Goal: Task Accomplishment & Management: Manage account settings

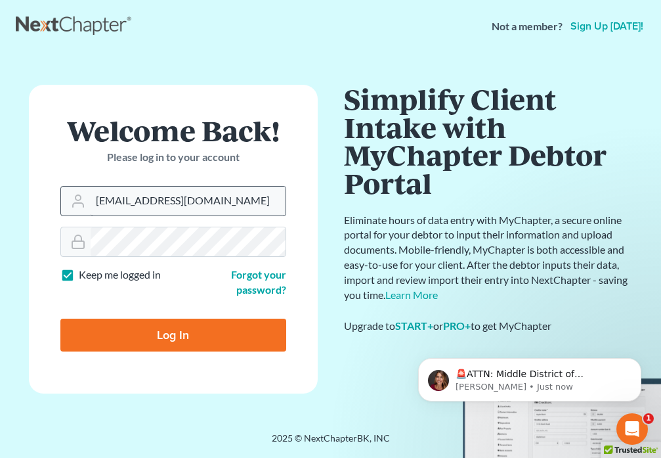
type input "[EMAIL_ADDRESS][DOMAIN_NAME]"
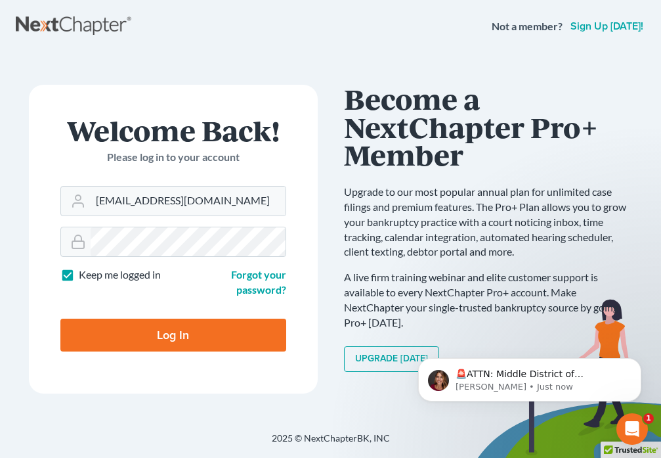
click at [148, 326] on input "Log In" at bounding box center [173, 334] width 226 height 33
type input "Thinking..."
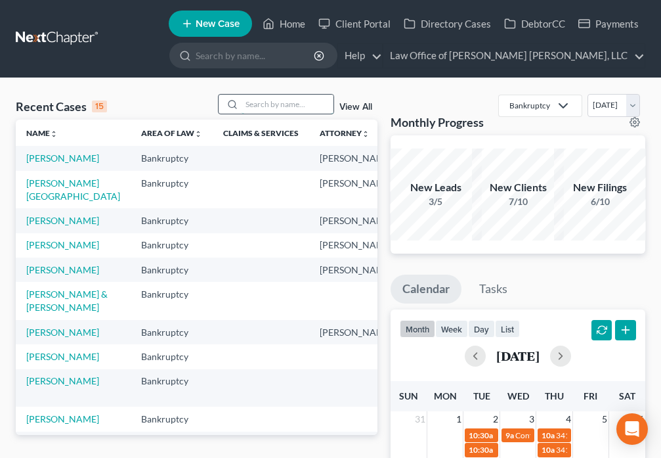
click at [261, 107] on input "search" at bounding box center [288, 104] width 92 height 19
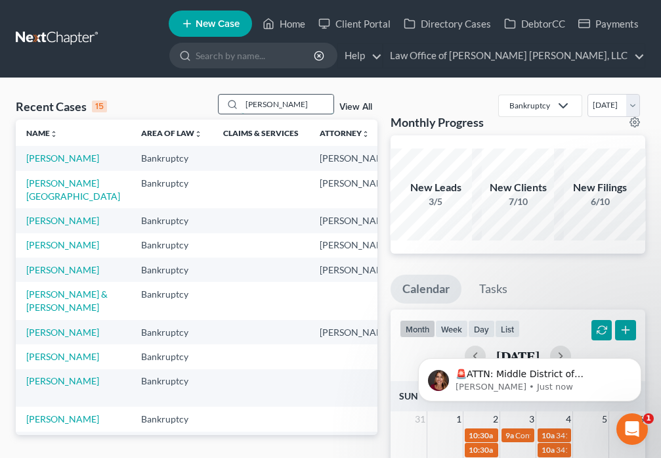
type input "[PERSON_NAME]"
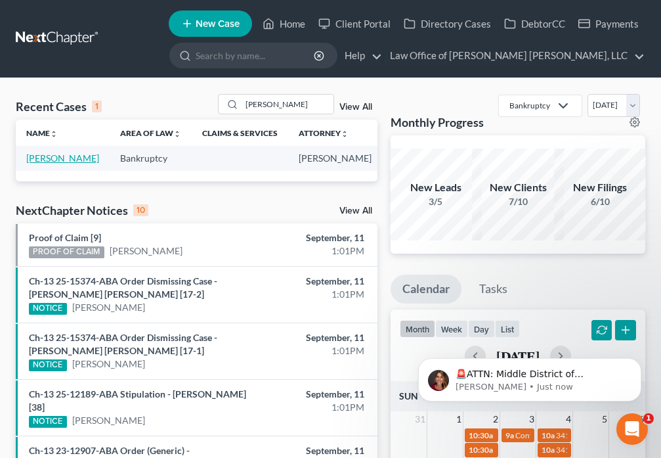
click at [39, 163] on link "[PERSON_NAME]" at bounding box center [62, 157] width 73 height 11
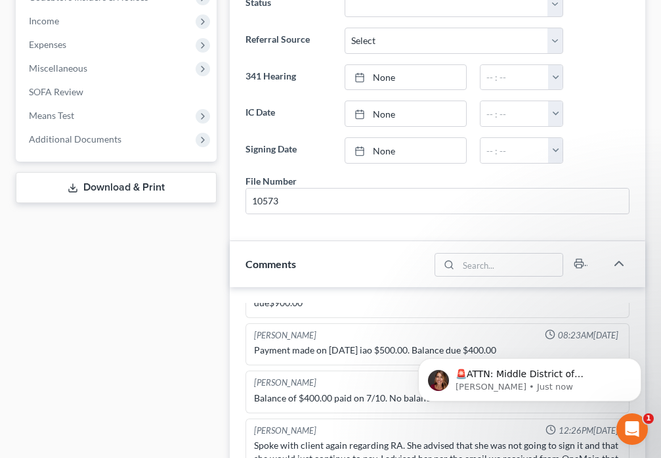
scroll to position [6559, 0]
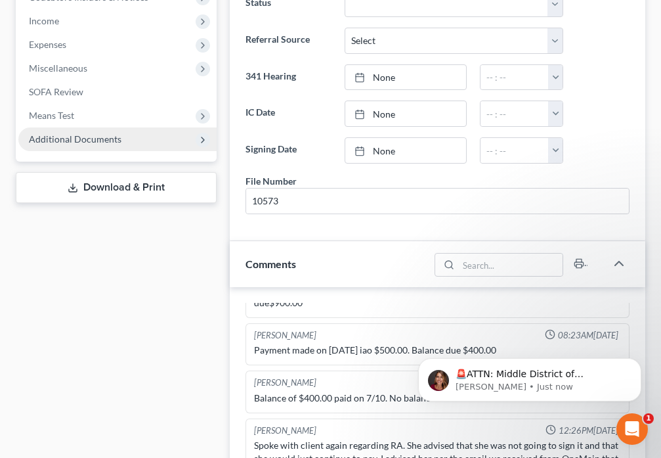
click at [120, 138] on span "Additional Documents" at bounding box center [117, 139] width 198 height 24
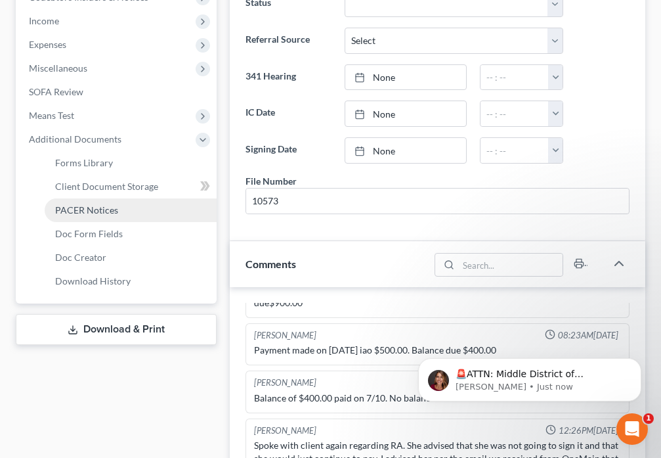
click at [135, 210] on link "PACER Notices" at bounding box center [131, 210] width 172 height 24
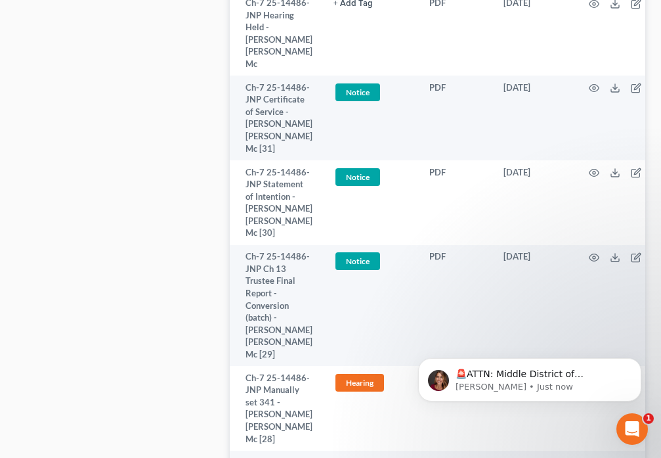
scroll to position [1793, 0]
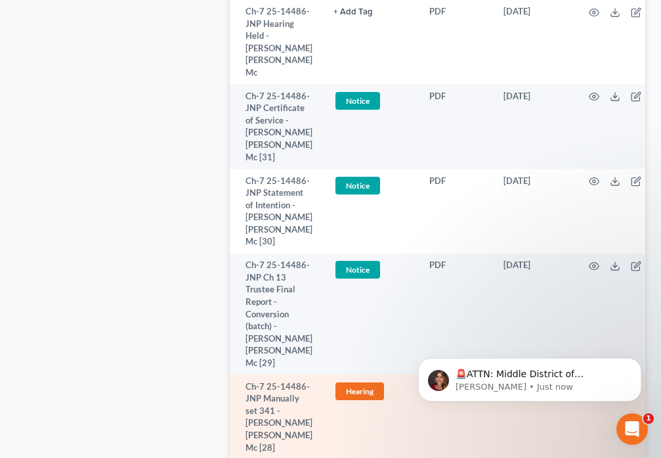
click at [593, 385] on circle "button" at bounding box center [594, 386] width 3 height 3
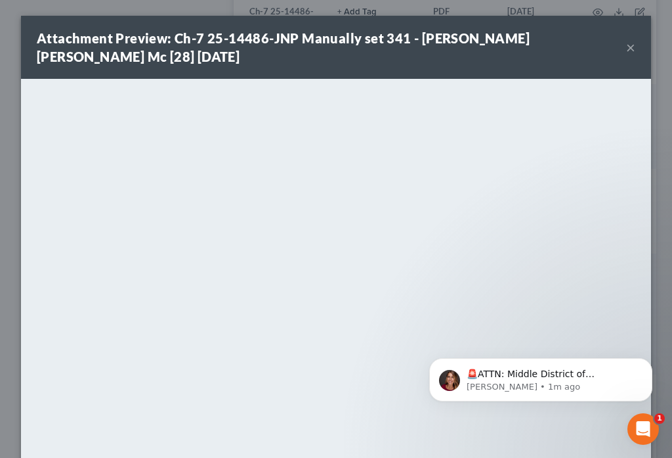
click at [626, 50] on button "×" at bounding box center [630, 47] width 9 height 16
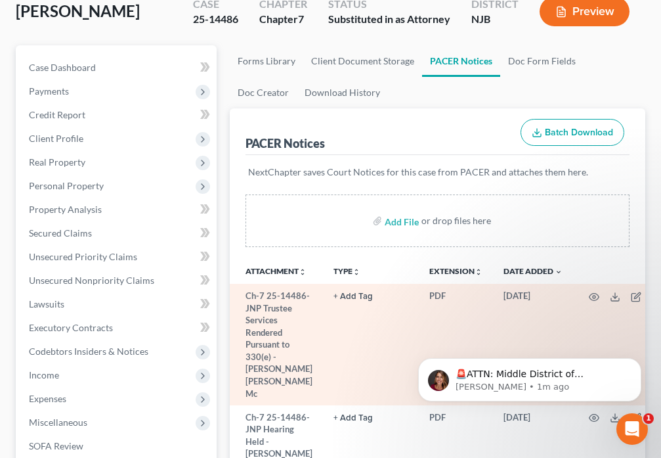
scroll to position [107, 0]
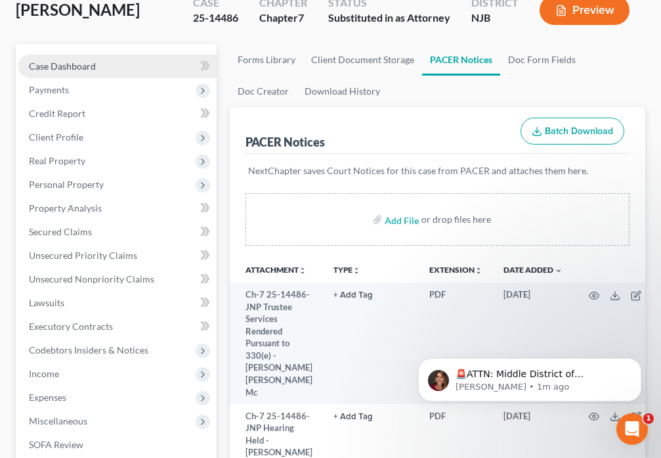
click at [104, 63] on link "Case Dashboard" at bounding box center [117, 66] width 198 height 24
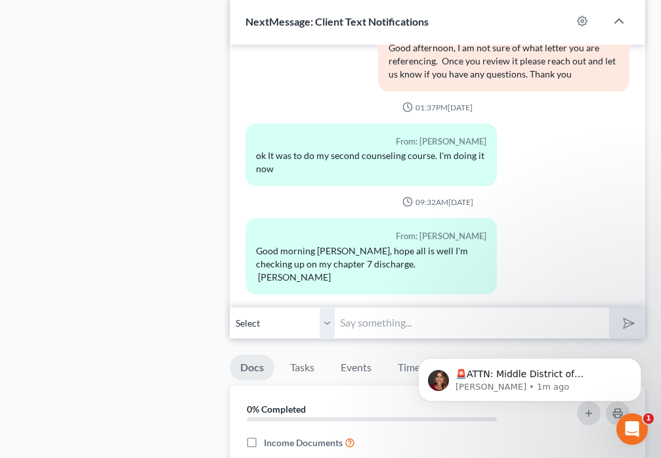
scroll to position [1318, 0]
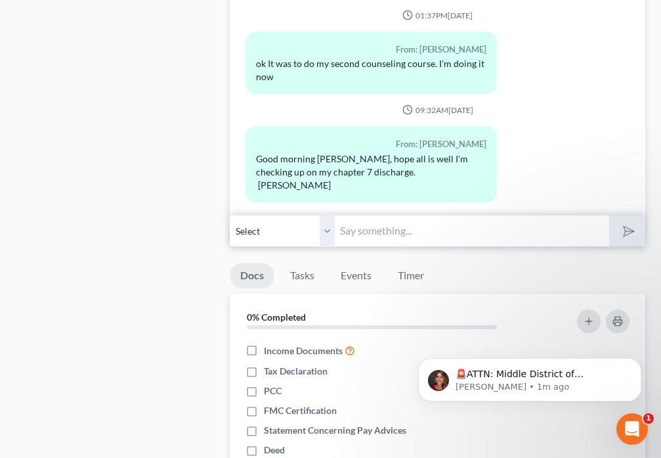
click at [385, 223] on input "text" at bounding box center [472, 231] width 274 height 32
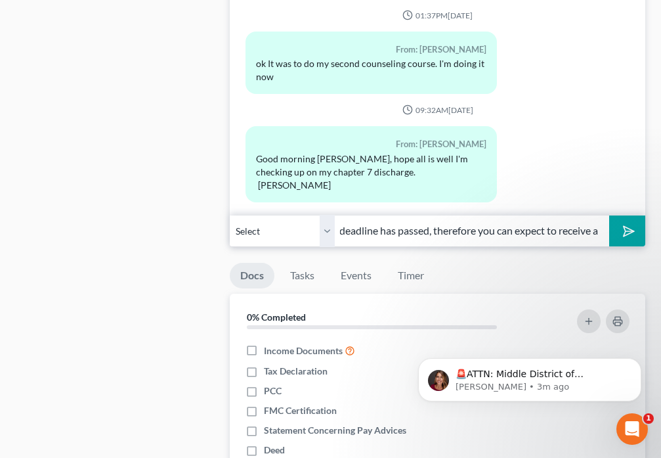
scroll to position [0, 427]
type input "Good Afternoon. Your creditors had until [DATE] to object to you receiving a di…"
click at [628, 234] on polygon "submit" at bounding box center [627, 231] width 16 height 16
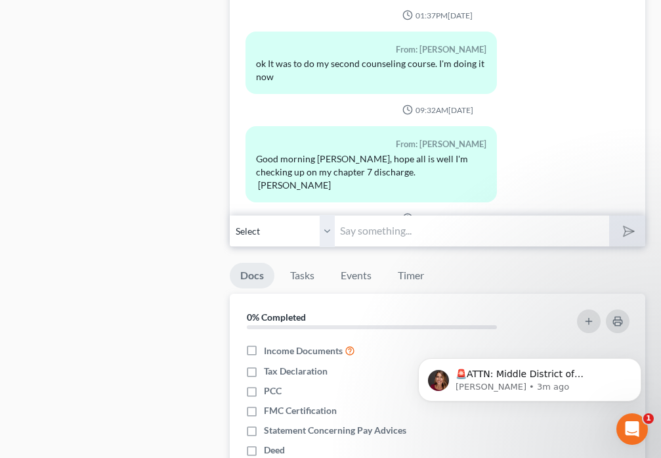
scroll to position [6666, 0]
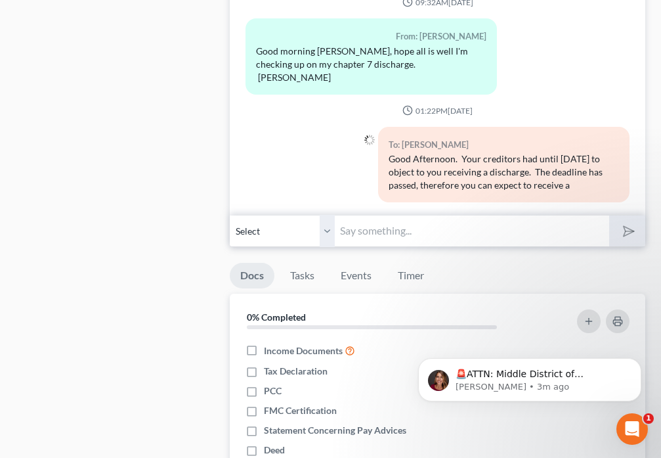
click at [454, 230] on input "text" at bounding box center [472, 231] width 274 height 32
type input "discharge at any time."
click at [626, 229] on icon "submit" at bounding box center [626, 230] width 18 height 18
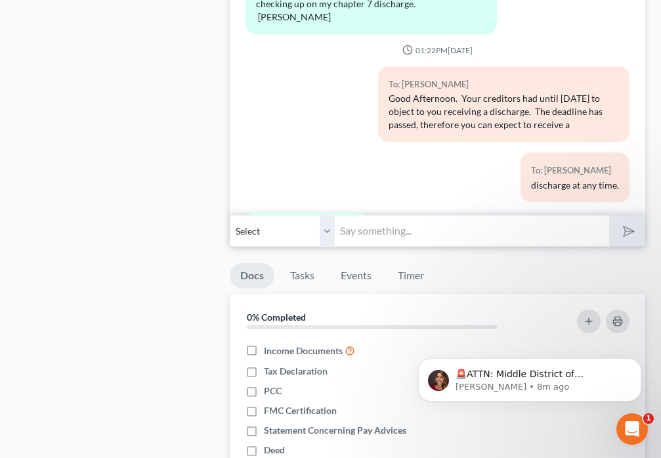
scroll to position [6787, 0]
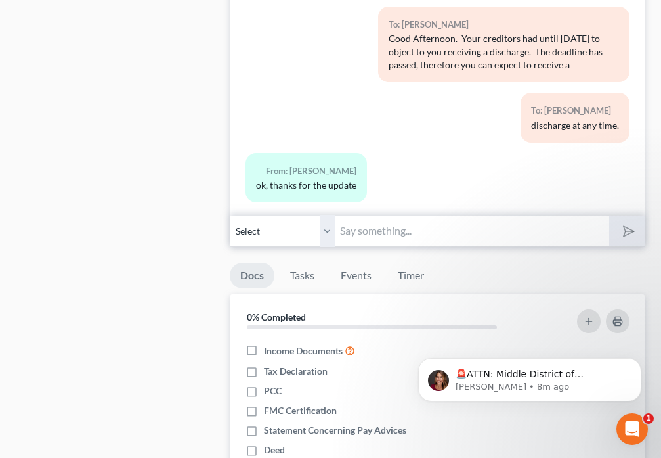
click at [440, 227] on input "text" at bounding box center [472, 231] width 274 height 32
type input "You're welcome"
click at [621, 242] on button "submit" at bounding box center [627, 230] width 36 height 31
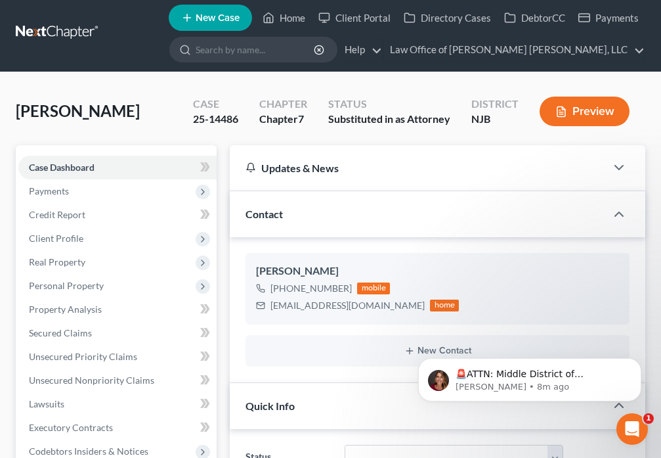
scroll to position [0, 0]
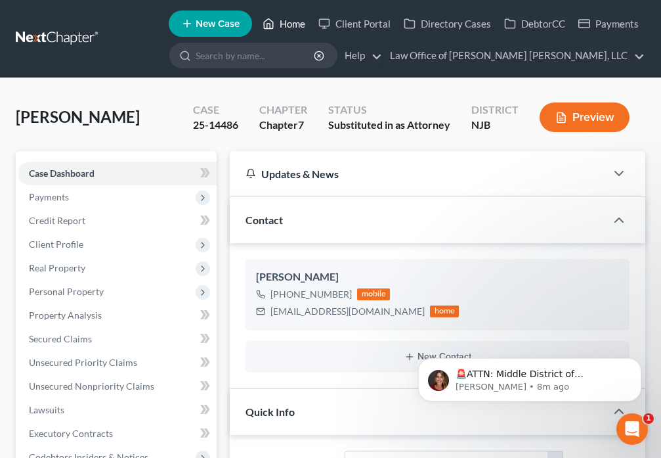
click at [277, 24] on link "Home" at bounding box center [284, 24] width 56 height 24
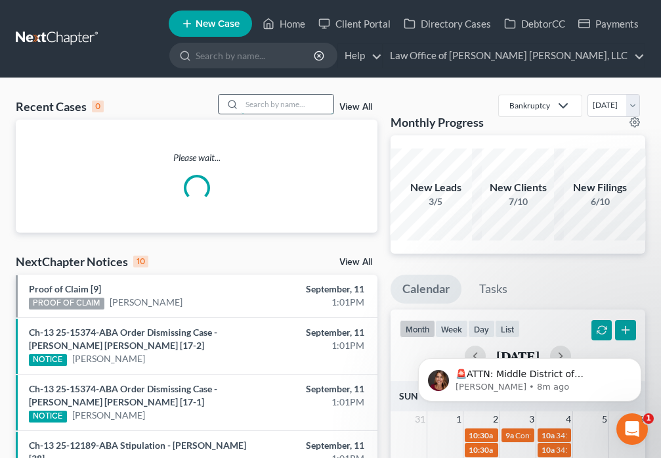
click at [249, 104] on input "search" at bounding box center [288, 104] width 92 height 19
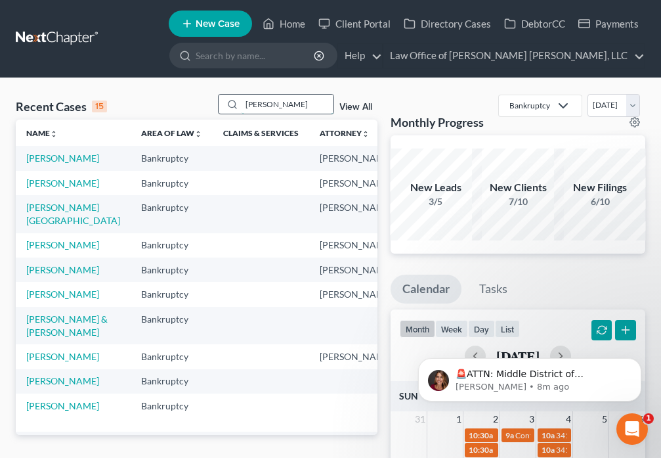
type input "[PERSON_NAME]"
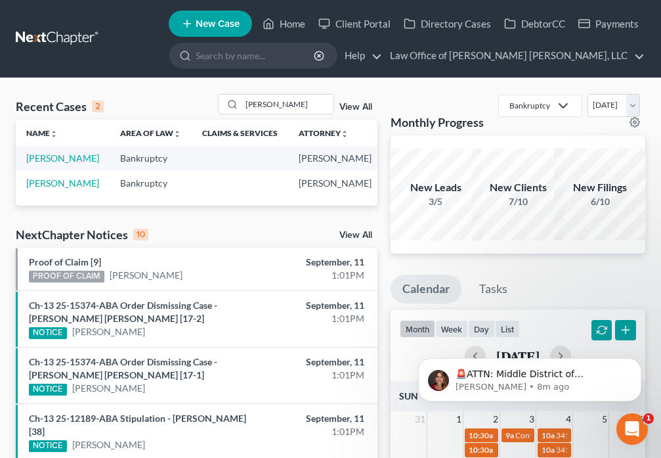
click at [40, 146] on td "[PERSON_NAME]" at bounding box center [63, 158] width 94 height 24
click at [38, 162] on link "[PERSON_NAME]" at bounding box center [62, 157] width 73 height 11
select select "6"
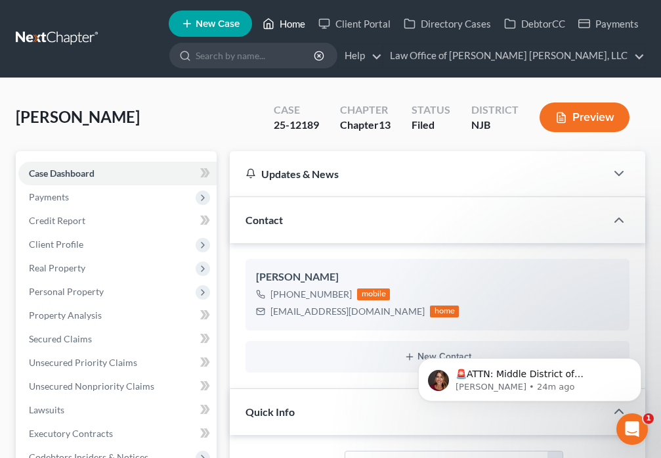
click at [293, 24] on link "Home" at bounding box center [284, 24] width 56 height 24
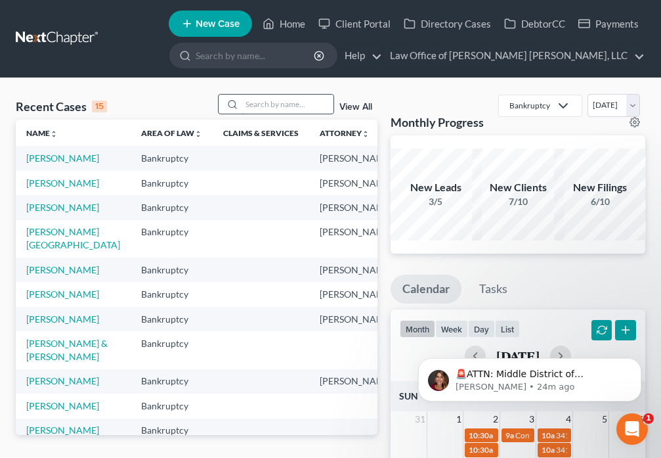
click at [251, 106] on input "search" at bounding box center [288, 104] width 92 height 19
type input "[PERSON_NAME]"
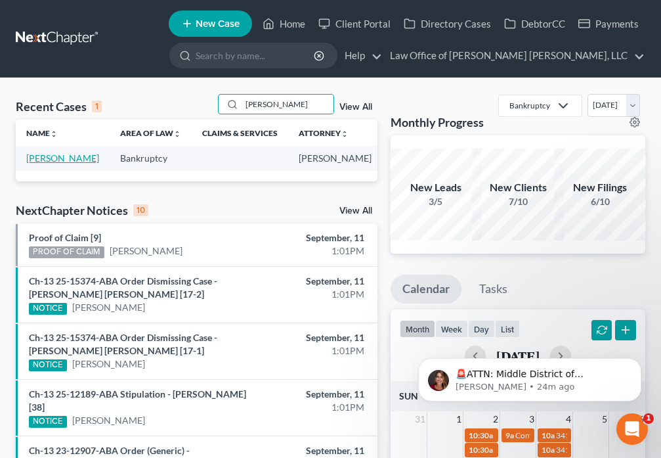
click at [27, 162] on link "[PERSON_NAME]" at bounding box center [62, 157] width 73 height 11
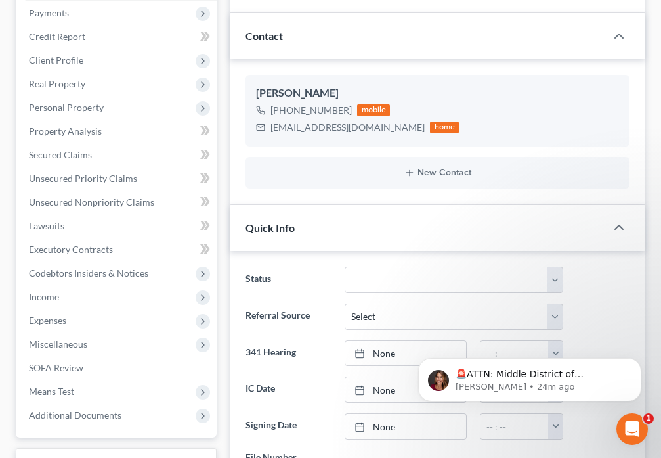
scroll to position [429, 0]
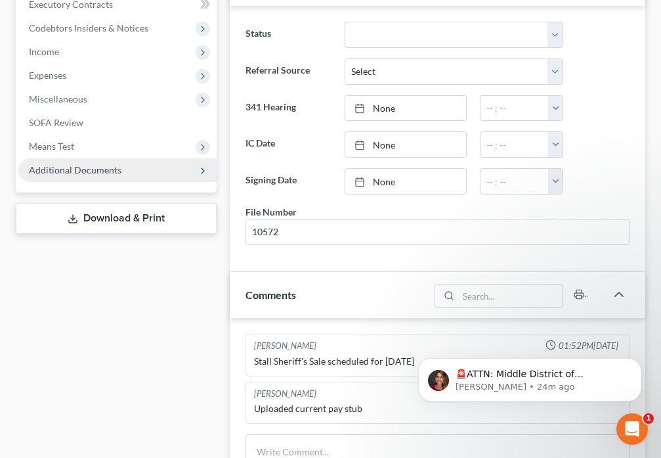
click at [112, 172] on span "Additional Documents" at bounding box center [75, 169] width 93 height 11
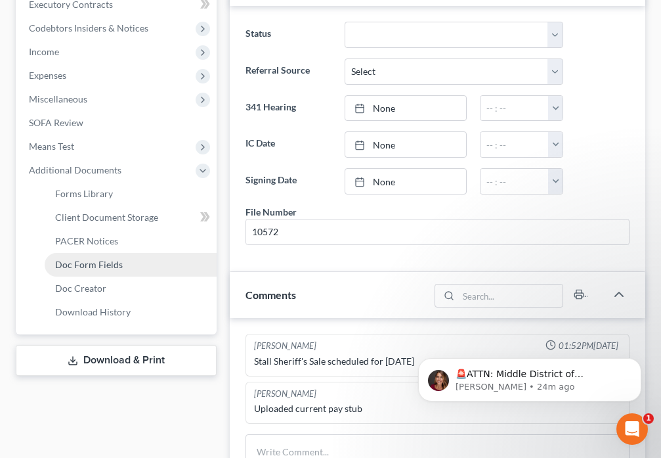
scroll to position [1330, 0]
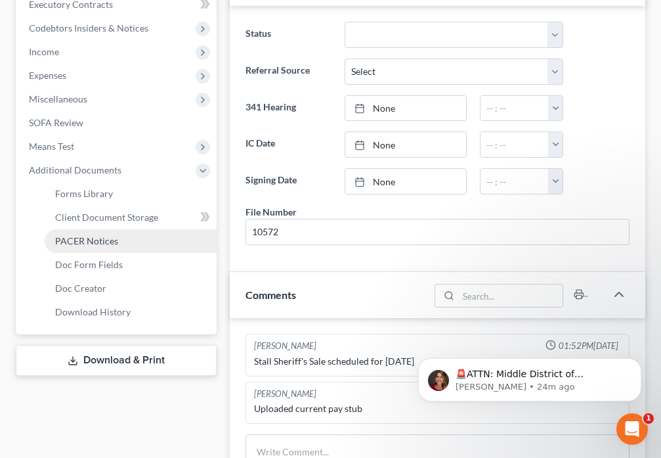
click at [105, 240] on span "PACER Notices" at bounding box center [86, 240] width 63 height 11
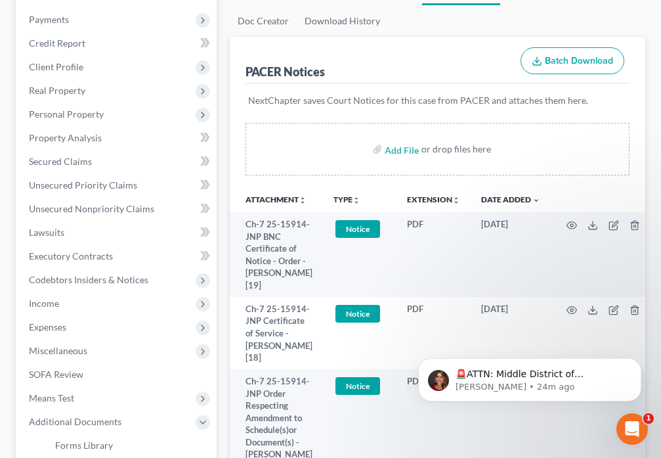
scroll to position [199, 0]
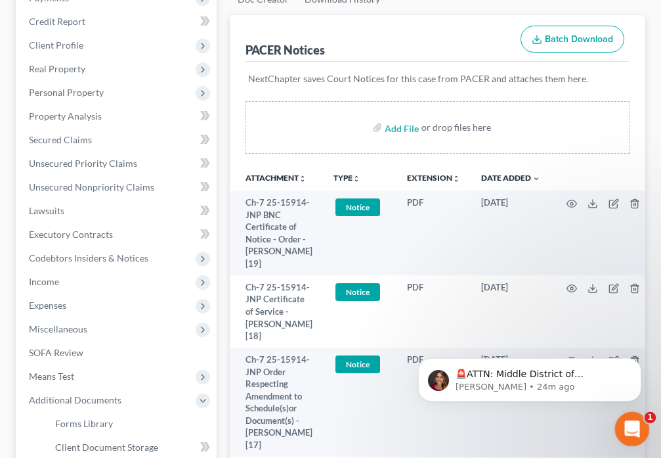
click at [628, 420] on icon "Open Intercom Messenger" at bounding box center [631, 427] width 22 height 22
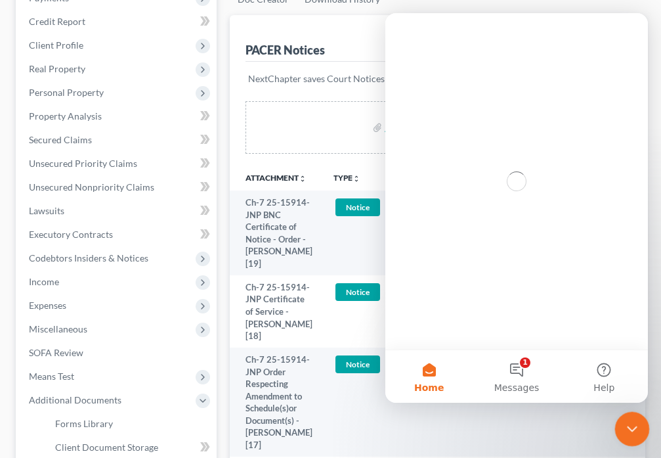
scroll to position [0, 0]
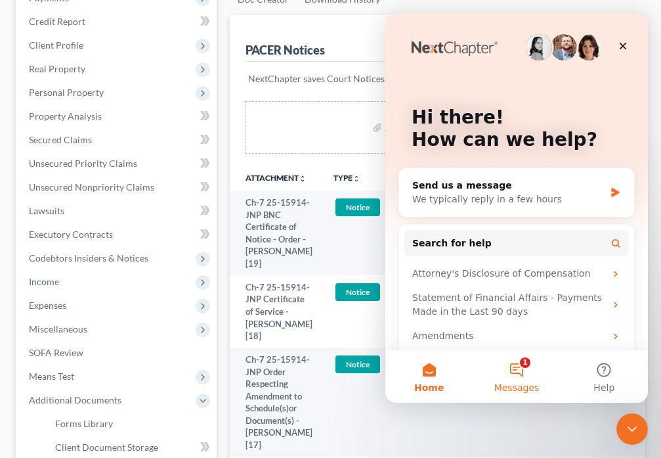
click at [522, 372] on button "1 Messages" at bounding box center [516, 376] width 87 height 53
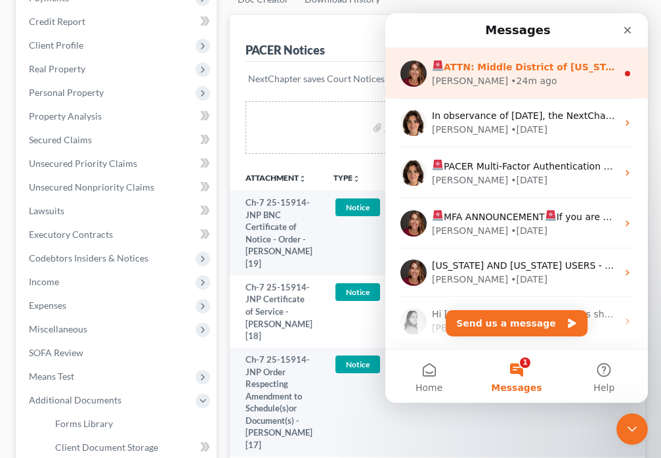
click at [511, 74] on div "• 24m ago" at bounding box center [534, 81] width 46 height 14
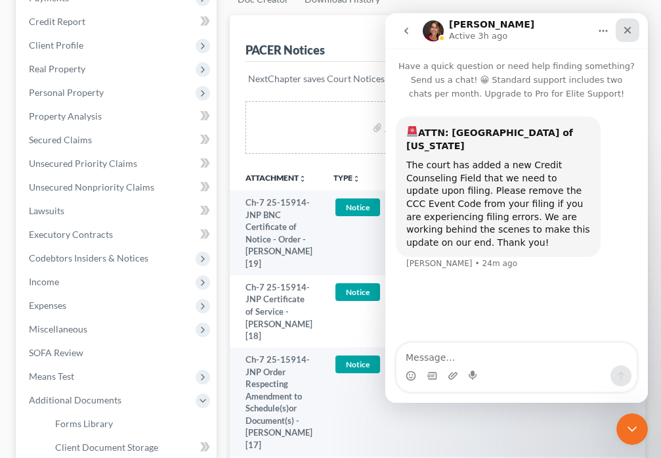
click at [627, 34] on icon "Close" at bounding box center [627, 30] width 11 height 11
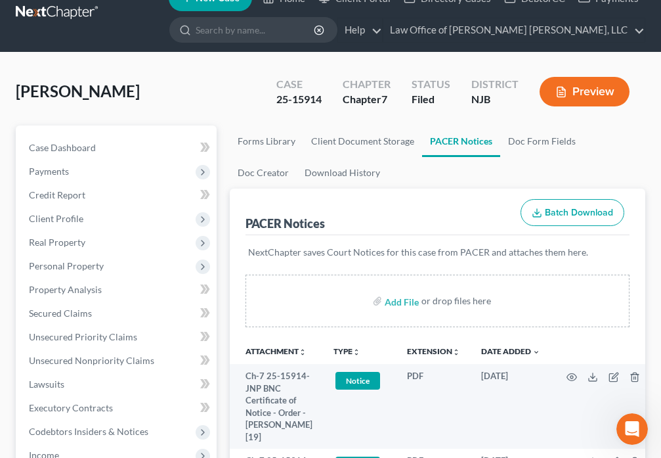
scroll to position [15, 0]
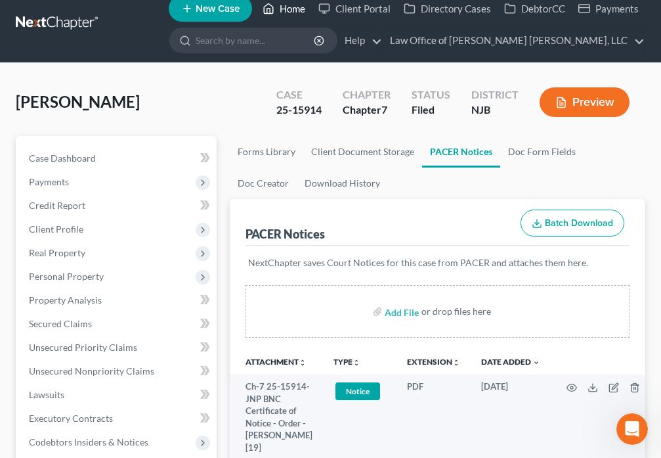
click at [282, 11] on link "Home" at bounding box center [284, 9] width 56 height 24
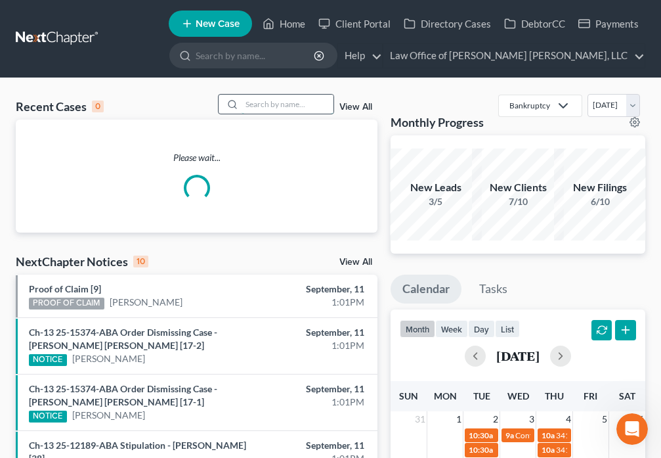
click at [267, 108] on input "search" at bounding box center [288, 104] width 92 height 19
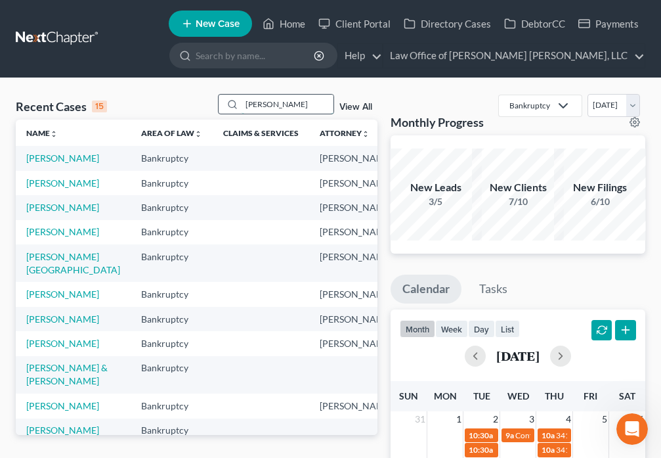
type input "[PERSON_NAME]"
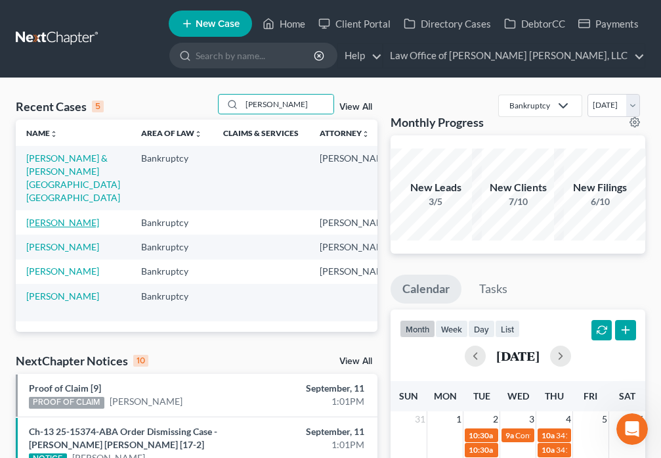
click at [47, 228] on link "[PERSON_NAME]" at bounding box center [62, 222] width 73 height 11
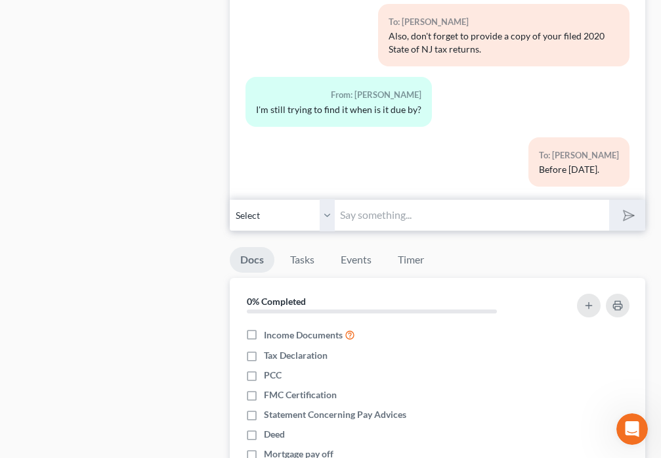
scroll to position [1348, 0]
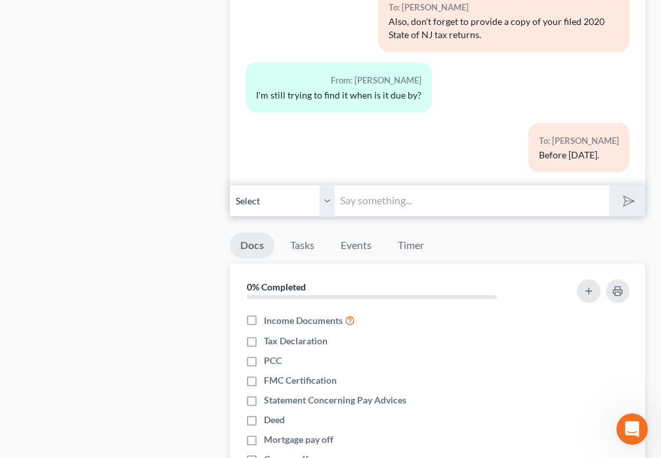
click at [399, 210] on input "text" at bounding box center [472, 201] width 274 height 32
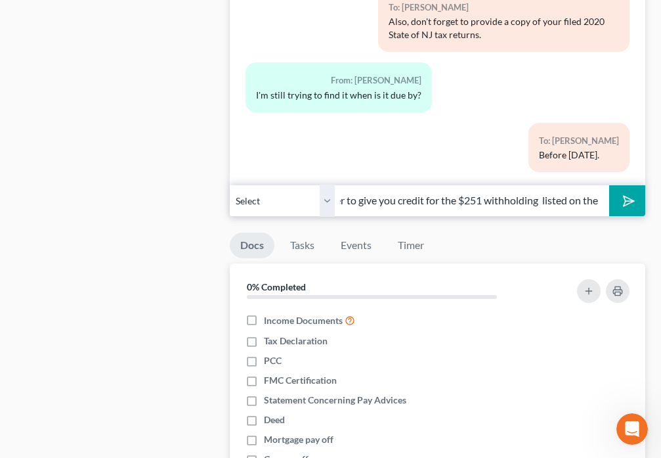
scroll to position [0, 441]
type input "Good [PERSON_NAME]. The State of NJ Div. of Taxation reviewed your 2020 tax ret…"
click at [630, 209] on button "submit" at bounding box center [627, 200] width 36 height 31
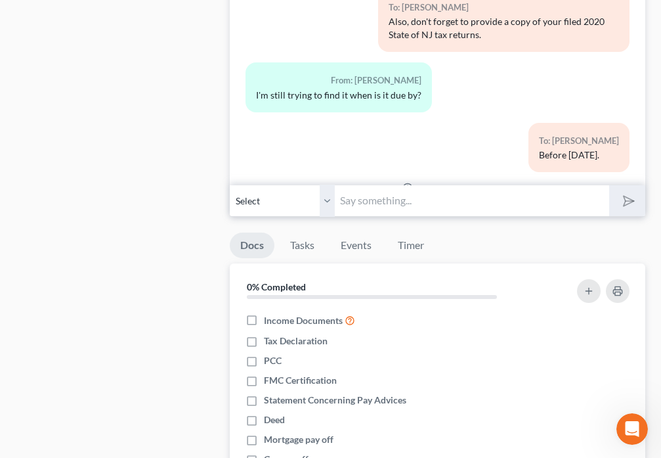
scroll to position [1796, 0]
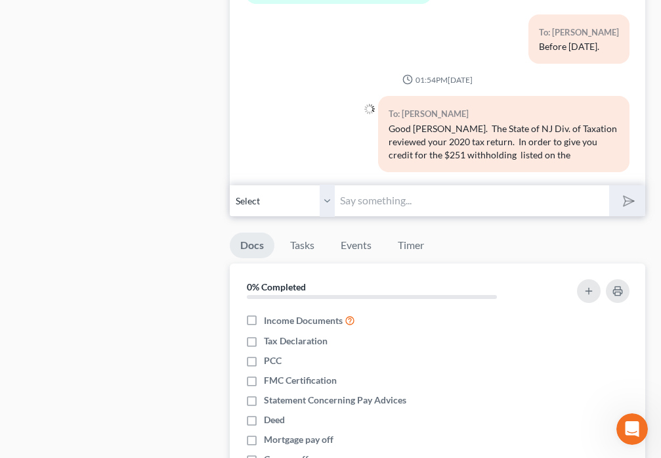
click at [362, 205] on input "text" at bounding box center [472, 201] width 274 height 32
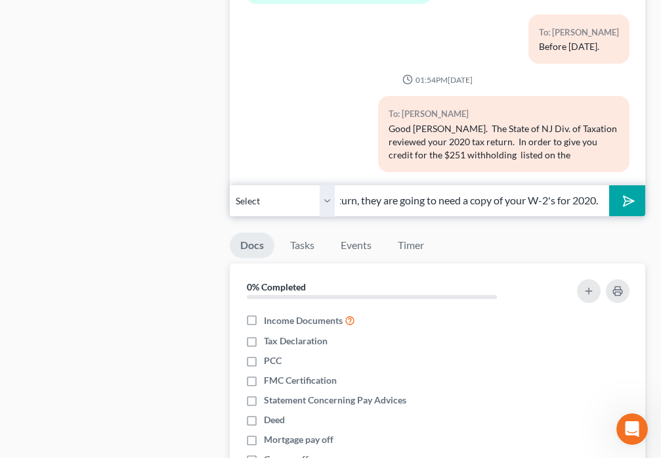
scroll to position [0, 20]
type input "return, they are going to need a copy of your W-2's for 2020."
click at [631, 209] on button "submit" at bounding box center [627, 200] width 36 height 31
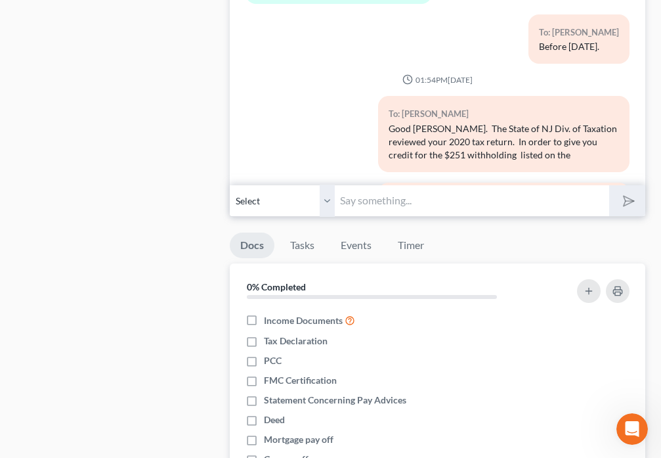
scroll to position [1869, 0]
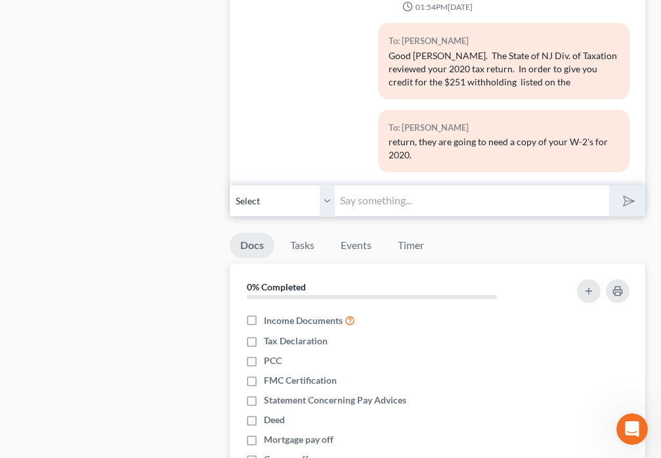
click at [451, 190] on input "text" at bounding box center [472, 201] width 274 height 32
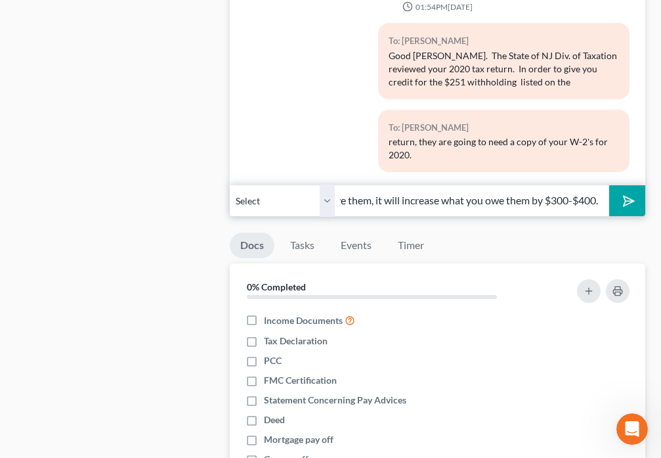
scroll to position [0, 0]
click at [497, 205] on input "If you do not have them, it will increase what you owe them by $300-$400." at bounding box center [472, 201] width 274 height 32
click at [457, 202] on input "If you do not have it, you owe them by $300-$400." at bounding box center [472, 201] width 274 height 32
click at [524, 195] on input "If you do not have it, you will not be given credit and end up owe them by $300…" at bounding box center [472, 201] width 274 height 32
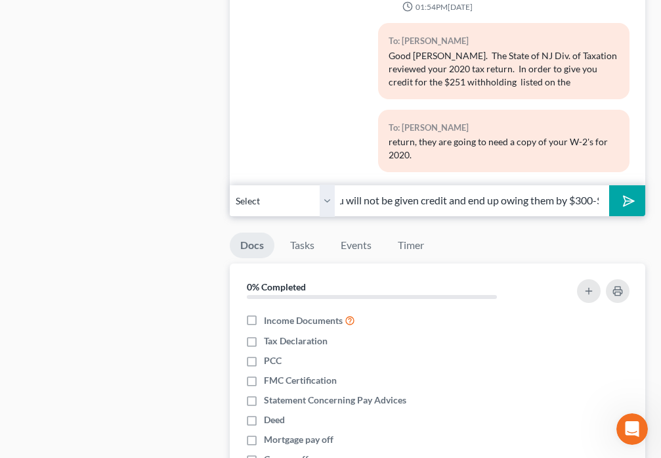
scroll to position [0, 111]
click at [570, 203] on input "If you do not have it, you will not be given credit and end up owing them by $3…" at bounding box center [472, 201] width 274 height 32
type input "If you do not have it, you will not be given credit and end up owing them $300-…"
click at [615, 206] on button "submit" at bounding box center [627, 200] width 36 height 31
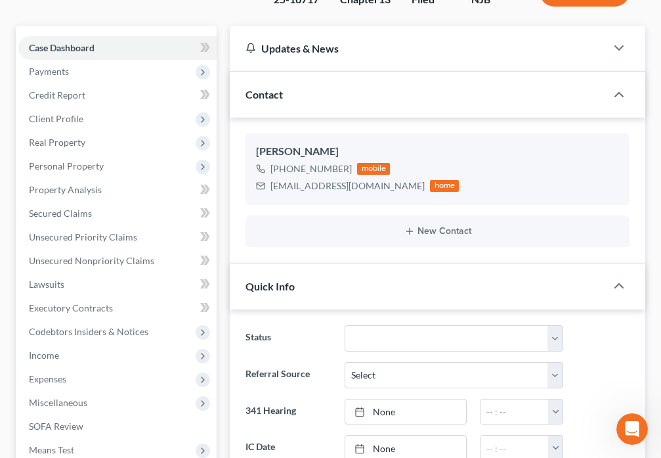
scroll to position [0, 0]
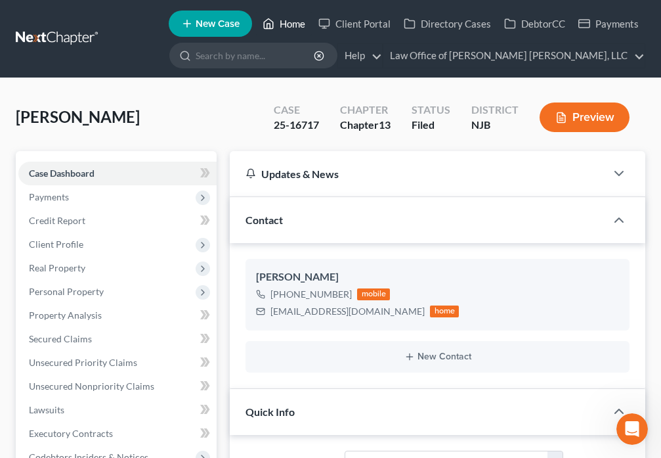
click at [265, 28] on icon at bounding box center [269, 24] width 12 height 16
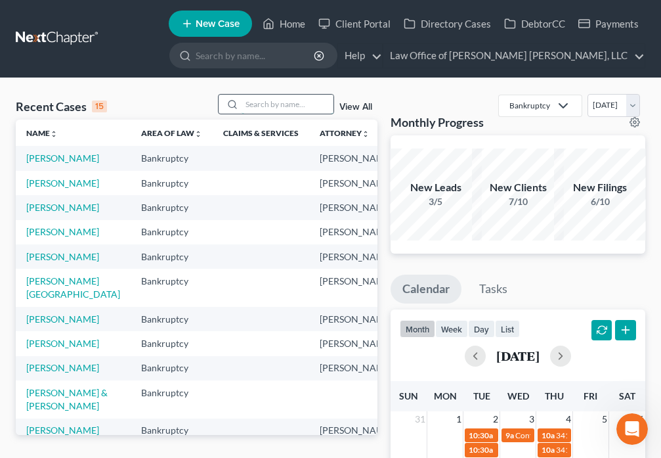
drag, startPoint x: 259, startPoint y: 104, endPoint x: 257, endPoint y: 94, distance: 10.0
click at [259, 104] on input "search" at bounding box center [288, 104] width 92 height 19
type input "[PERSON_NAME]"
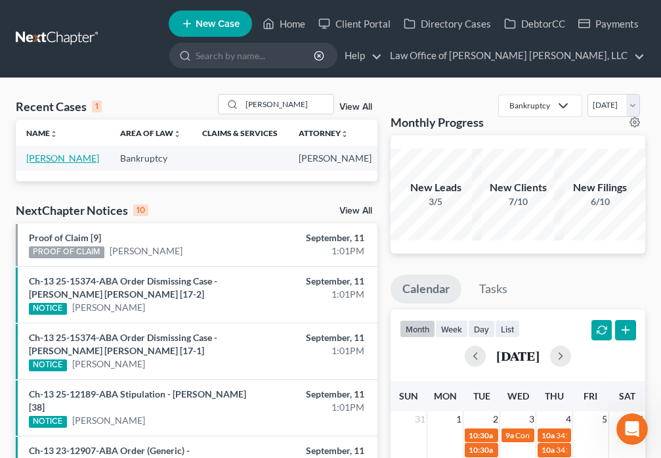
click at [43, 163] on link "[PERSON_NAME]" at bounding box center [62, 157] width 73 height 11
select select "6"
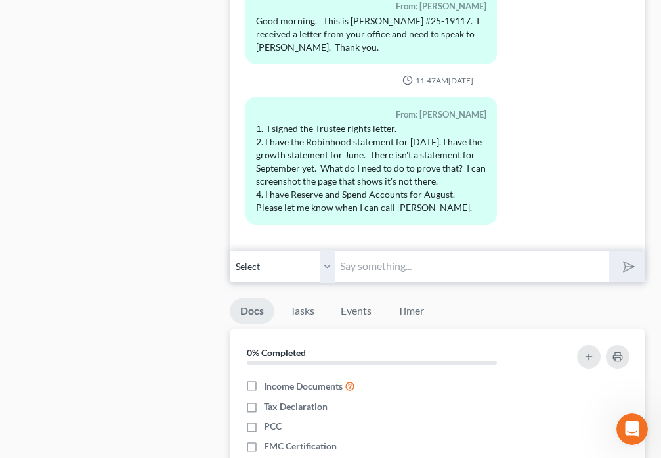
scroll to position [1103, 0]
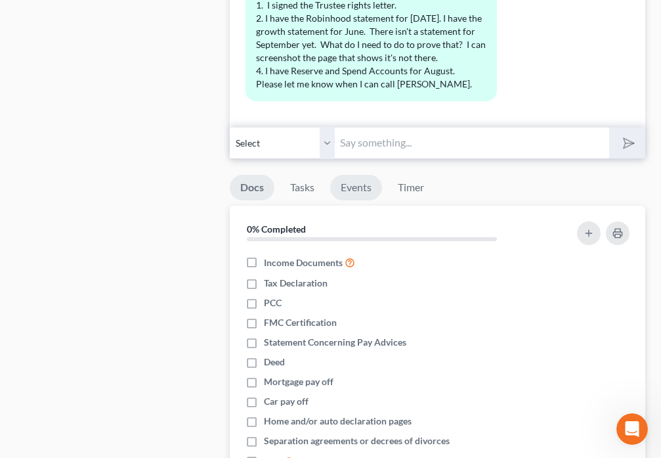
drag, startPoint x: 354, startPoint y: 194, endPoint x: 456, endPoint y: 288, distance: 138.5
click at [354, 193] on link "Events" at bounding box center [356, 188] width 52 height 26
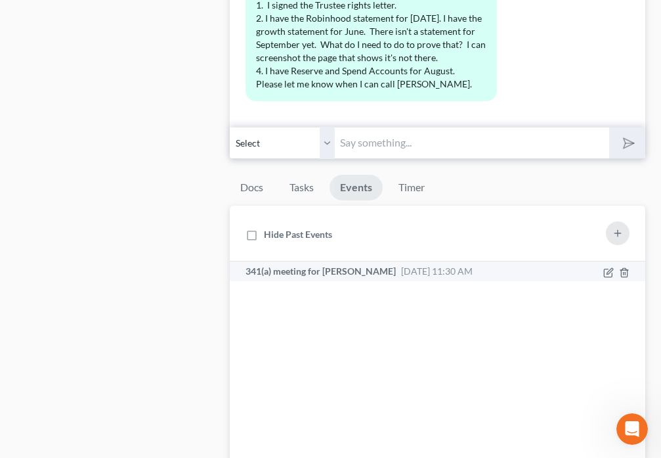
click at [441, 269] on span "[DATE] 11:30 AM" at bounding box center [437, 270] width 72 height 11
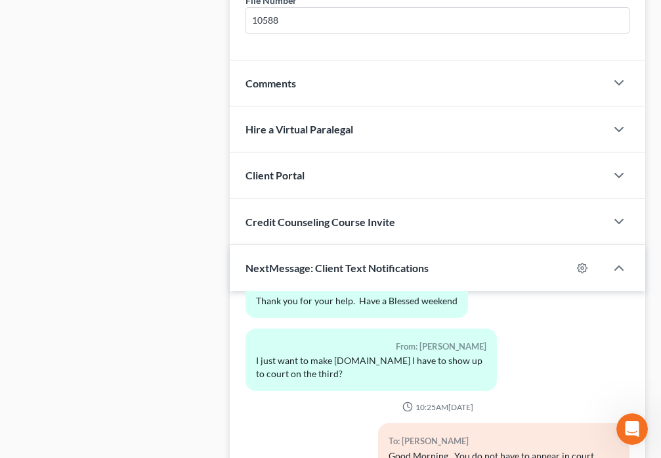
scroll to position [674, 0]
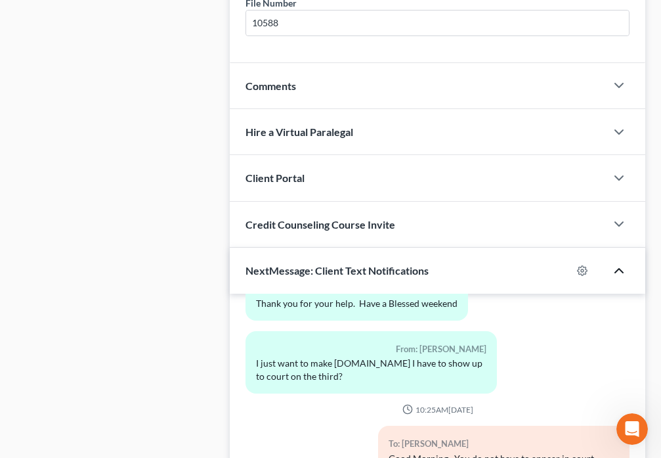
click at [619, 267] on icon "button" at bounding box center [619, 271] width 16 height 16
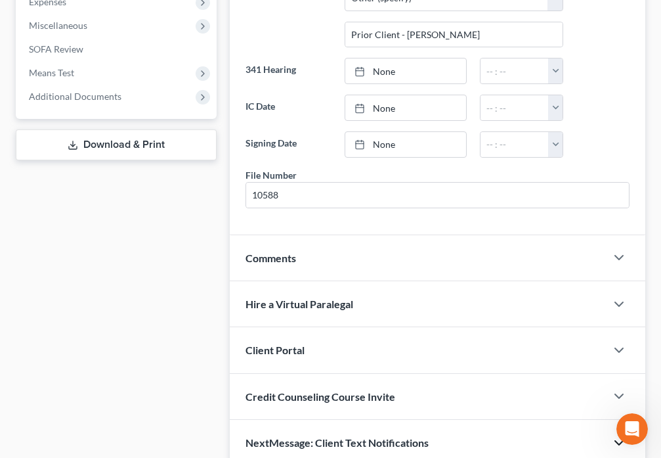
scroll to position [429, 0]
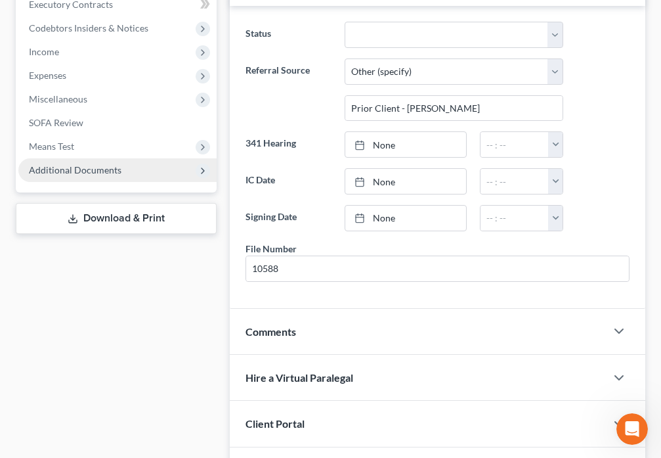
click at [119, 170] on span "Additional Documents" at bounding box center [75, 169] width 93 height 11
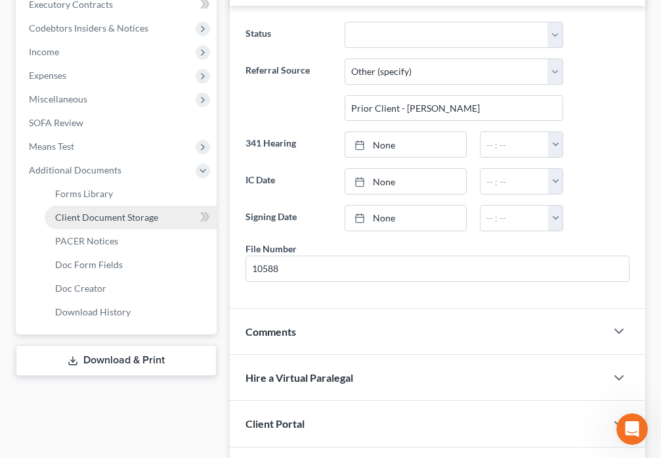
click at [158, 213] on link "Client Document Storage" at bounding box center [131, 218] width 172 height 24
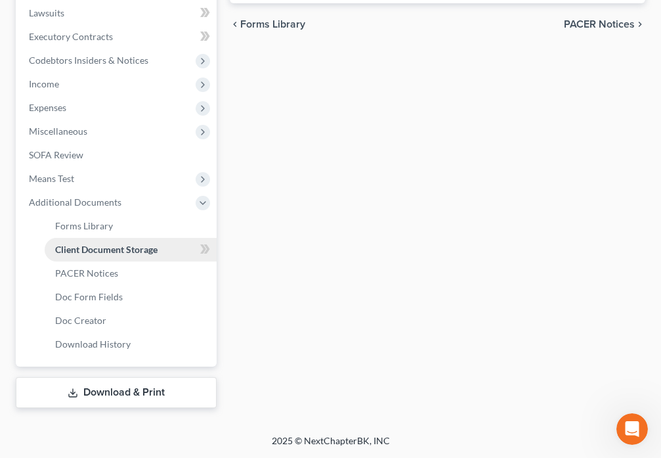
select select "9"
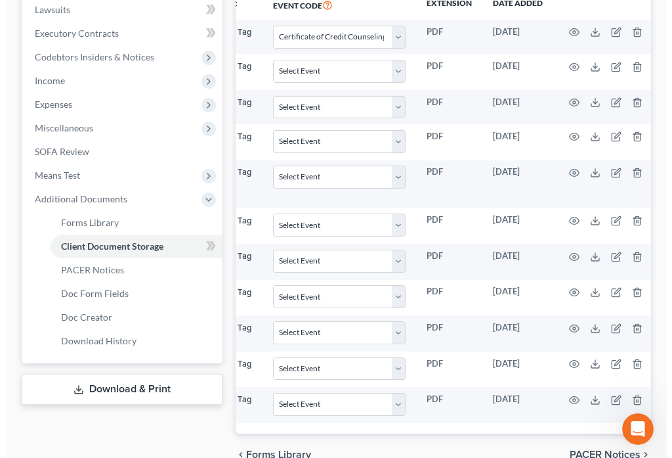
scroll to position [0, 184]
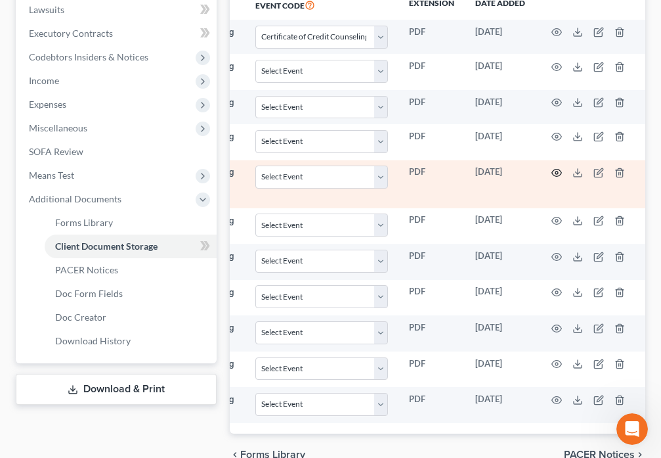
click at [555, 172] on circle "button" at bounding box center [556, 172] width 3 height 3
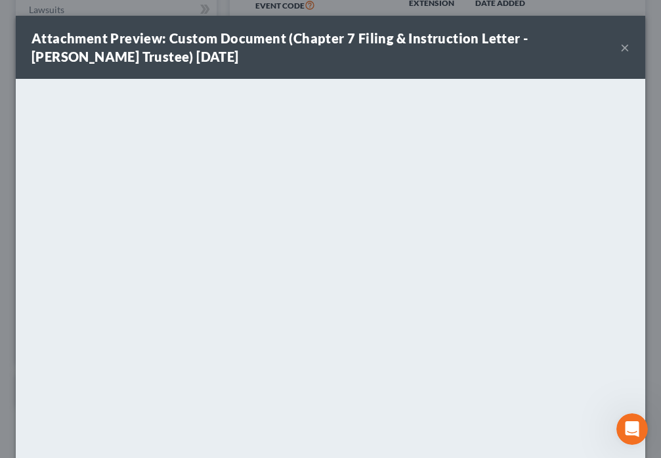
scroll to position [0, 177]
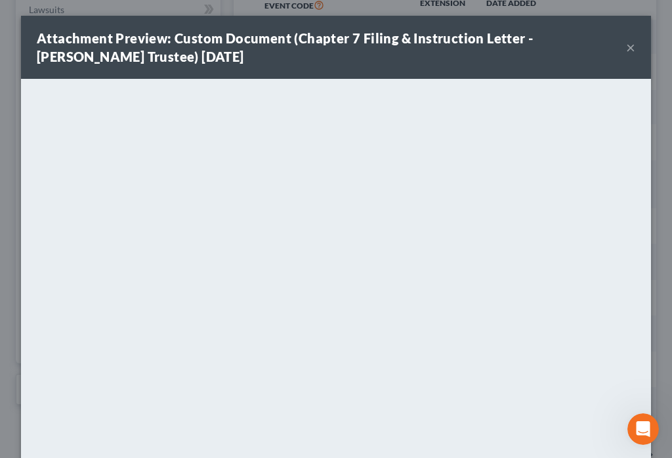
click at [626, 53] on button "×" at bounding box center [630, 47] width 9 height 16
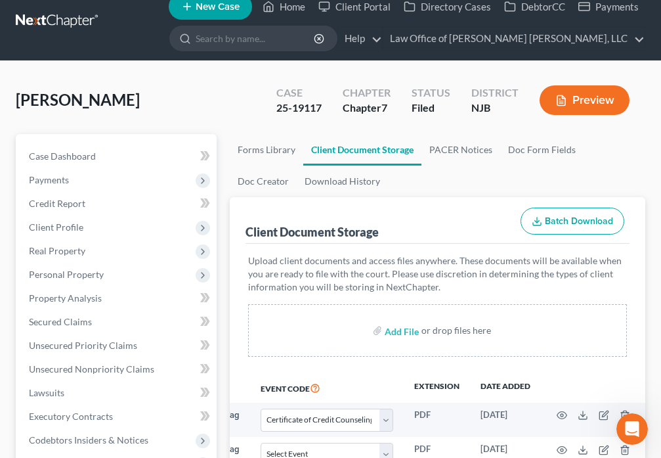
scroll to position [6, 0]
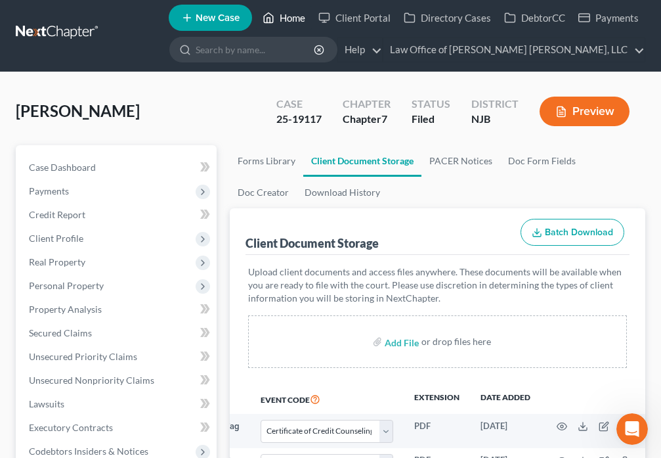
click at [278, 16] on link "Home" at bounding box center [284, 18] width 56 height 24
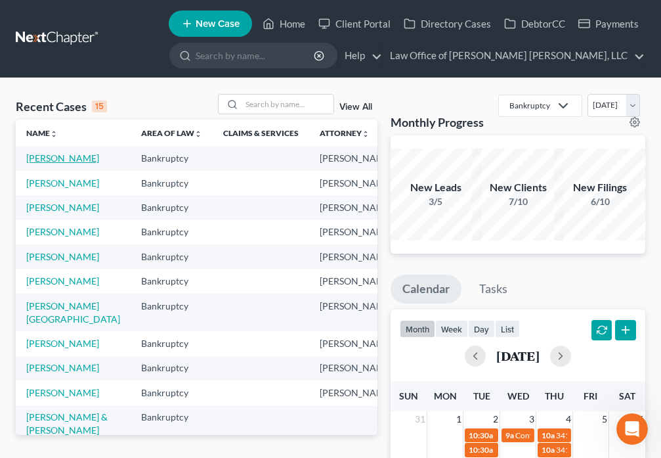
click at [49, 158] on link "[PERSON_NAME]" at bounding box center [62, 157] width 73 height 11
select select "6"
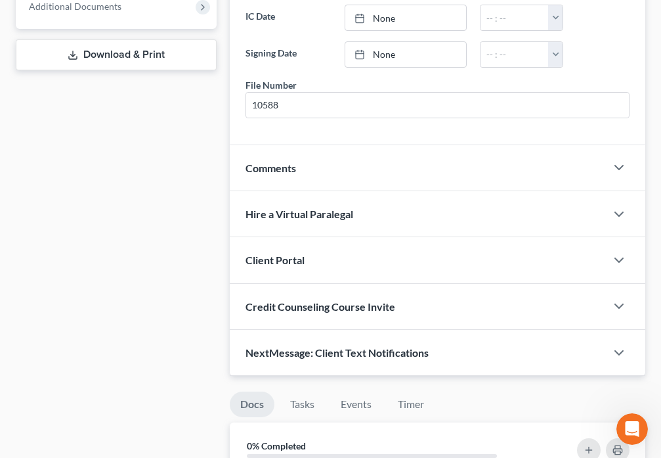
scroll to position [587, 0]
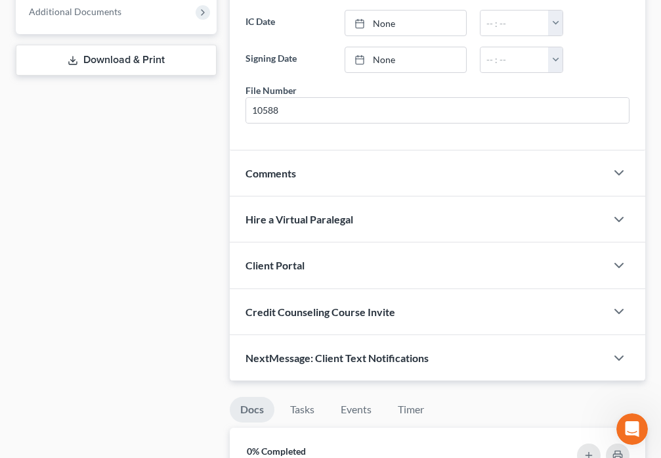
click at [456, 368] on div "NextMessage: Client Text Notifications" at bounding box center [418, 357] width 376 height 45
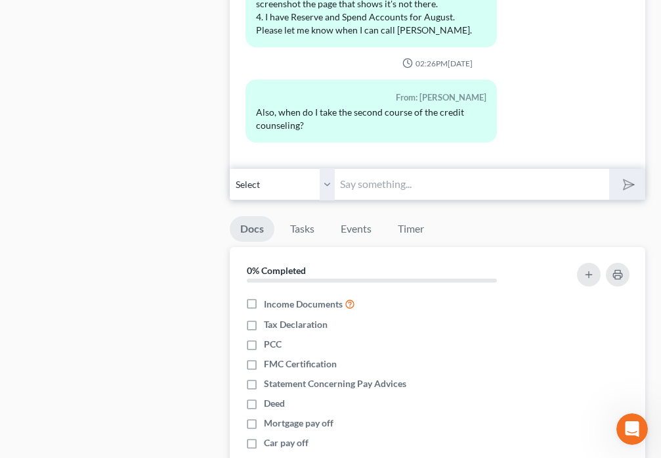
scroll to position [711, 0]
click at [396, 193] on input "text" at bounding box center [472, 184] width 274 height 32
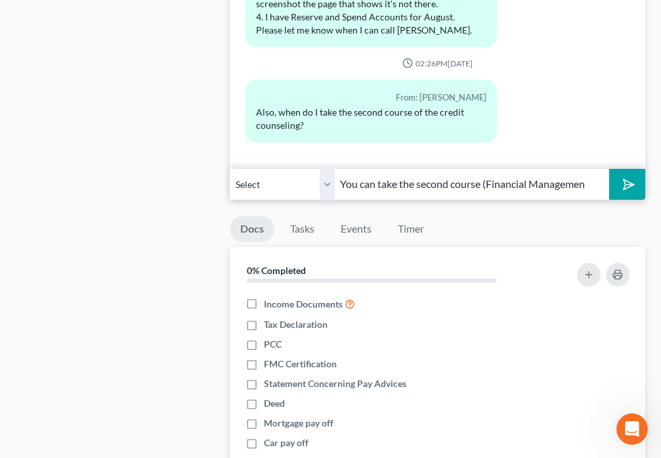
scroll to position [0, 0]
type input "Y"
type input "The second course (Financial Management) can be done now."
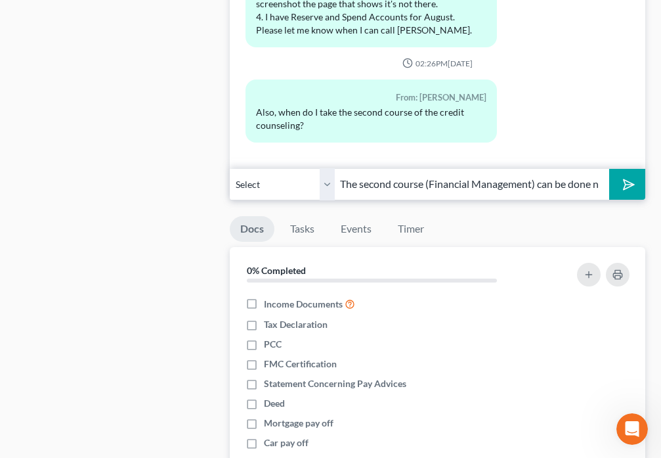
drag, startPoint x: 637, startPoint y: 192, endPoint x: 550, endPoint y: 102, distance: 125.4
click at [636, 192] on button "submit" at bounding box center [627, 184] width 36 height 31
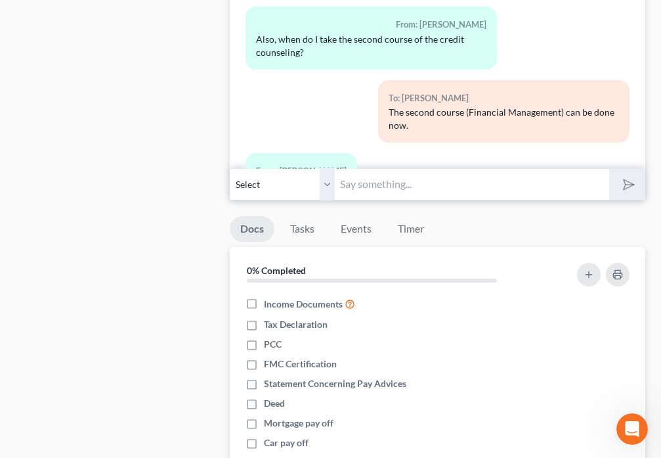
scroll to position [844, 0]
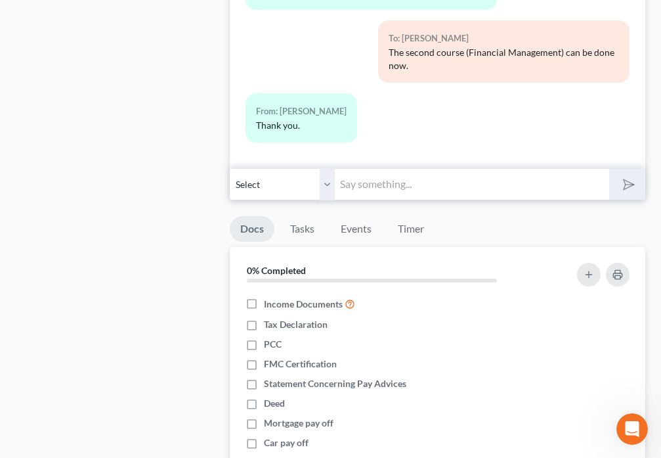
click at [413, 185] on input "text" at bounding box center [472, 184] width 274 height 32
type input "You're welcome"
click at [626, 193] on icon "submit" at bounding box center [626, 184] width 18 height 18
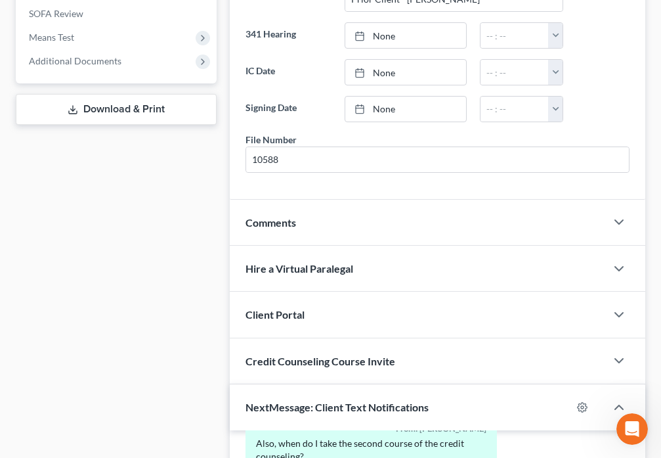
scroll to position [0, 0]
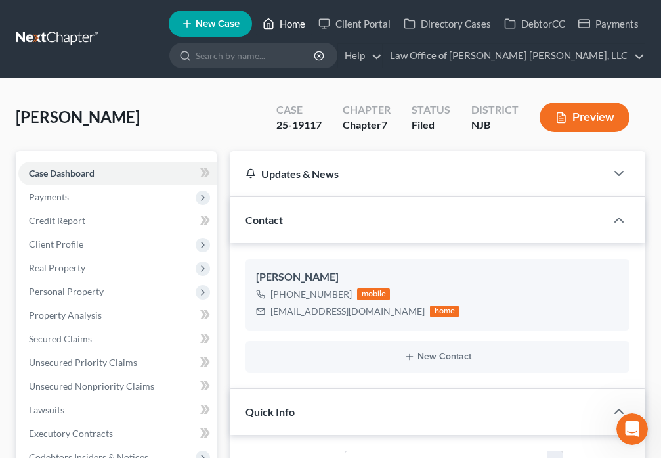
click at [267, 26] on icon at bounding box center [269, 24] width 12 height 16
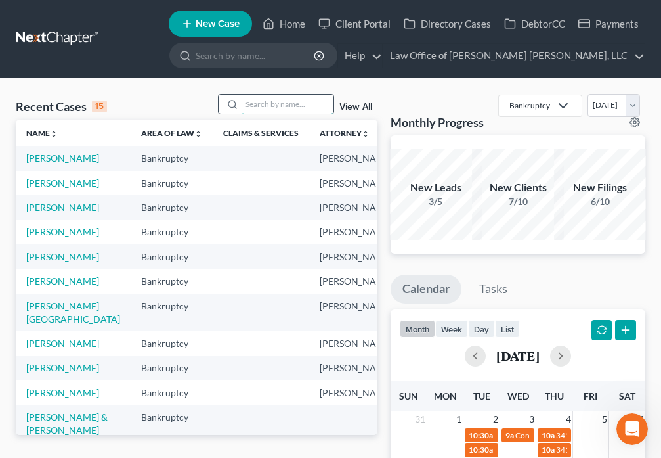
click at [259, 102] on input "search" at bounding box center [288, 104] width 92 height 19
type input "[PERSON_NAME]"
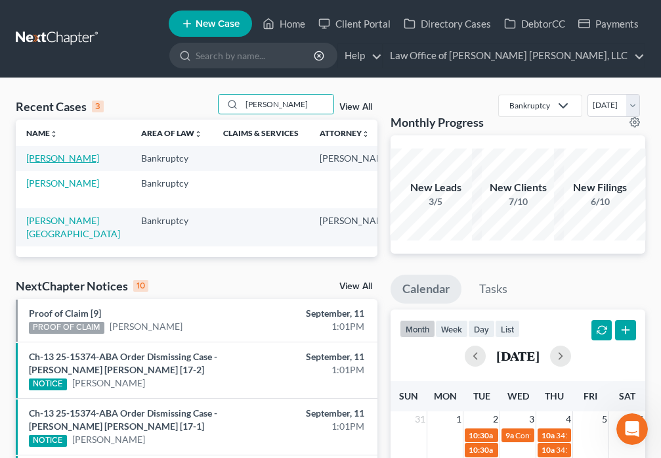
click at [35, 163] on link "[PERSON_NAME]" at bounding box center [62, 157] width 73 height 11
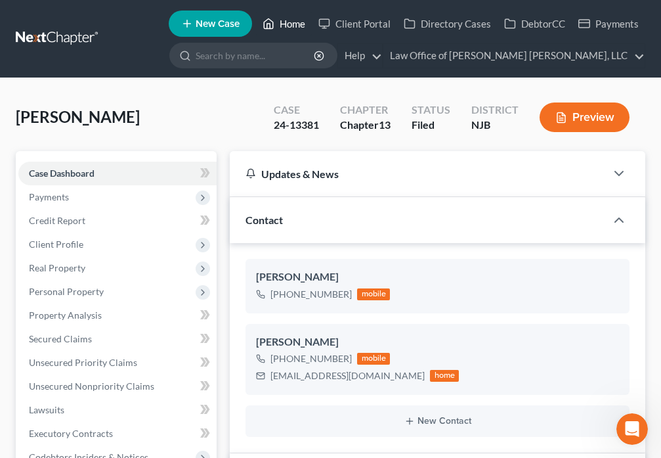
click at [300, 22] on link "Home" at bounding box center [284, 24] width 56 height 24
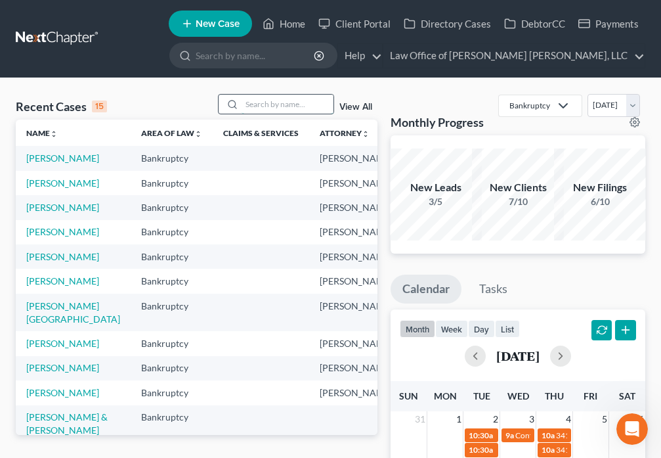
click at [252, 102] on input "search" at bounding box center [288, 104] width 92 height 19
type input "[PERSON_NAME]"
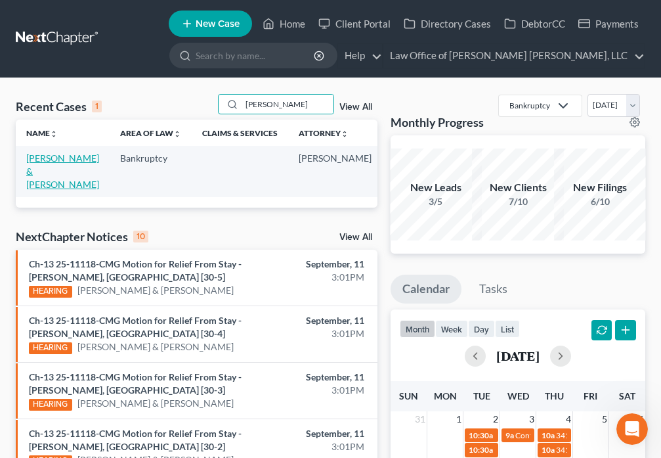
click at [42, 161] on link "[PERSON_NAME] & [PERSON_NAME]" at bounding box center [62, 170] width 73 height 37
select select "4"
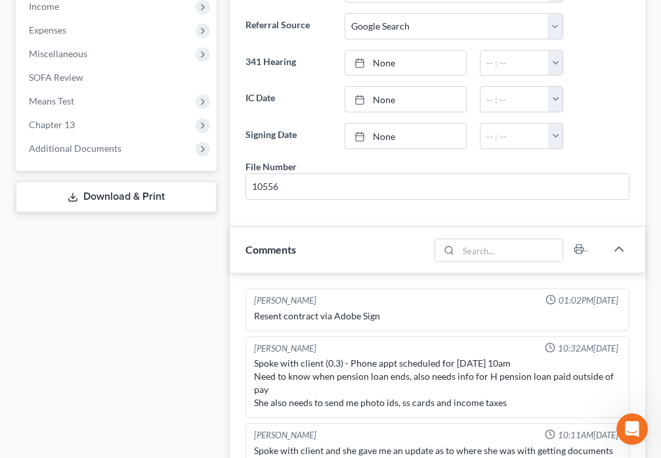
scroll to position [271, 0]
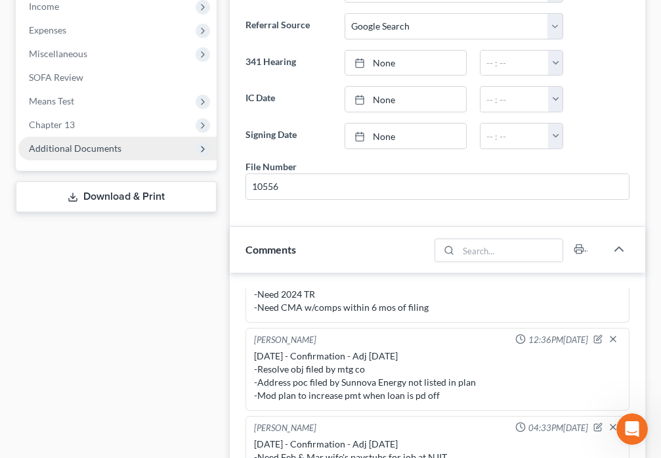
click at [73, 142] on span "Additional Documents" at bounding box center [75, 147] width 93 height 11
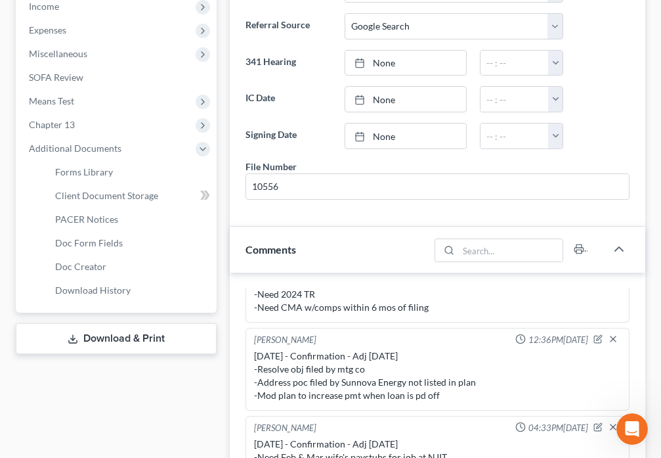
scroll to position [150, 0]
click at [97, 207] on link "PACER Notices" at bounding box center [131, 219] width 172 height 24
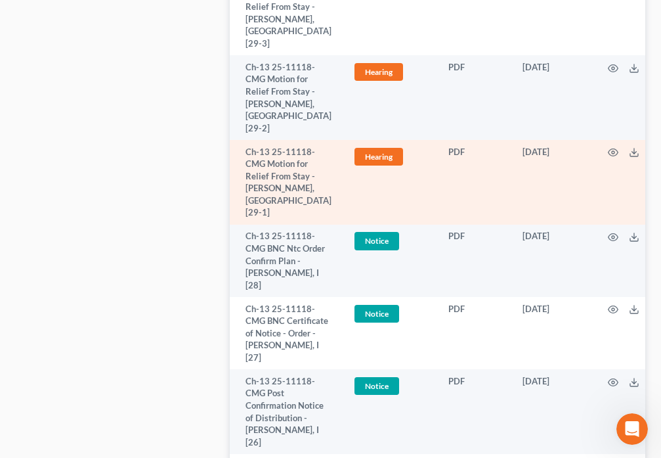
scroll to position [1210, 0]
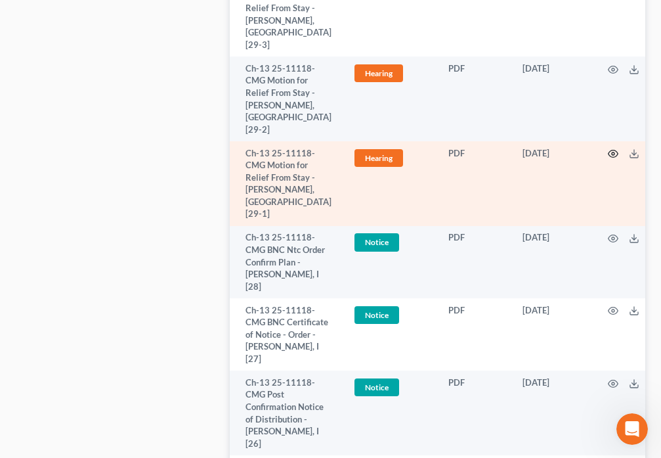
click at [609, 158] on icon "button" at bounding box center [614, 153] width 10 height 7
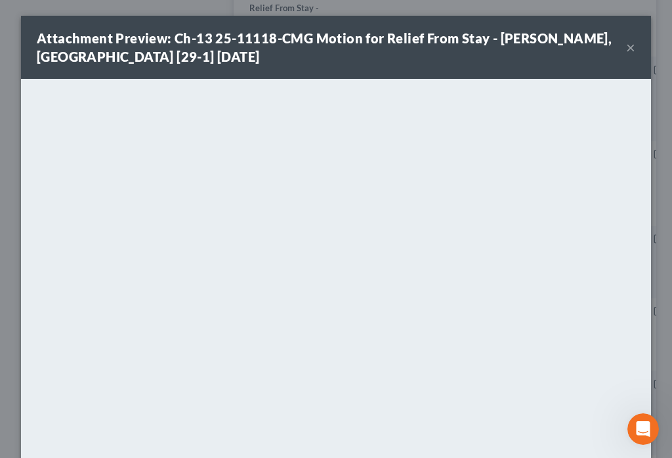
click at [626, 49] on button "×" at bounding box center [630, 47] width 9 height 16
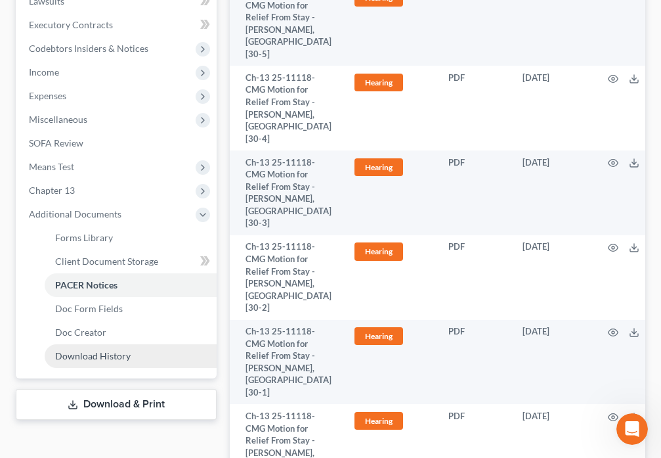
scroll to position [552, 0]
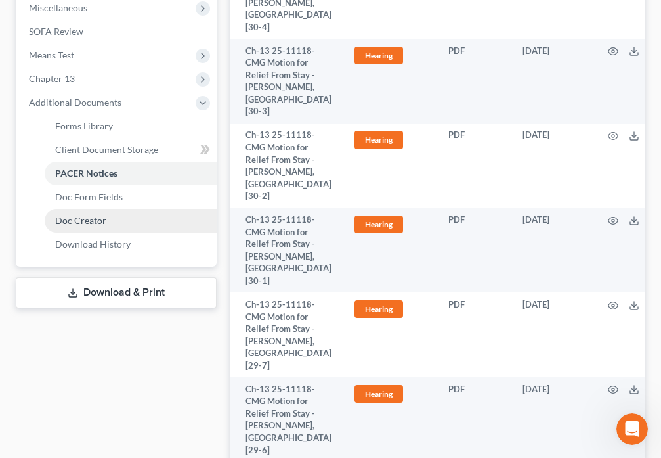
click at [104, 215] on span "Doc Creator" at bounding box center [80, 220] width 51 height 11
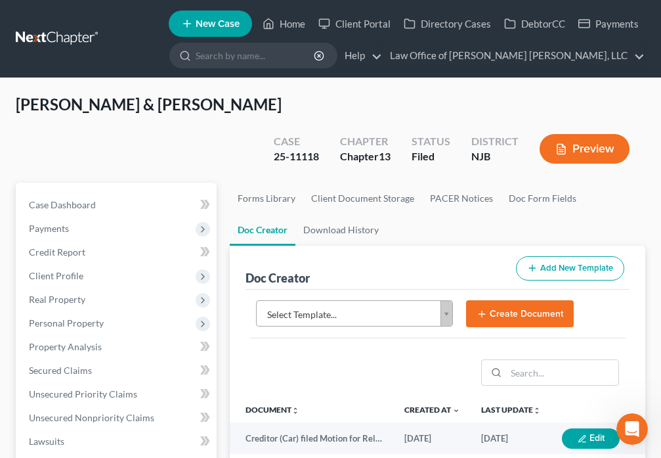
click at [440, 284] on body "Home New Case Client Portal Directory Cases DebtorCC Payments Law Office of [PE…" at bounding box center [330, 454] width 661 height 909
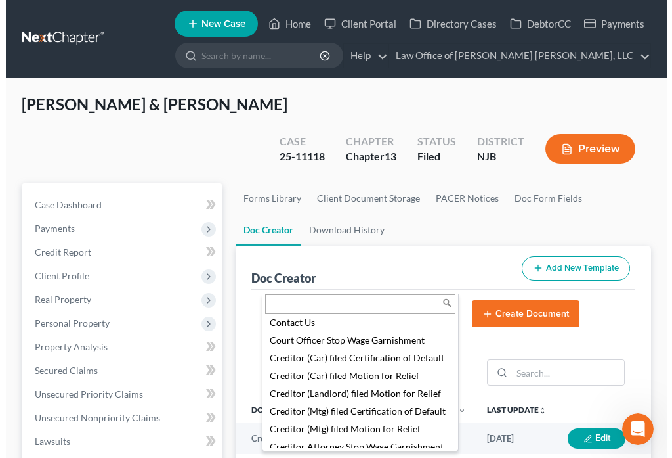
scroll to position [919, 0]
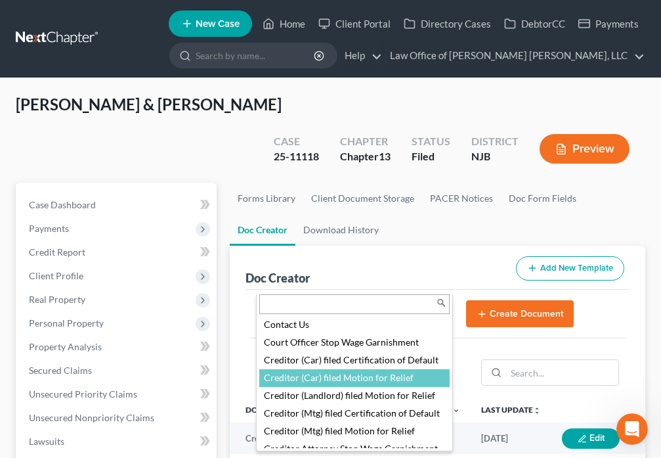
select select "88568"
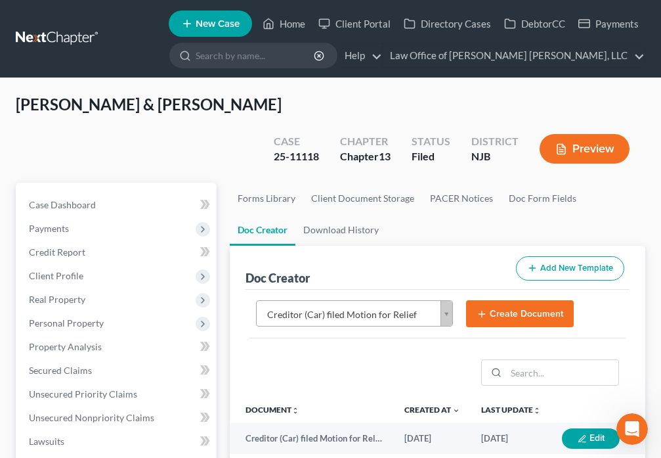
click at [514, 300] on button "Create Document" at bounding box center [520, 314] width 108 height 28
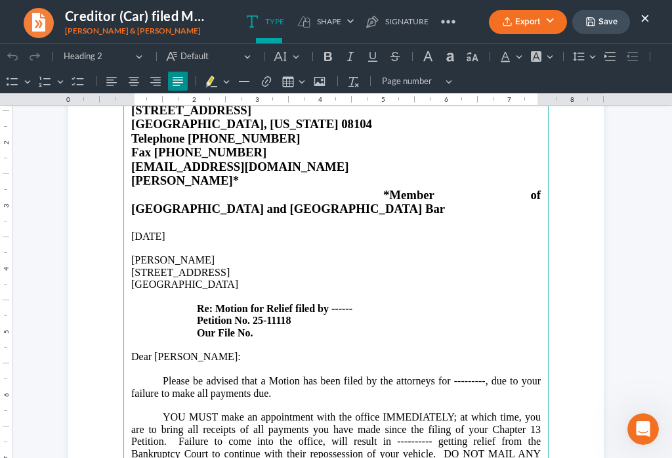
scroll to position [153, 0]
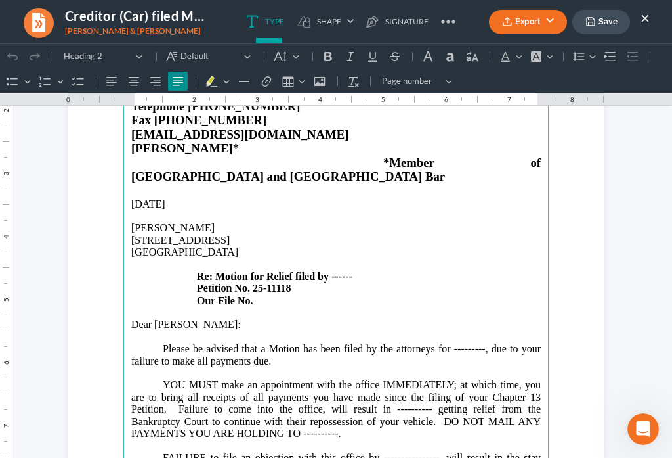
click at [150, 222] on p "[PERSON_NAME]" at bounding box center [336, 228] width 410 height 12
click at [352, 251] on p "[STREET_ADDRESS] Re: Motion for Relief filed by ------ Petition No. 25-11118 Ou…" at bounding box center [336, 270] width 410 height 72
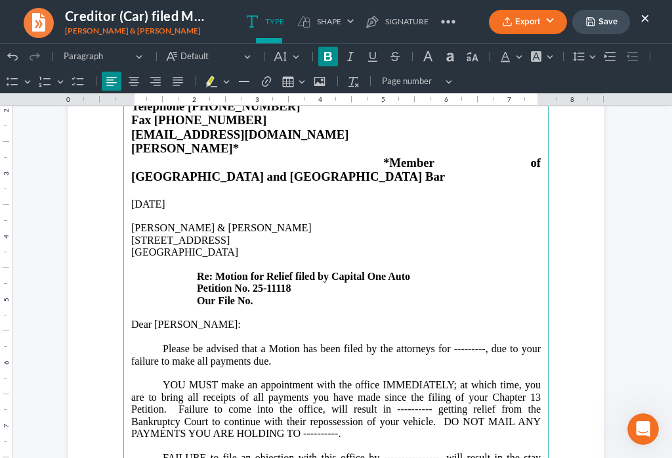
click at [479, 343] on p "Please be advised that a Motion has been filed by the attorneys for ---------, …" at bounding box center [336, 355] width 410 height 24
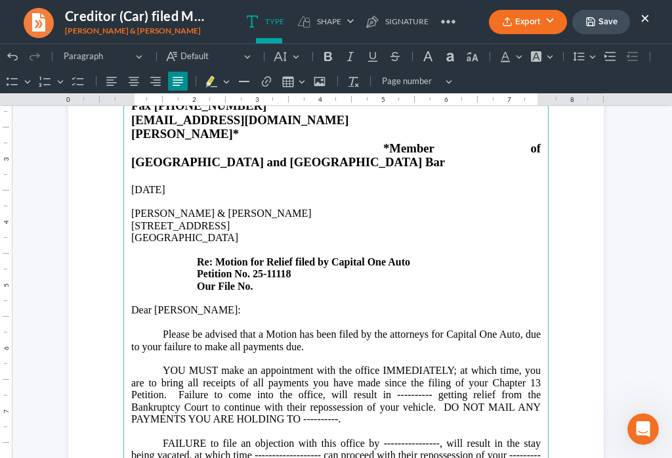
scroll to position [245, 0]
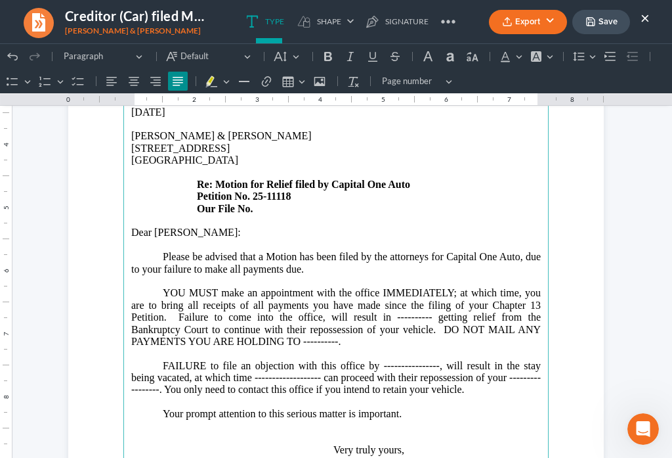
click at [427, 289] on p "YOU MUST make an appointment with the office IMMEDIATELY; at which time, you ar…" at bounding box center [336, 317] width 410 height 60
click at [332, 315] on p "YOU MUST make an appointment with the office IMMEDIATELY; at which time, you ar…" at bounding box center [336, 317] width 410 height 60
click at [433, 360] on p "FAILURE to file an objection with this office by ----------------, will result …" at bounding box center [336, 378] width 410 height 36
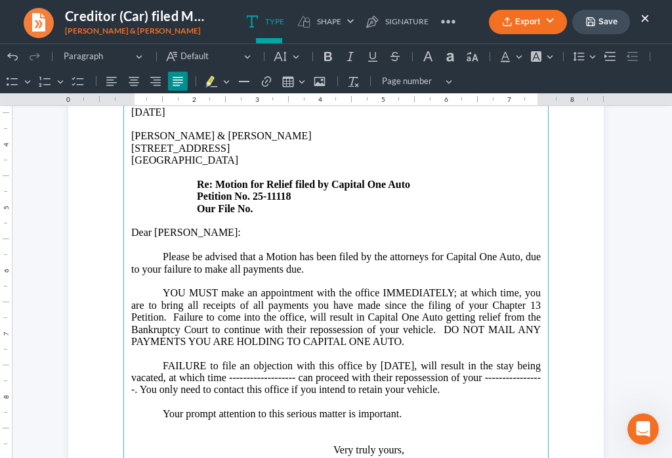
click at [316, 360] on p "FAILURE to file an objection with this office by [DATE], will result in the sta…" at bounding box center [336, 378] width 410 height 36
click at [162, 363] on p "FAILURE to file an objection with this office by [DATE], will result in the sta…" at bounding box center [336, 378] width 410 height 36
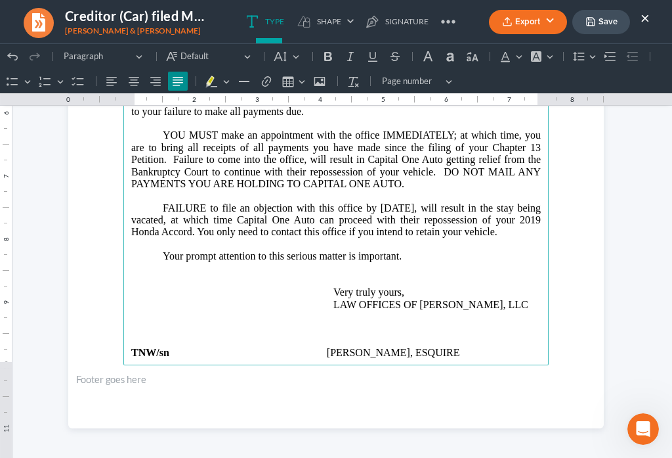
scroll to position [404, 0]
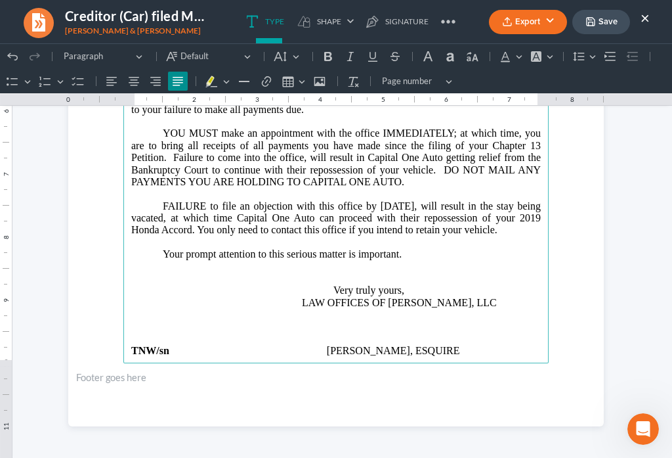
click at [416, 248] on p "Your prompt attention to this serious matter is important." at bounding box center [336, 254] width 410 height 12
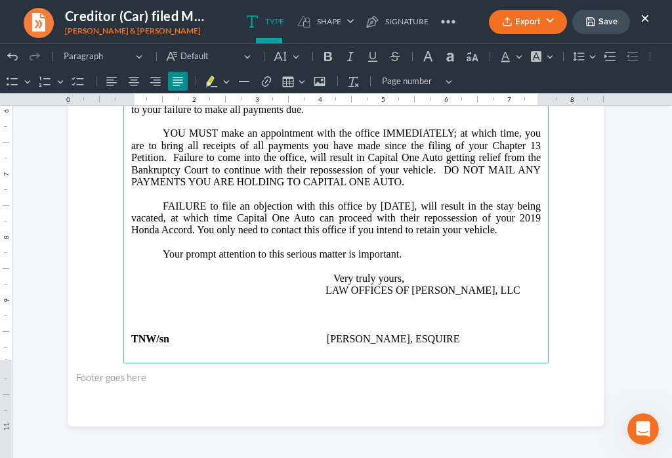
click at [173, 332] on main "LAW OFFICES OF [PERSON_NAME] [PERSON_NAME], LLC [STREET_ADDRESS][US_STATE] Tele…" at bounding box center [335, 79] width 425 height 567
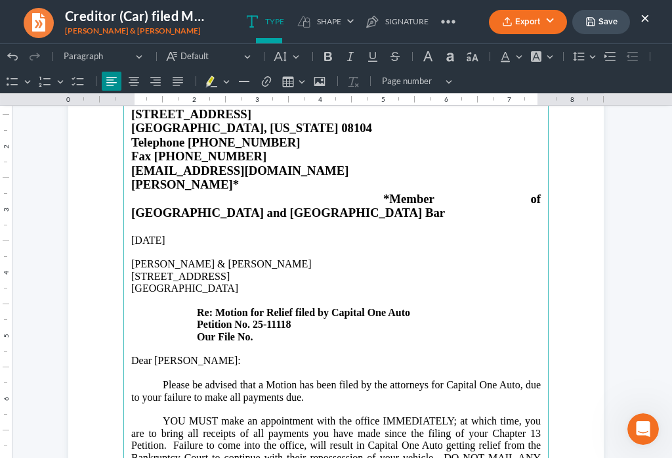
scroll to position [68, 0]
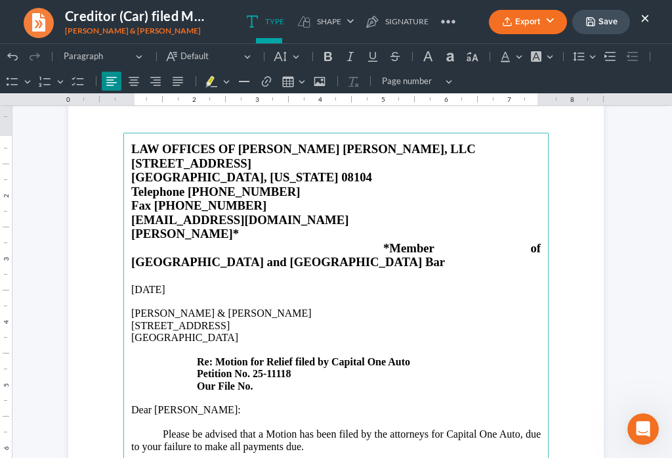
click at [172, 404] on p "Dear [PERSON_NAME]:" at bounding box center [336, 410] width 410 height 12
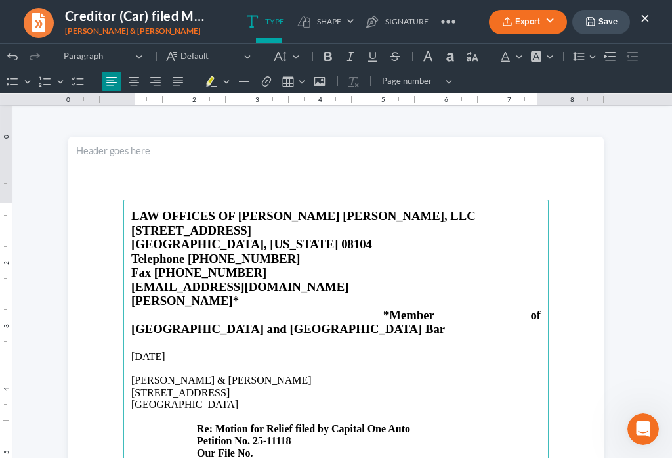
scroll to position [0, 0]
click at [599, 25] on button "Save" at bounding box center [602, 22] width 58 height 24
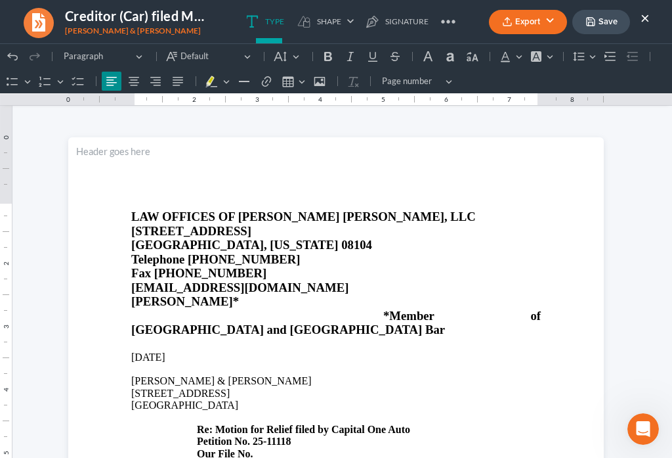
click at [513, 28] on button "Export" at bounding box center [528, 22] width 78 height 24
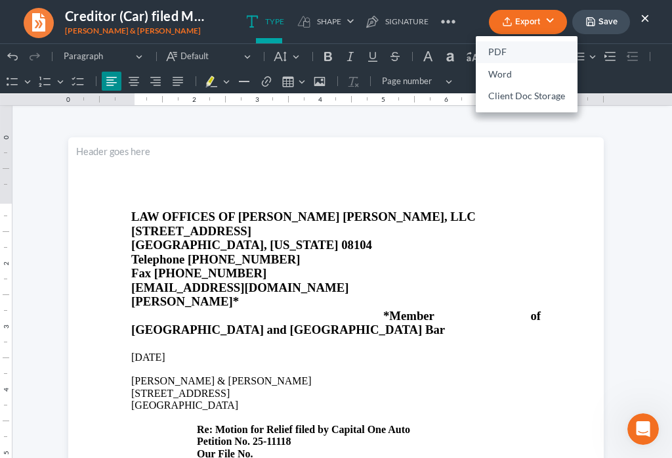
click at [492, 54] on link "PDF" at bounding box center [527, 52] width 102 height 22
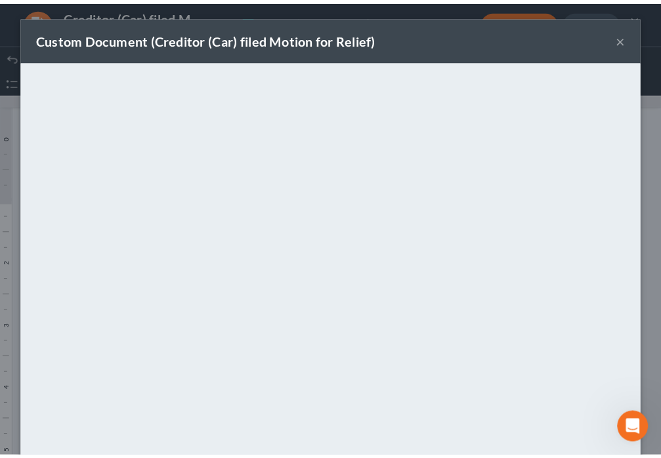
scroll to position [92, 0]
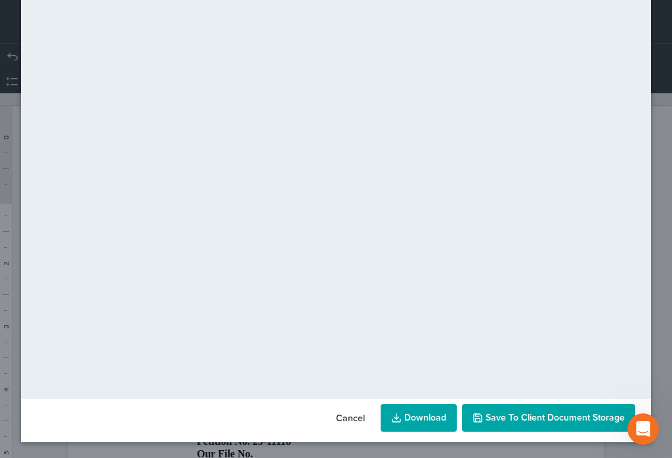
click at [544, 417] on span "Save to Client Document Storage" at bounding box center [555, 417] width 139 height 11
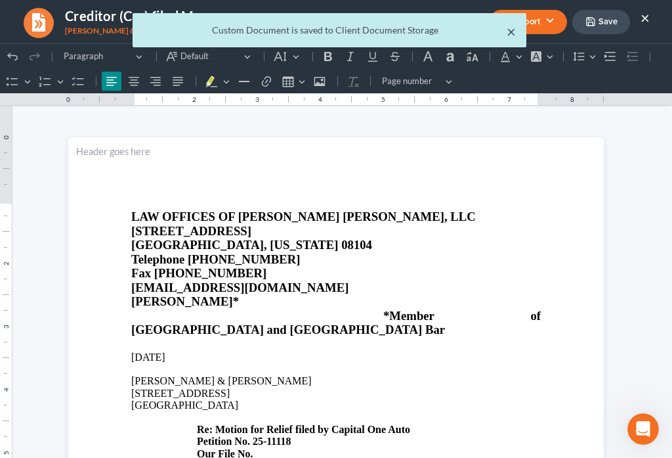
click at [508, 33] on button "×" at bounding box center [511, 32] width 9 height 16
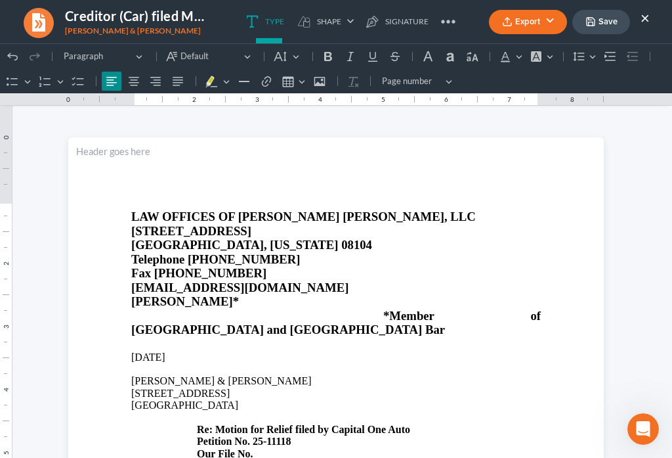
click at [650, 19] on div "Export PDF Word Client Doc Storage Save ×" at bounding box center [569, 22] width 187 height 28
click at [644, 19] on button "×" at bounding box center [645, 18] width 9 height 16
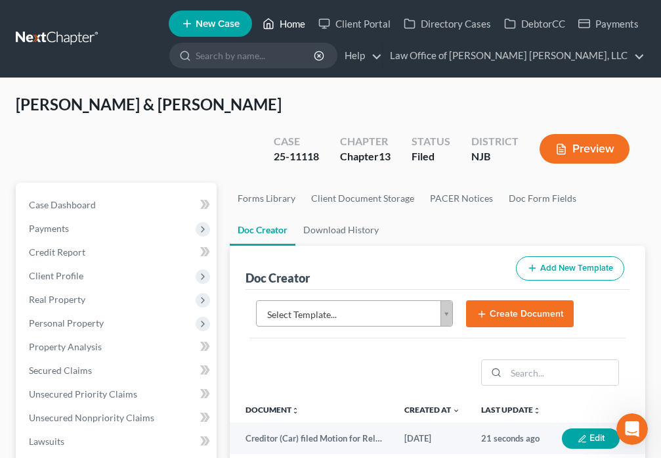
click at [268, 22] on icon at bounding box center [269, 24] width 12 height 16
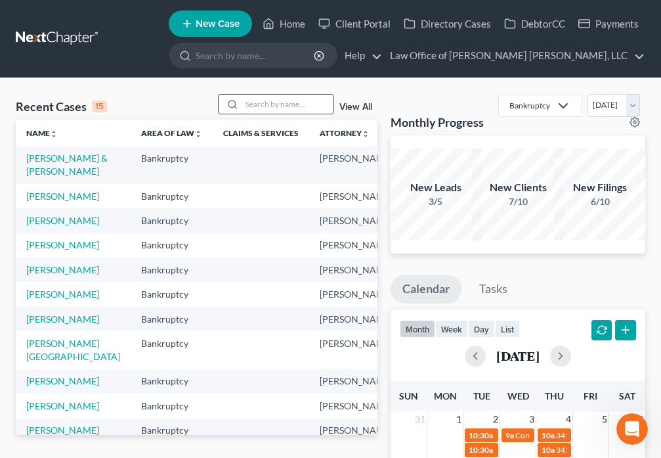
click at [268, 102] on input "search" at bounding box center [288, 104] width 92 height 19
type input "[PERSON_NAME]"
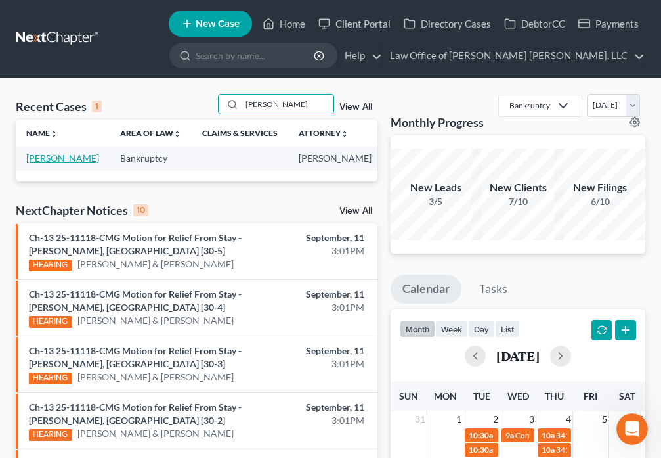
click at [57, 163] on link "[PERSON_NAME]" at bounding box center [62, 157] width 73 height 11
select select "6"
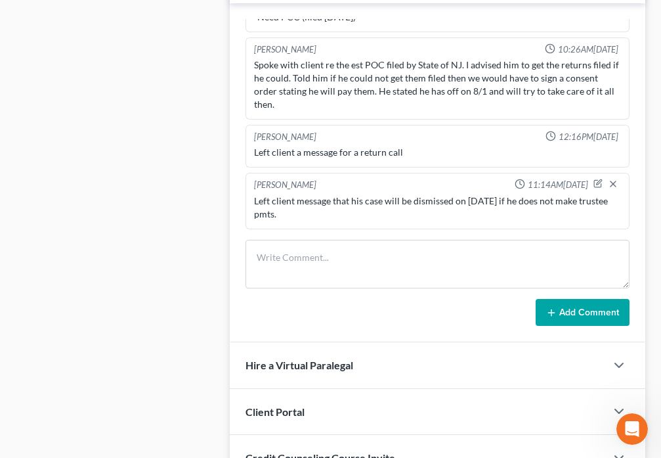
scroll to position [888, 0]
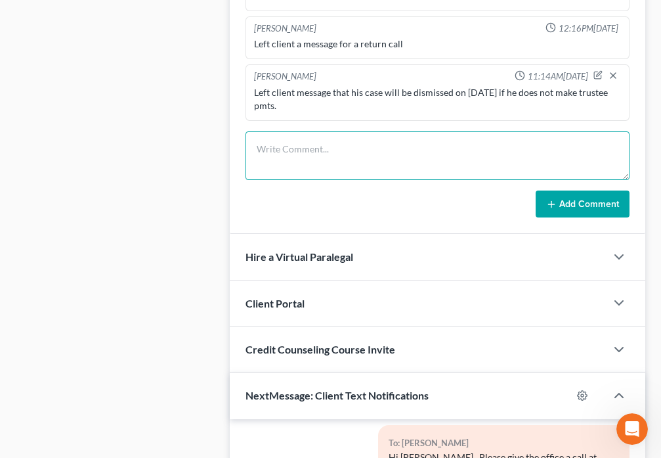
click at [290, 159] on textarea at bounding box center [438, 155] width 384 height 49
type textarea "[DATE] - Confirmation - Case dismissed. No pmts."
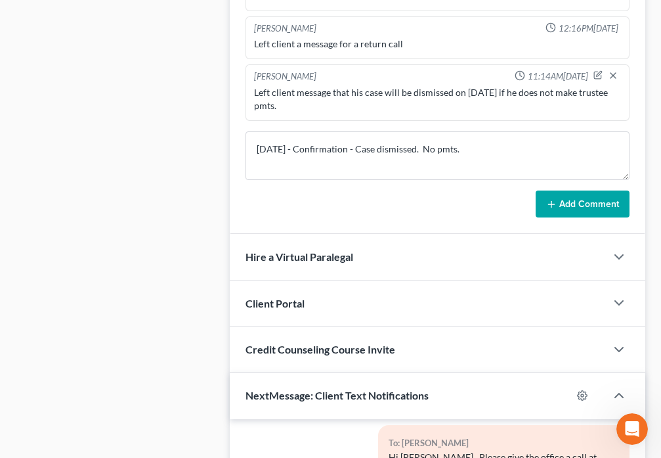
click at [589, 207] on button "Add Comment" at bounding box center [583, 204] width 94 height 28
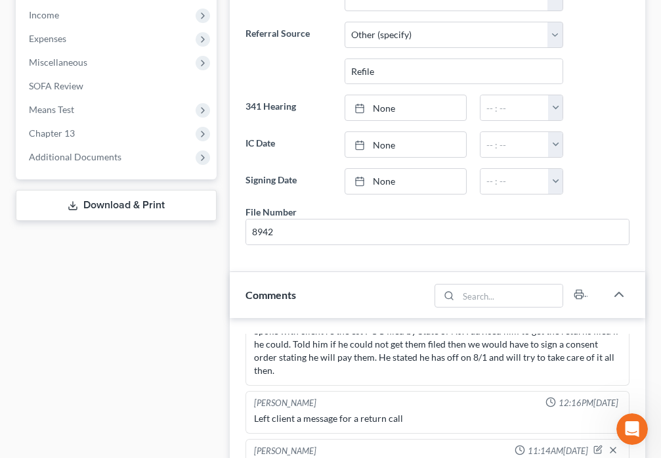
scroll to position [460, 0]
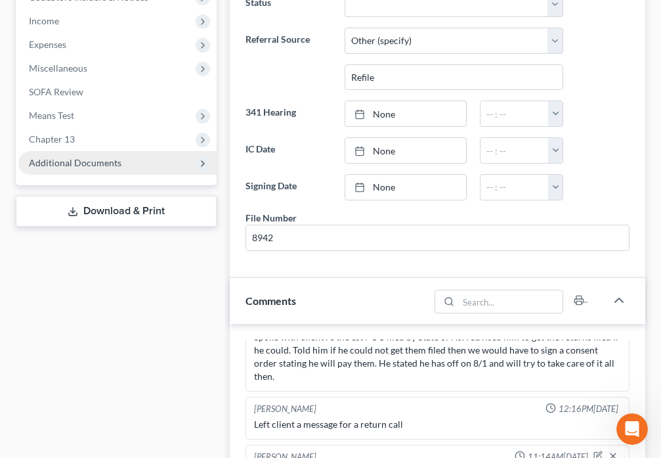
click at [123, 165] on span "Additional Documents" at bounding box center [117, 163] width 198 height 24
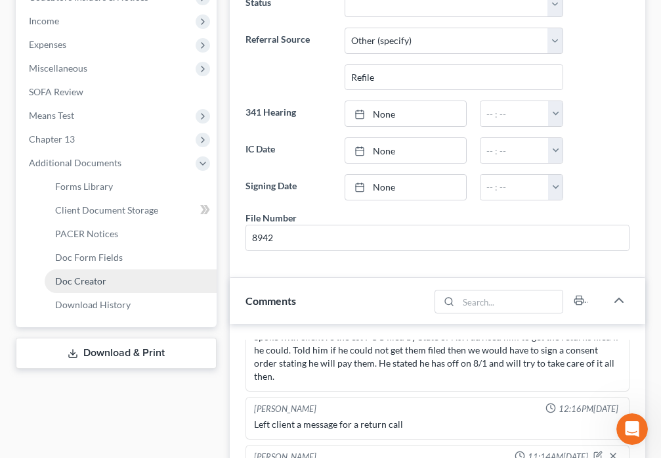
click at [115, 280] on link "Doc Creator" at bounding box center [131, 281] width 172 height 24
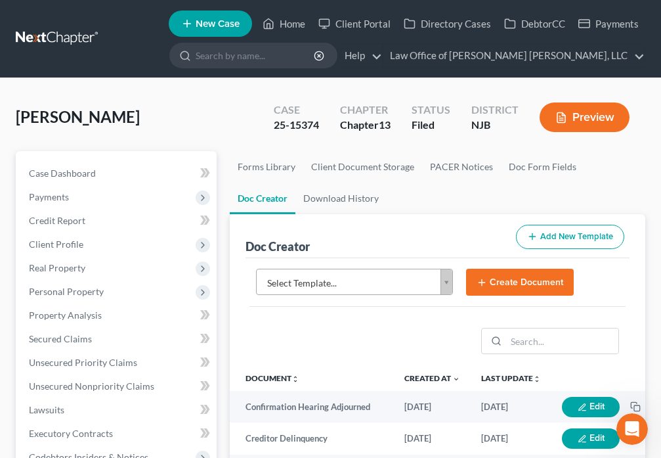
click at [441, 288] on body "Home New Case Client Portal Directory Cases DebtorCC Payments Law Office of [PE…" at bounding box center [330, 439] width 661 height 878
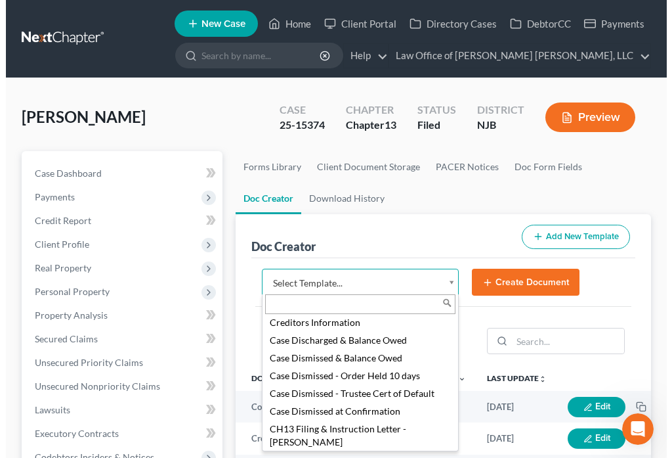
scroll to position [230, 0]
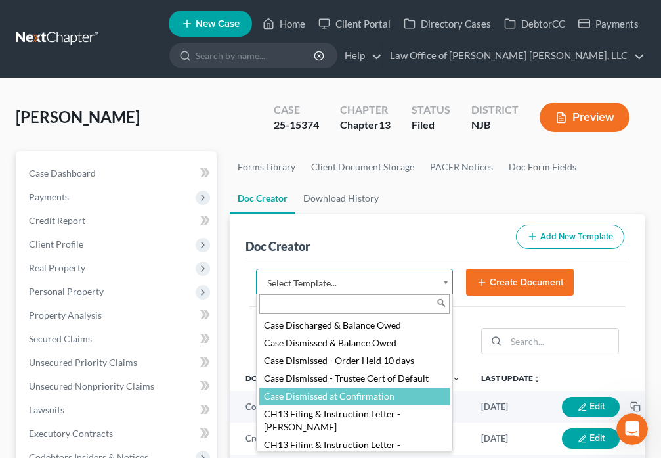
select select "88881"
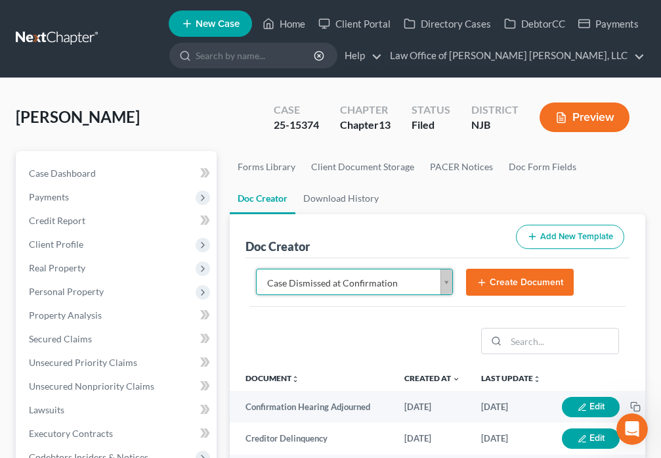
click at [487, 281] on icon "submit" at bounding box center [482, 282] width 11 height 11
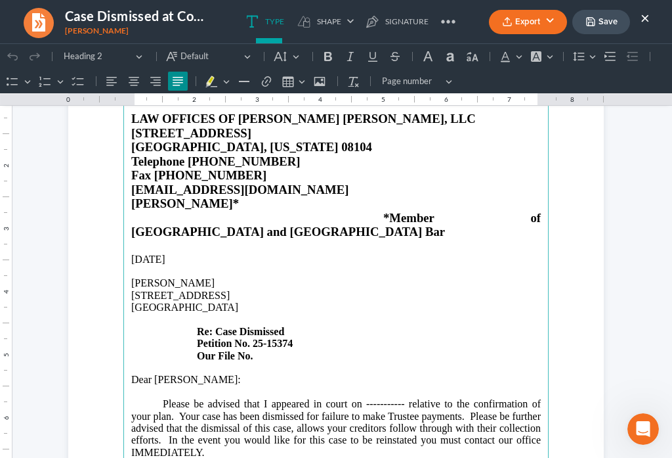
scroll to position [107, 0]
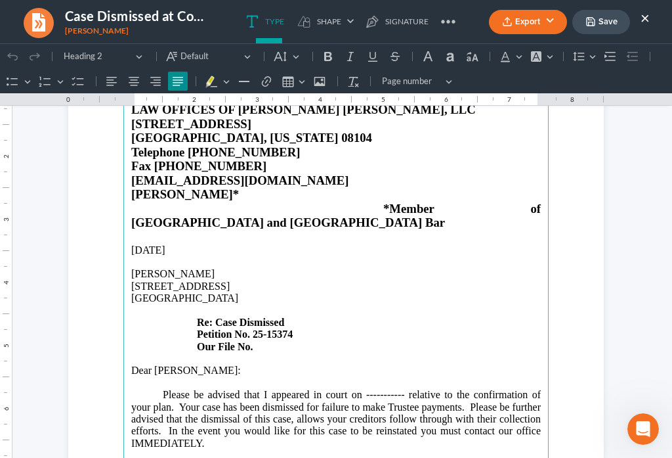
click at [278, 323] on p "[STREET_ADDRESS] Re: Case Dismissed Petition No. 25-15374 Our File No." at bounding box center [336, 316] width 410 height 72
click at [399, 389] on p "Please be advised that I appeared in court on ----------- relative to the confi…" at bounding box center [336, 419] width 410 height 60
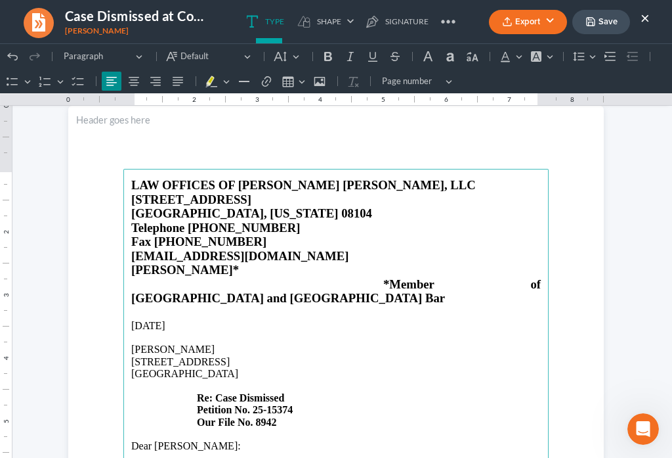
scroll to position [0, 0]
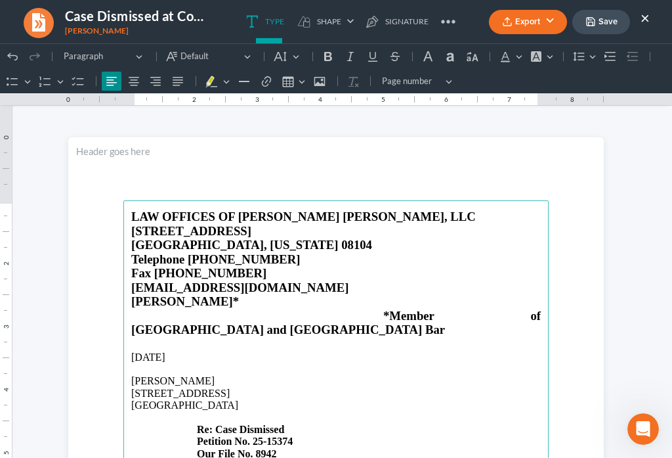
click at [588, 24] on polyline "button" at bounding box center [590, 23] width 5 height 3
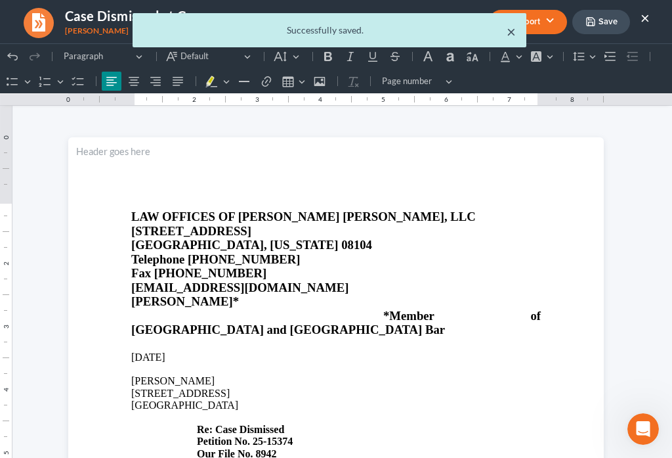
click at [509, 34] on button "×" at bounding box center [511, 32] width 9 height 16
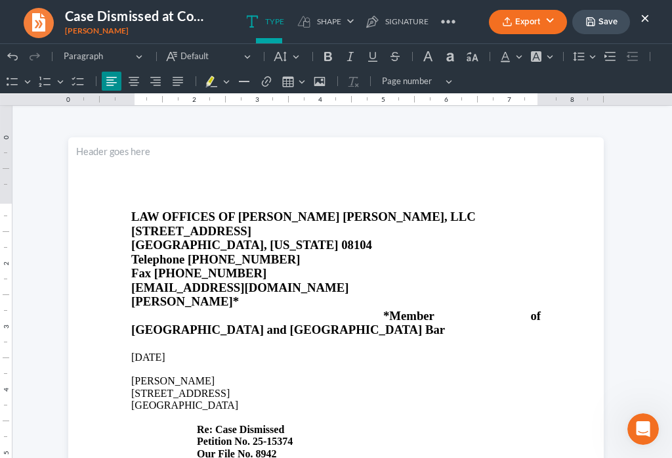
click at [512, 29] on button "Export" at bounding box center [528, 22] width 78 height 24
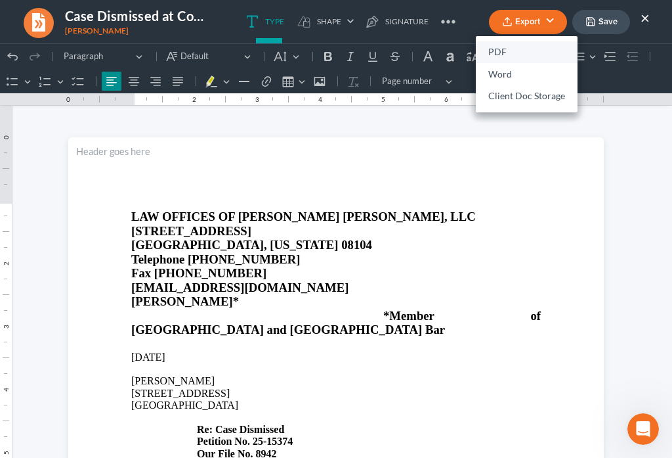
click at [502, 52] on link "PDF" at bounding box center [527, 52] width 102 height 22
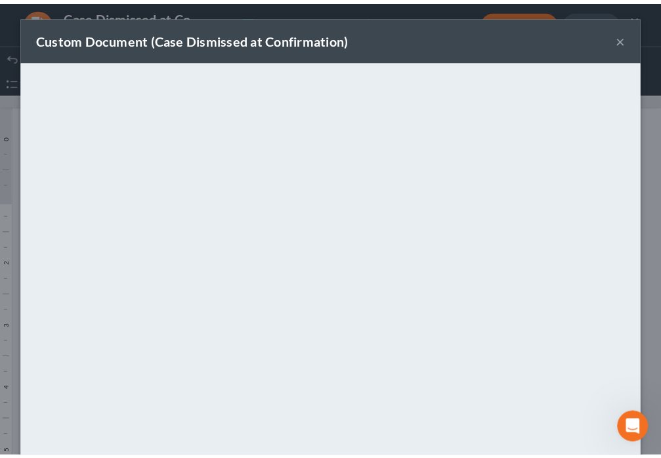
scroll to position [92, 0]
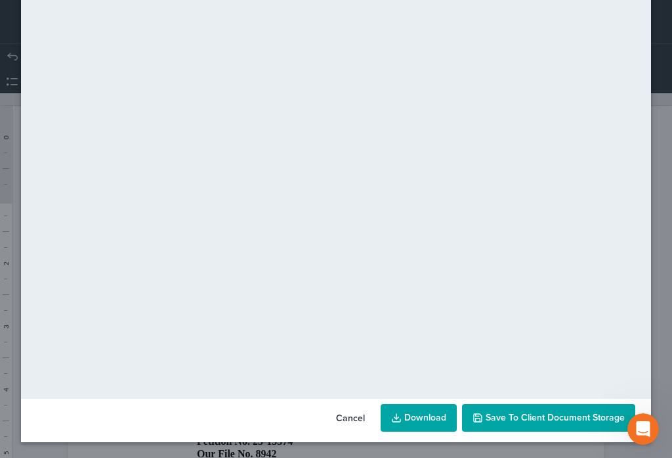
click at [530, 422] on span "Save to Client Document Storage" at bounding box center [555, 417] width 139 height 11
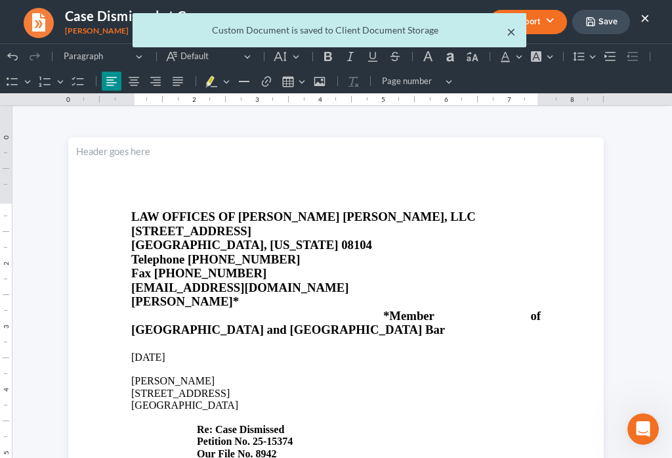
click at [508, 35] on button "×" at bounding box center [511, 32] width 9 height 16
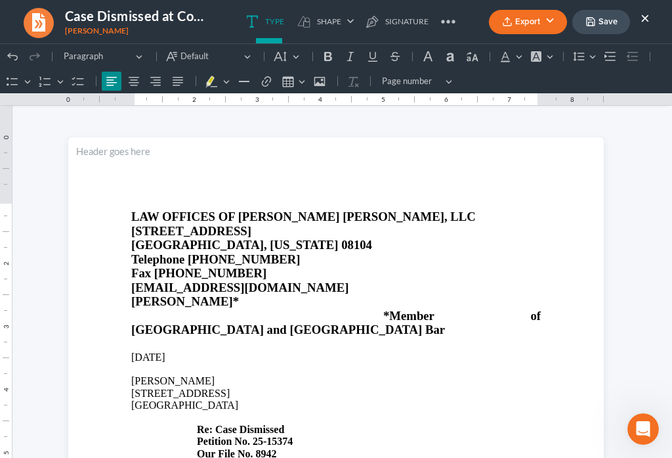
click at [642, 19] on button "×" at bounding box center [645, 18] width 9 height 16
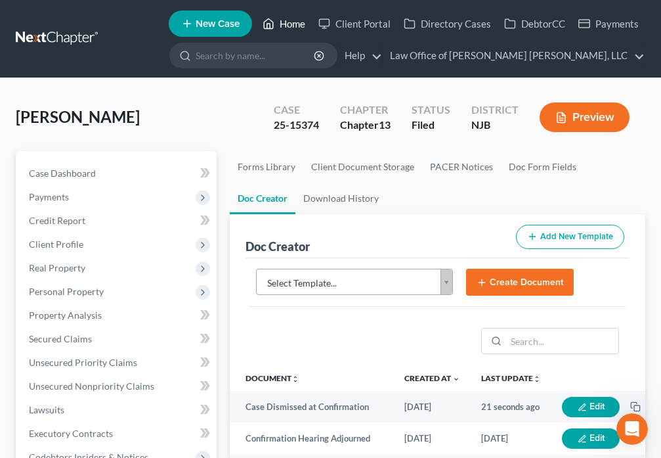
click at [295, 26] on link "Home" at bounding box center [284, 24] width 56 height 24
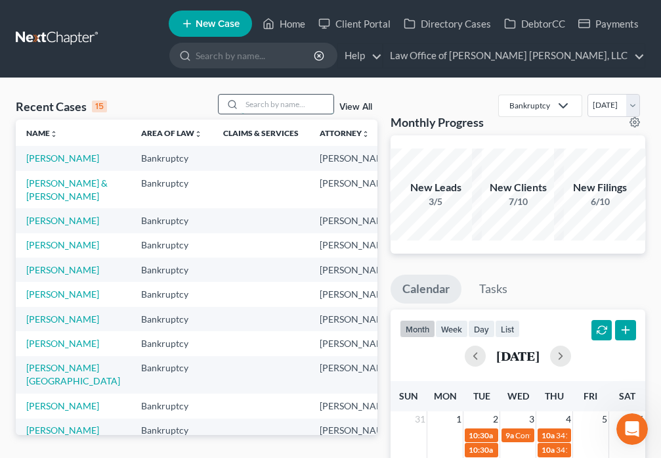
click at [272, 103] on input "search" at bounding box center [288, 104] width 92 height 19
type input "[PERSON_NAME]"
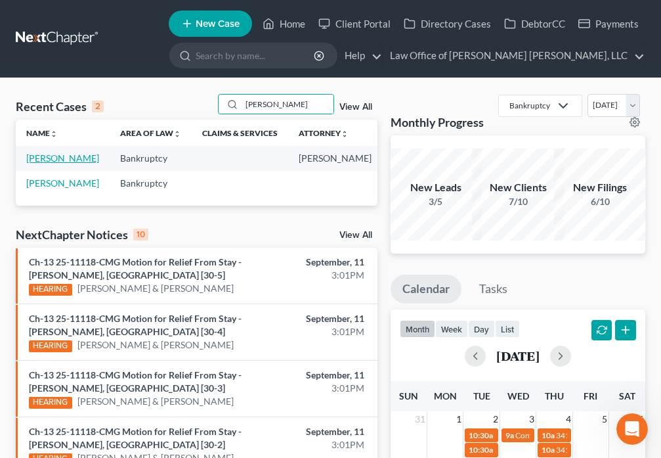
click at [41, 162] on link "[PERSON_NAME]" at bounding box center [62, 157] width 73 height 11
select select "6"
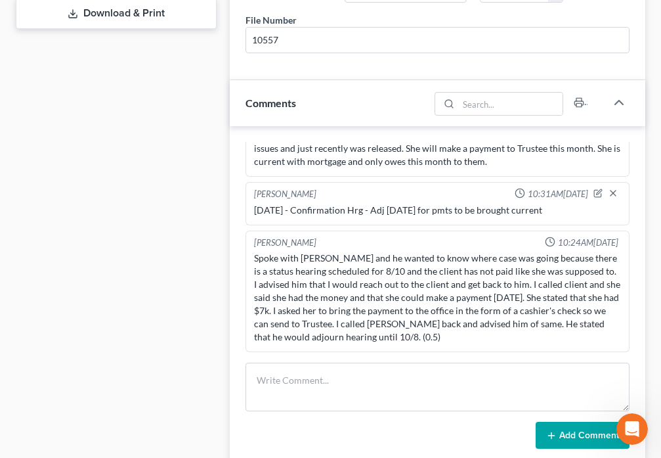
scroll to position [659, 0]
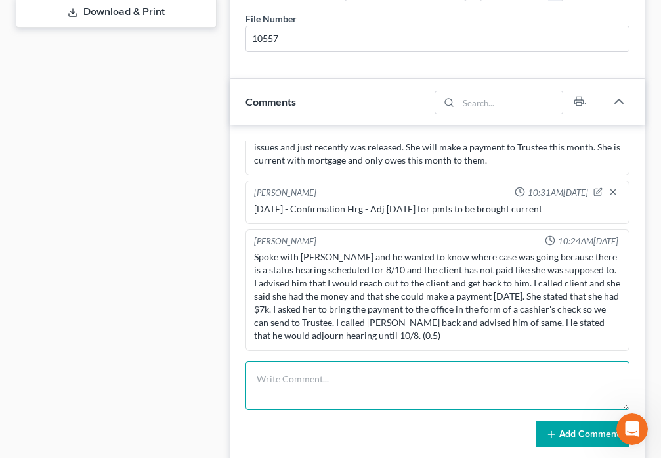
click at [303, 380] on textarea at bounding box center [438, 385] width 384 height 49
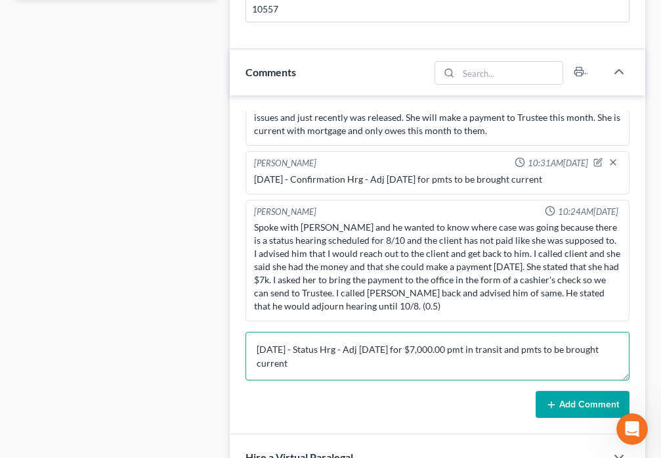
scroll to position [689, 0]
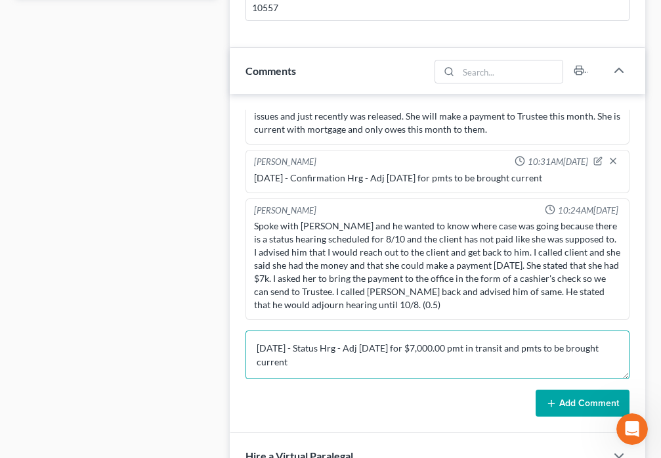
type textarea "[DATE] - Status Hrg - Adj [DATE] for $7,000.00 pmt in transit and pmts to be br…"
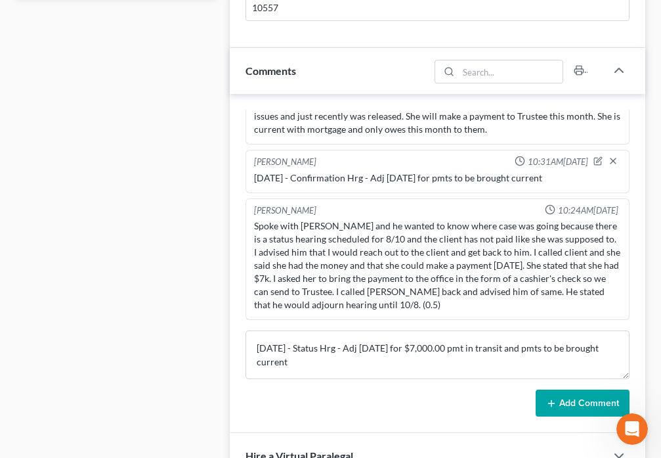
click at [547, 406] on icon at bounding box center [551, 403] width 11 height 11
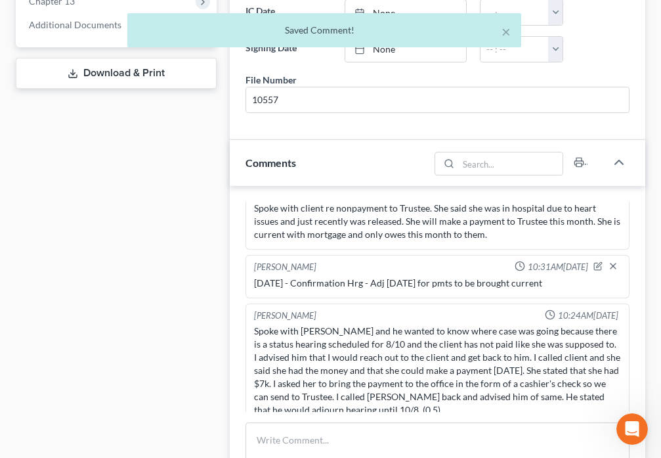
scroll to position [204, 0]
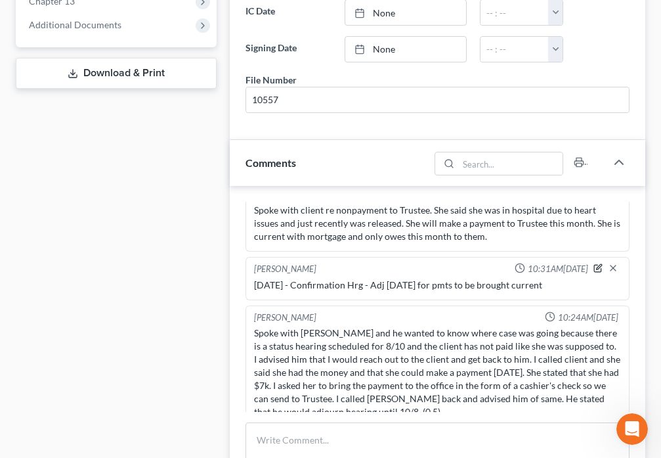
click at [594, 269] on icon "button" at bounding box center [598, 267] width 9 height 9
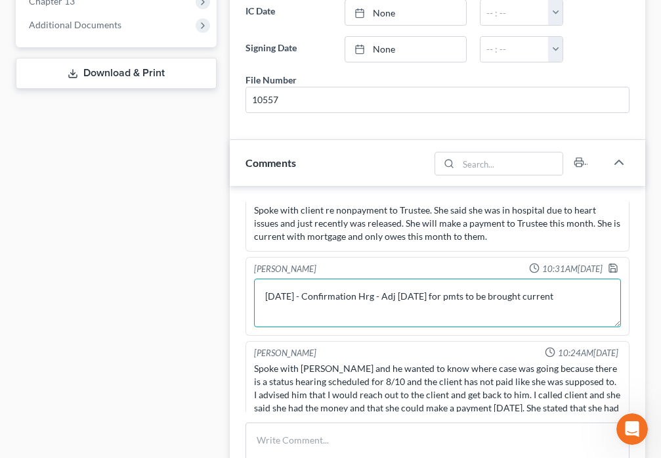
click at [359, 297] on textarea "[DATE] - Confirmation Hrg - Adj [DATE] for pmts to be brought current" at bounding box center [437, 302] width 367 height 49
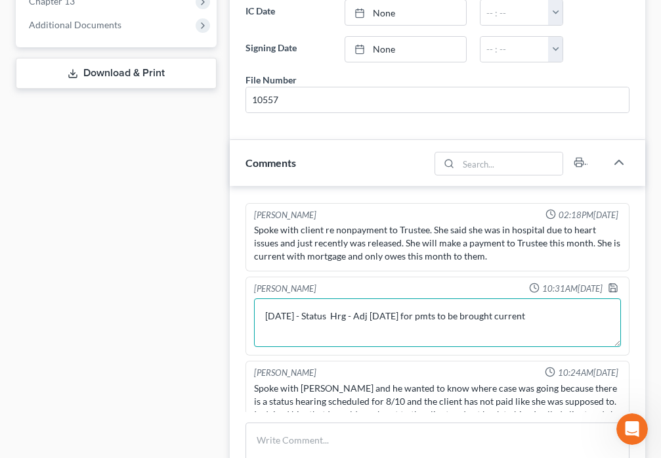
scroll to position [188, 0]
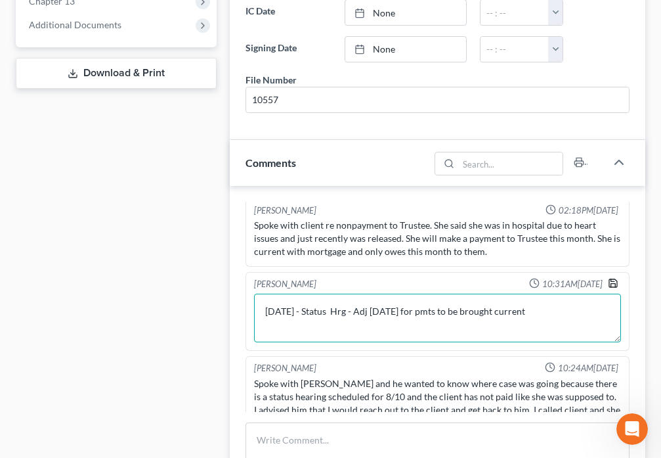
type textarea "[DATE] - Status Hrg - Adj [DATE] for pmts to be brought current"
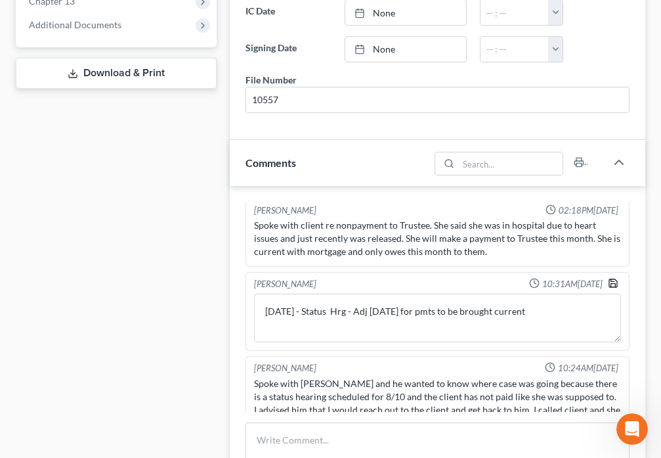
click at [608, 282] on icon "button" at bounding box center [613, 283] width 11 height 11
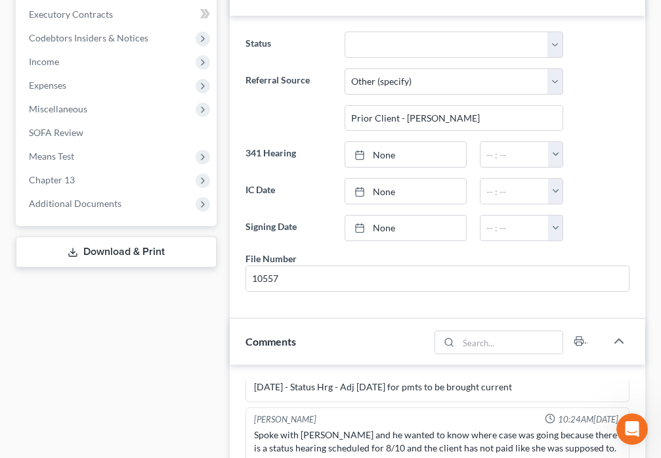
scroll to position [291, 0]
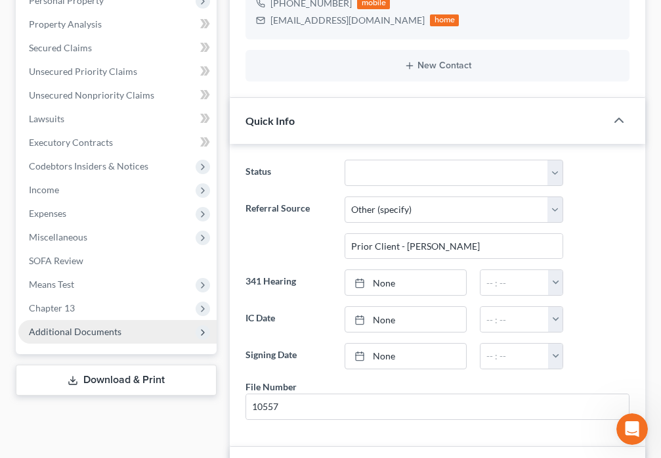
click at [95, 333] on span "Additional Documents" at bounding box center [75, 331] width 93 height 11
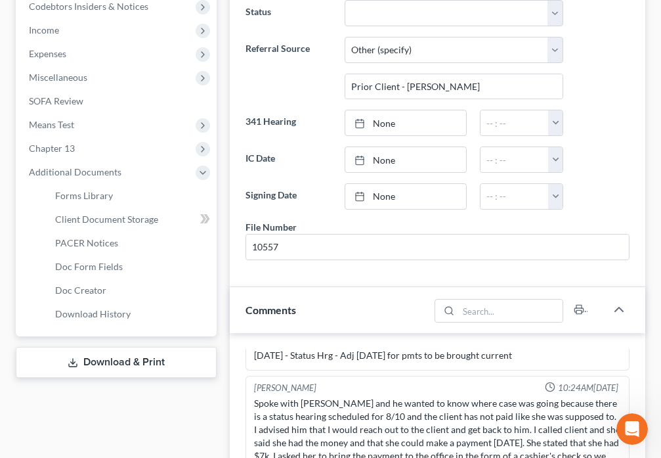
scroll to position [490, 0]
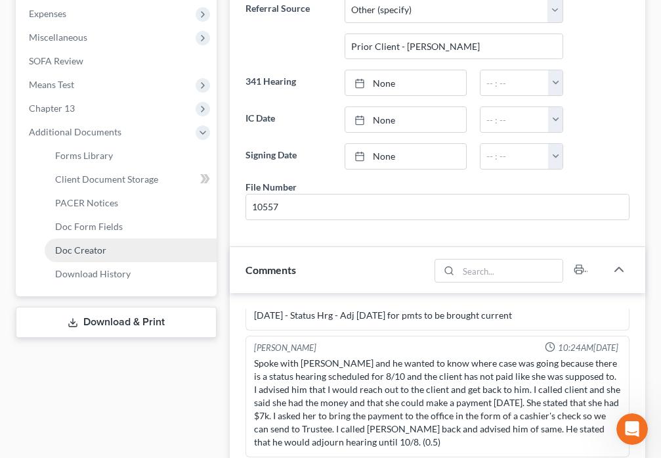
click at [93, 249] on span "Doc Creator" at bounding box center [80, 249] width 51 height 11
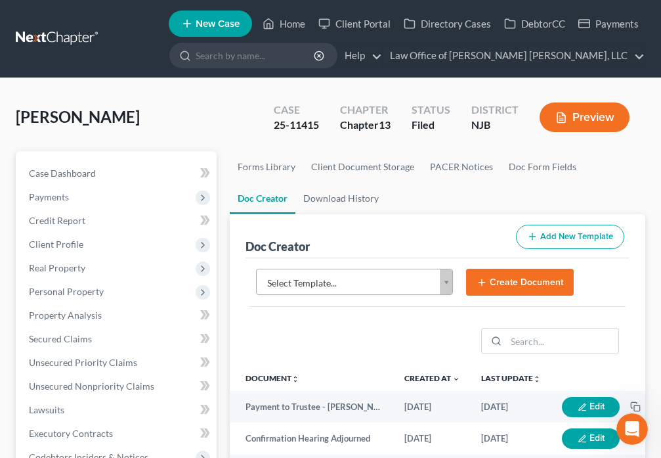
click at [446, 283] on body "Home New Case Client Portal Directory Cases DebtorCC Payments Law Office of [PE…" at bounding box center [330, 439] width 661 height 878
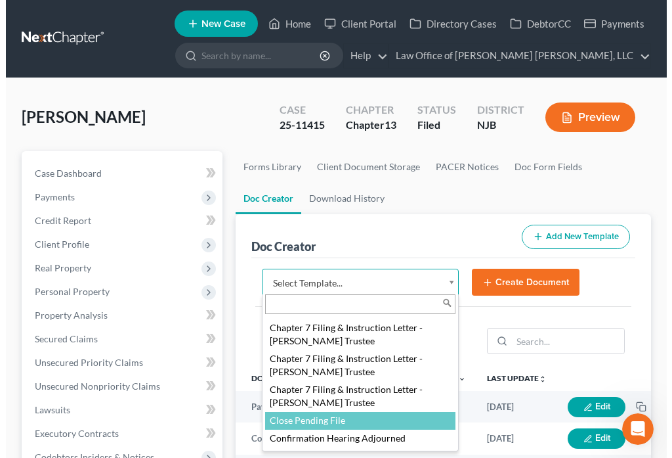
scroll to position [803, 0]
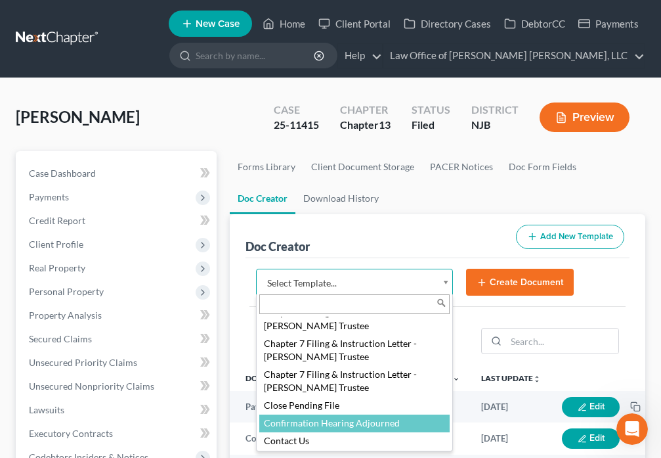
select select "88833"
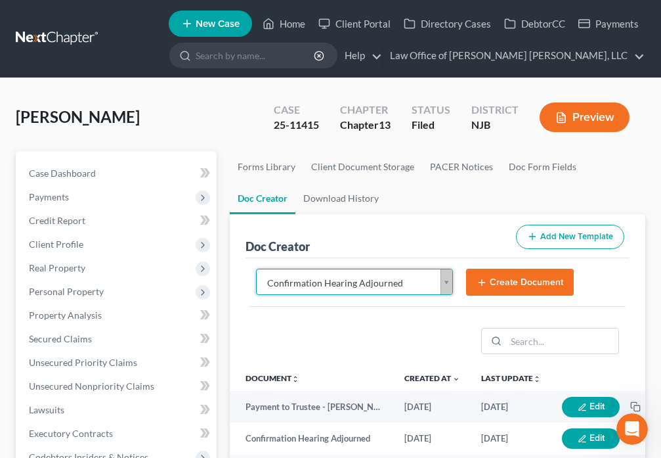
click at [490, 284] on button "Create Document" at bounding box center [520, 283] width 108 height 28
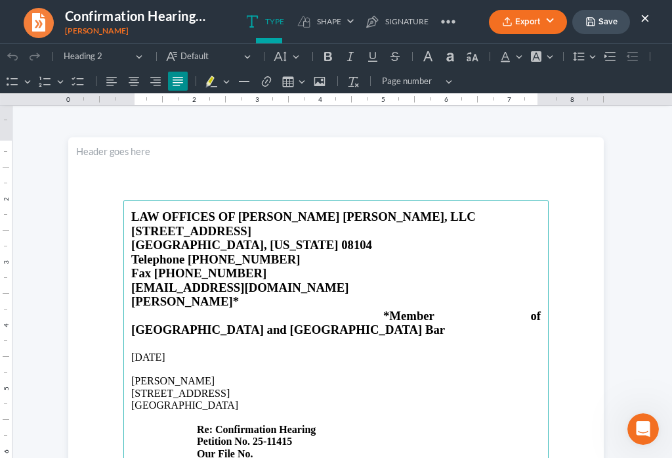
scroll to position [0, 0]
click at [260, 424] on p "[STREET_ADDRESS] Re: Confirmation Hearing Petition No. 25-11415 Our File No." at bounding box center [336, 423] width 410 height 72
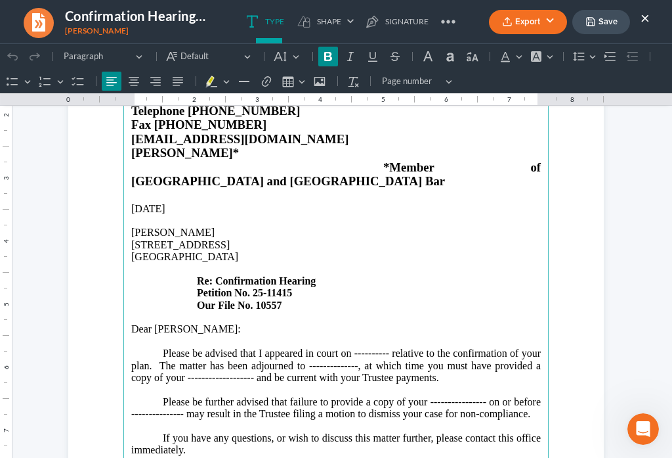
scroll to position [153, 0]
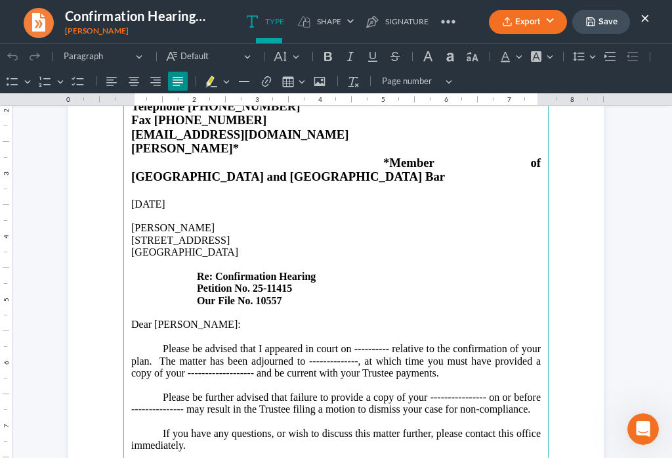
click at [382, 343] on p "Please be advised that I appeared in court on ---------- relative to the confir…" at bounding box center [336, 361] width 410 height 36
click at [538, 318] on main "LAW OFFICES OF [PERSON_NAME] [PERSON_NAME], LLC [STREET_ADDRESS][US_STATE] Tele…" at bounding box center [335, 330] width 425 height 567
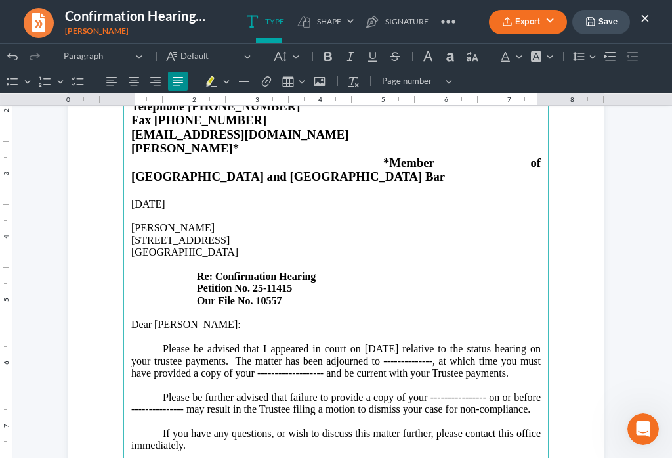
click at [469, 343] on p "Please be advised that I appeared in court on [DATE] relative to the status hea…" at bounding box center [336, 361] width 410 height 36
click at [409, 345] on p "Please be advised that I appeared in court on [DATE] relative to the status hea…" at bounding box center [336, 361] width 410 height 36
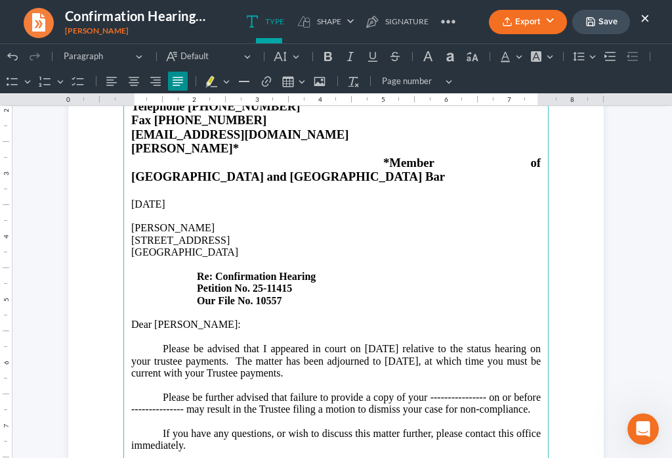
click at [181, 391] on p "Please be further advised that failure to provide a copy of your --------------…" at bounding box center [336, 403] width 410 height 24
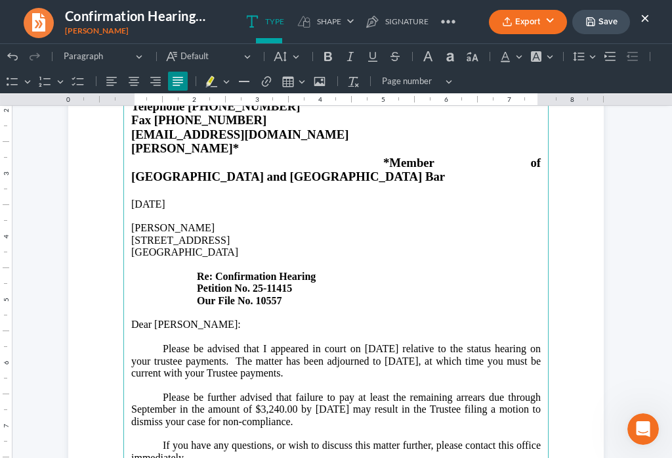
scroll to position [123, 0]
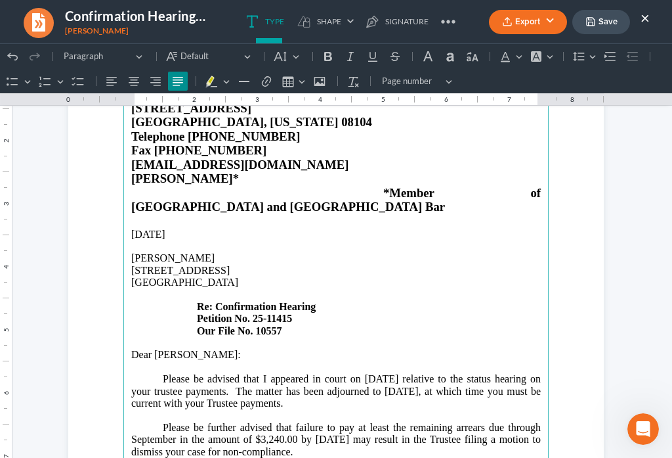
click at [364, 422] on p "Please be further advised that failure to pay at least the remaining arrears du…" at bounding box center [336, 440] width 410 height 36
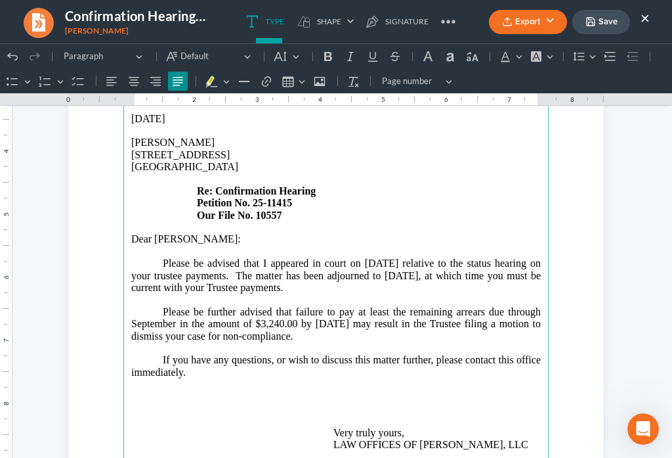
scroll to position [245, 0]
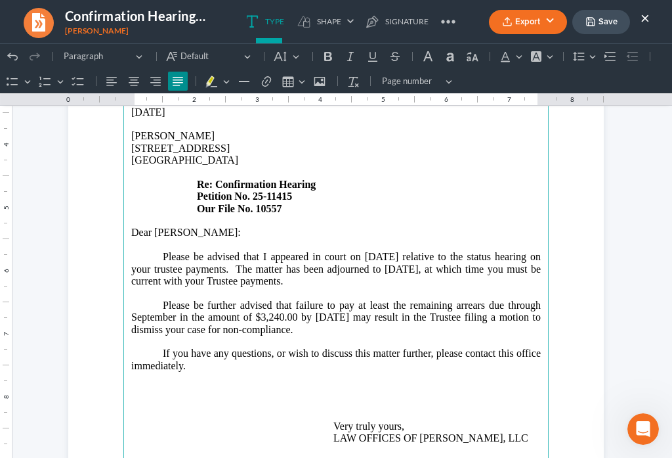
click at [397, 299] on p "Please be further advised that failure to pay at least the remaining arrears du…" at bounding box center [336, 317] width 410 height 36
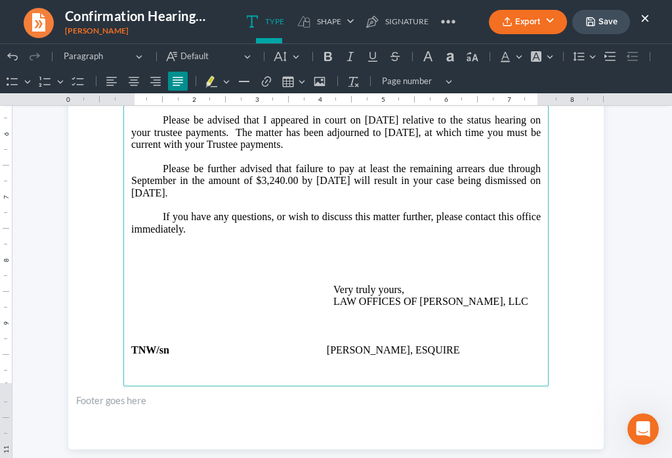
scroll to position [383, 0]
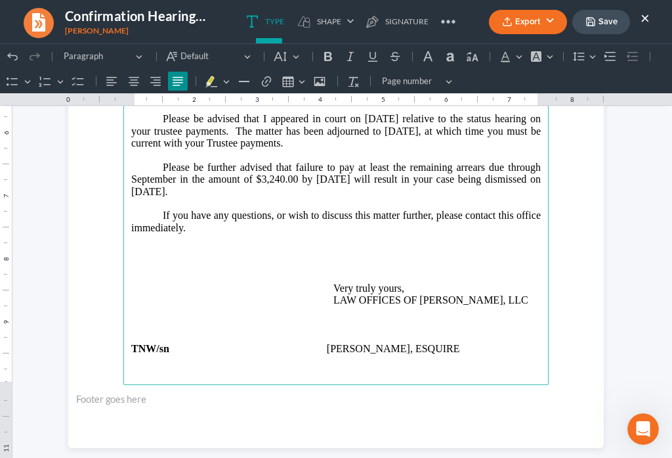
click at [224, 209] on p "If you have any questions, or wish to discuss this matter further, please conta…" at bounding box center [336, 233] width 410 height 49
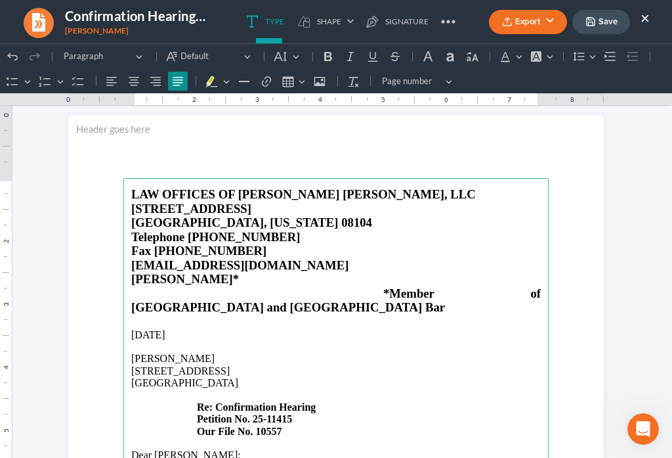
scroll to position [0, 0]
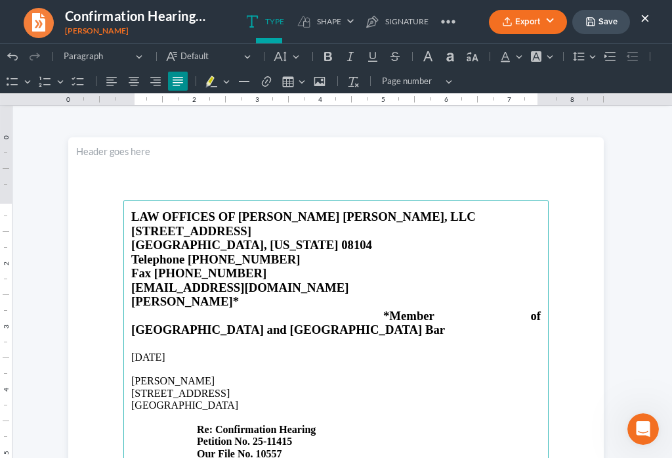
click at [608, 23] on button "Save" at bounding box center [602, 22] width 58 height 24
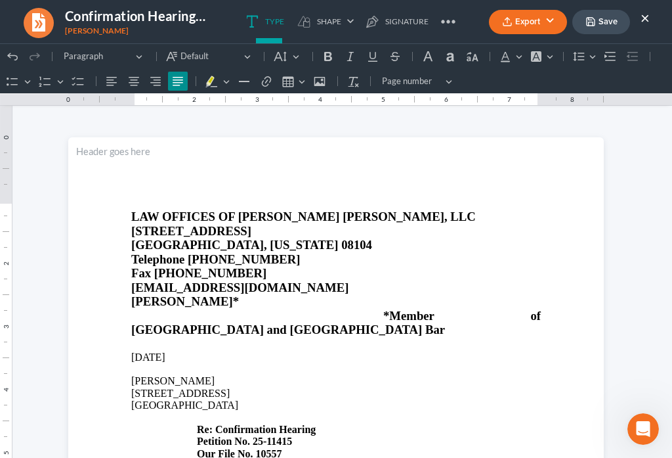
click at [511, 35] on ul "Export PDF Word Client Doc Storage Save ×" at bounding box center [569, 22] width 161 height 28
click at [517, 26] on button "Export" at bounding box center [528, 22] width 78 height 24
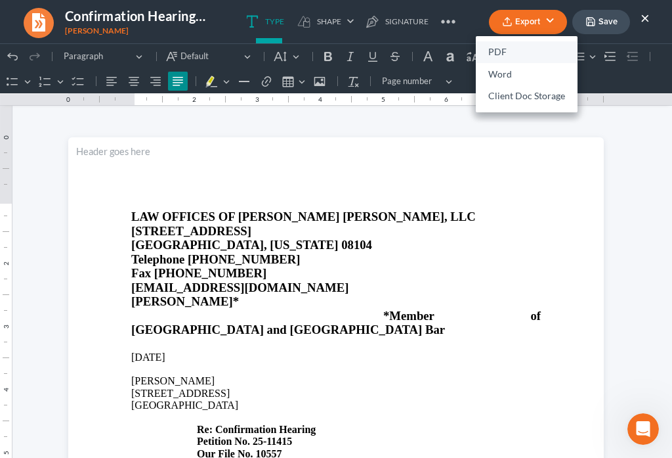
click at [506, 50] on link "PDF" at bounding box center [527, 52] width 102 height 22
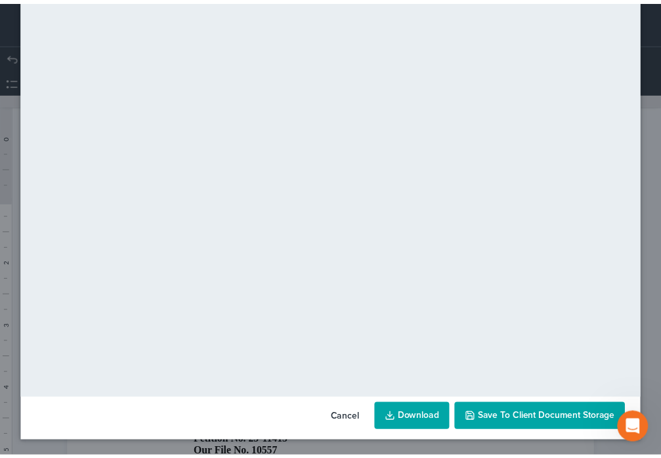
scroll to position [92, 0]
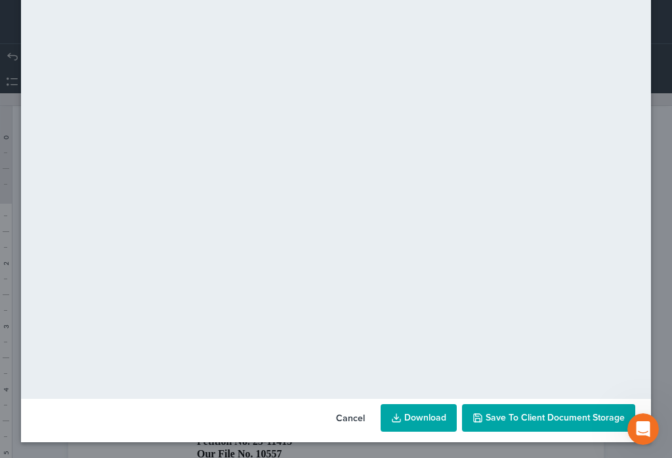
click at [544, 416] on span "Save to Client Document Storage" at bounding box center [555, 417] width 139 height 11
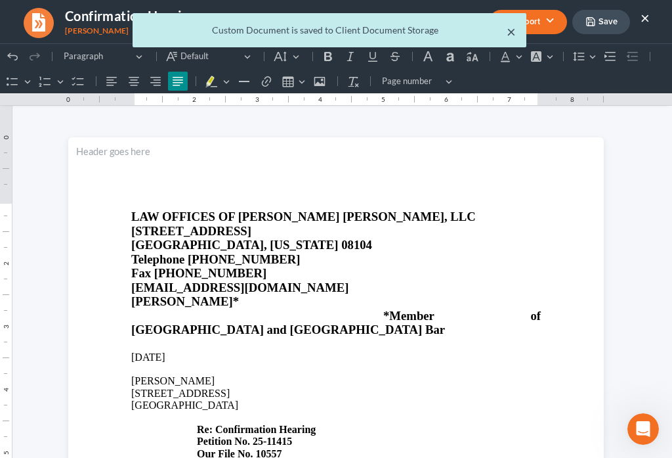
click at [508, 35] on button "×" at bounding box center [511, 32] width 9 height 16
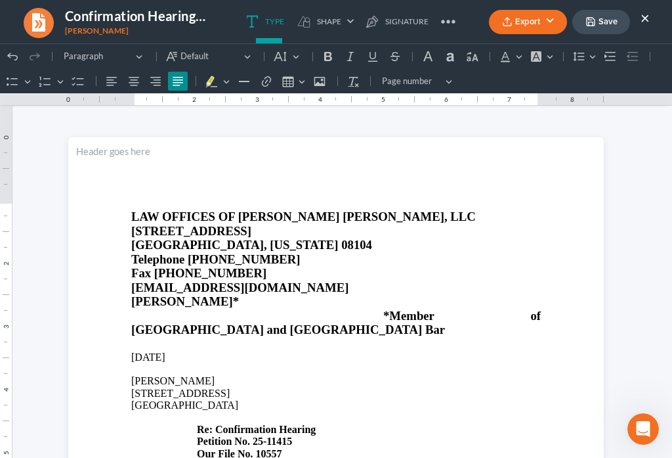
click at [645, 21] on button "×" at bounding box center [645, 18] width 9 height 16
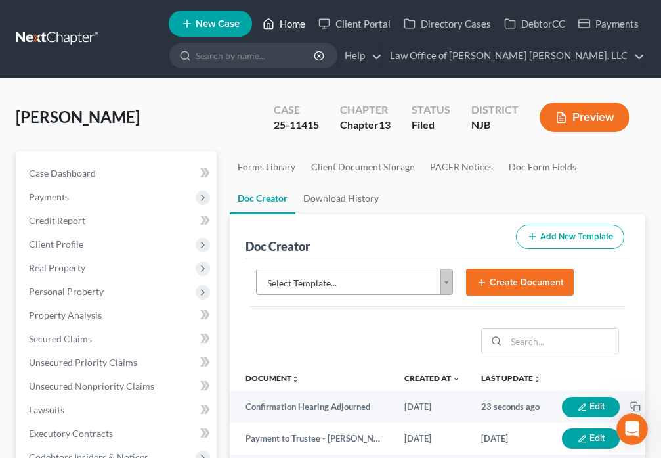
click at [273, 28] on icon at bounding box center [268, 24] width 9 height 10
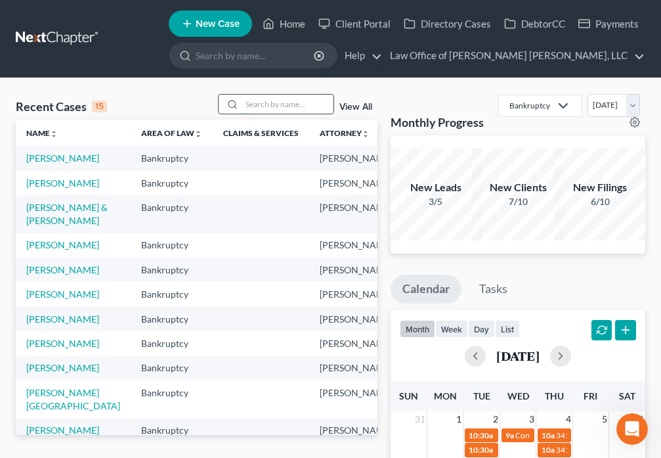
click at [259, 106] on input "search" at bounding box center [288, 104] width 92 height 19
type input "[PERSON_NAME]"
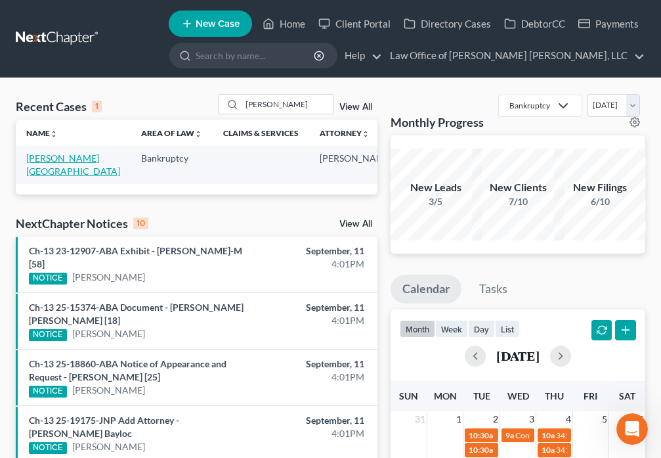
click at [37, 165] on link "[PERSON_NAME][GEOGRAPHIC_DATA]" at bounding box center [73, 164] width 94 height 24
select select "6"
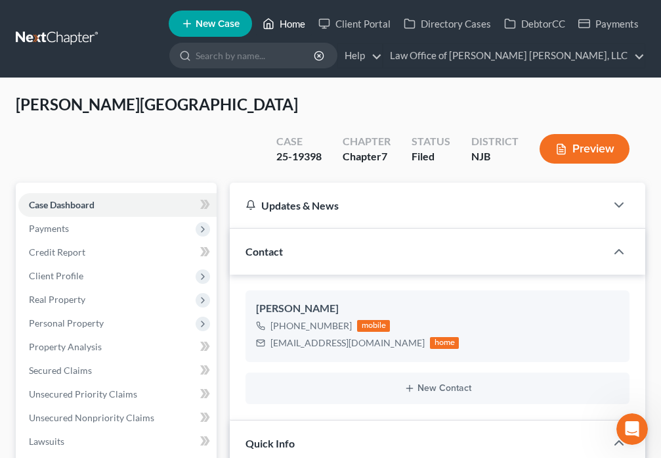
click at [272, 22] on icon at bounding box center [269, 24] width 12 height 16
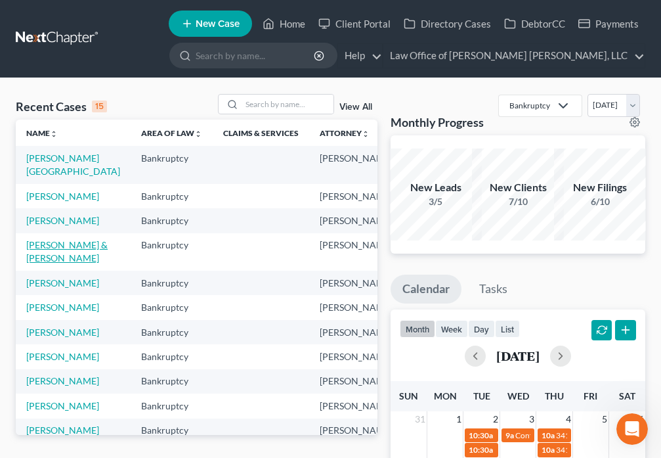
click at [32, 263] on link "[PERSON_NAME] & [PERSON_NAME]" at bounding box center [66, 251] width 81 height 24
select select "4"
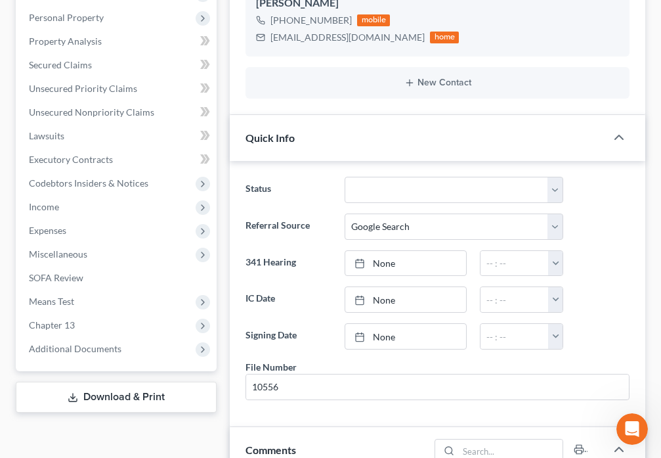
scroll to position [323, 0]
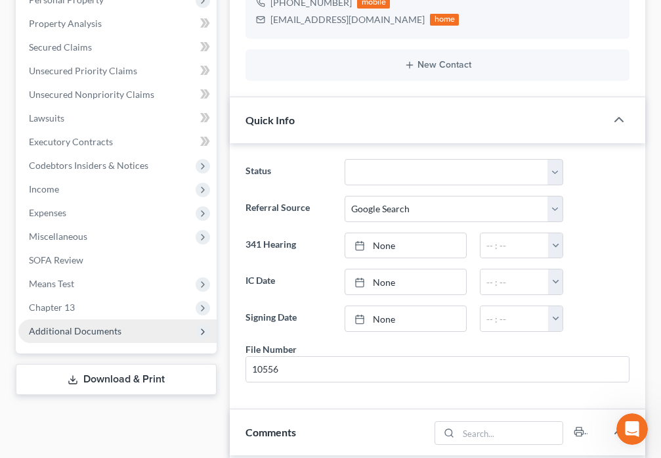
click at [86, 319] on span "Additional Documents" at bounding box center [117, 331] width 198 height 24
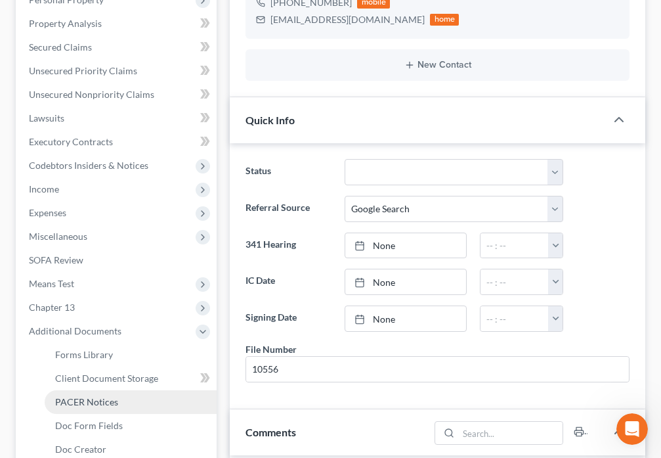
click at [112, 390] on link "PACER Notices" at bounding box center [131, 402] width 172 height 24
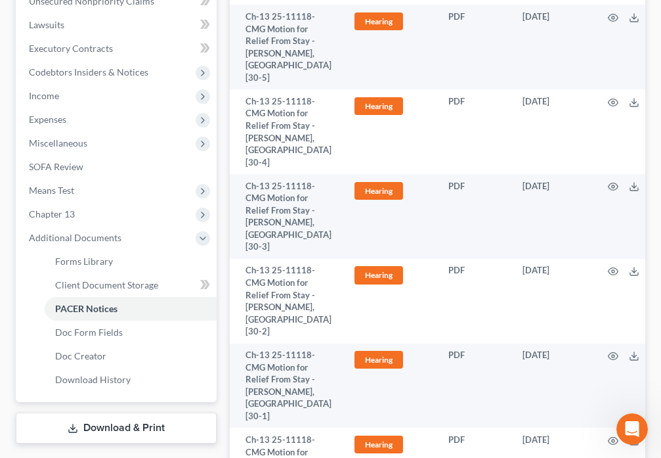
scroll to position [414, 0]
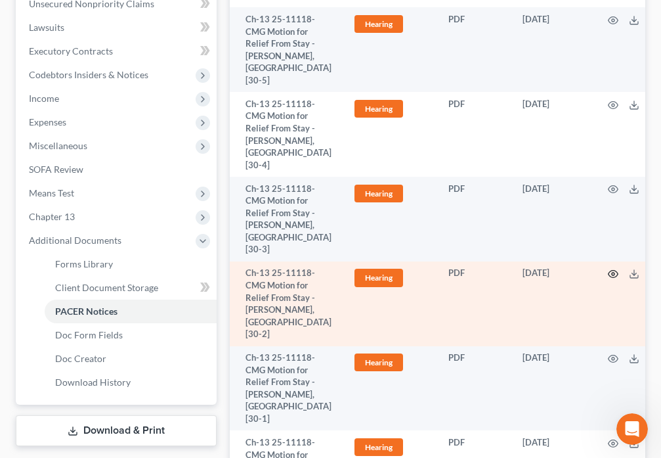
click at [608, 277] on icon "button" at bounding box center [613, 274] width 11 height 11
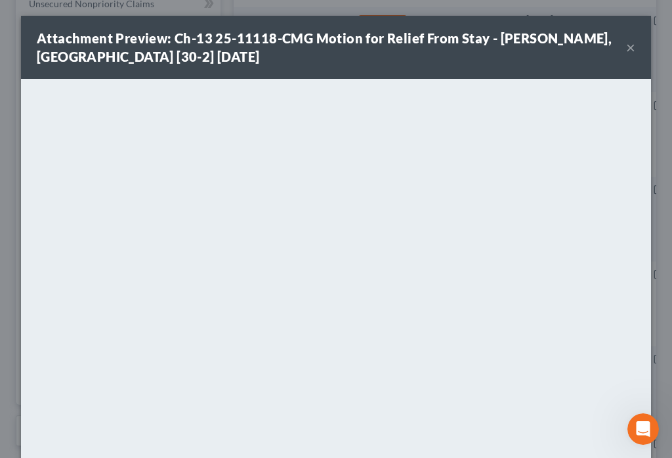
click at [626, 51] on button "×" at bounding box center [630, 47] width 9 height 16
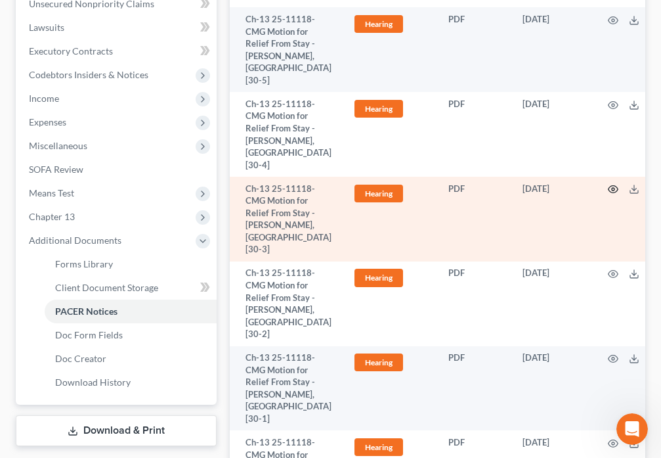
click at [608, 184] on icon "button" at bounding box center [613, 189] width 11 height 11
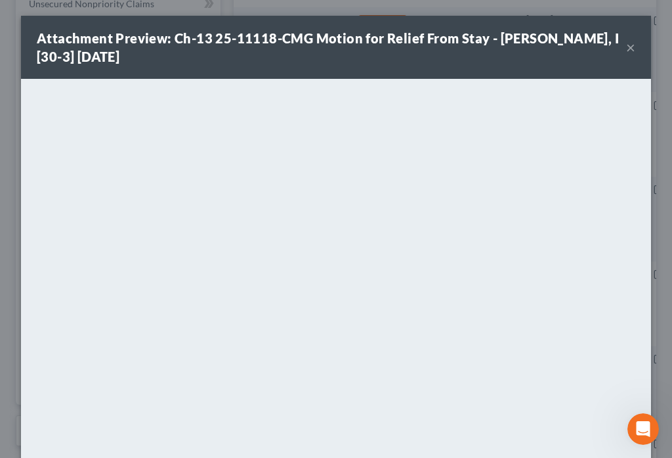
click at [626, 50] on button "×" at bounding box center [630, 47] width 9 height 16
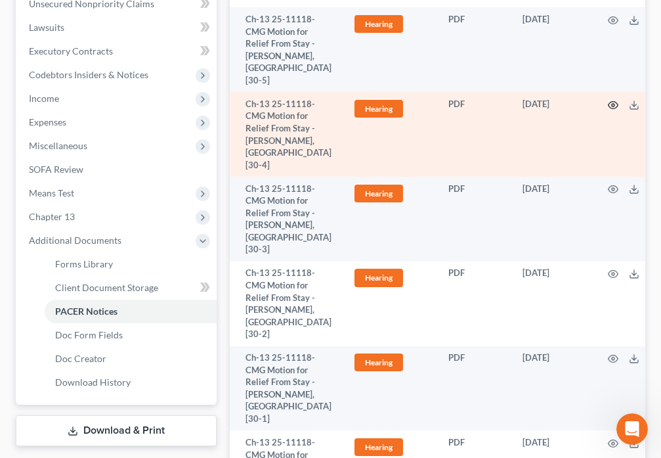
click at [608, 100] on icon "button" at bounding box center [613, 105] width 11 height 11
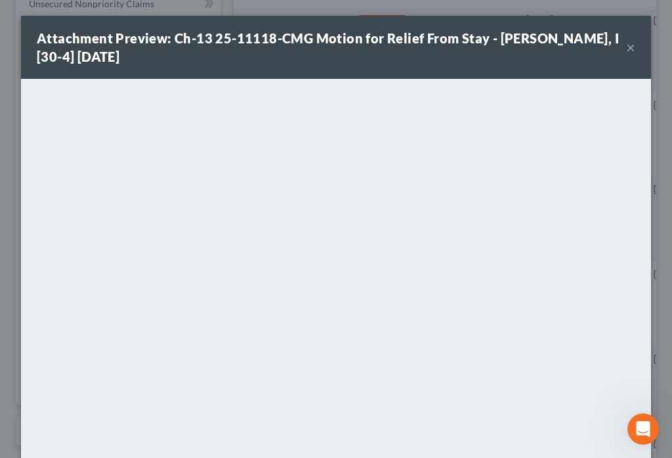
click at [626, 50] on button "×" at bounding box center [630, 47] width 9 height 16
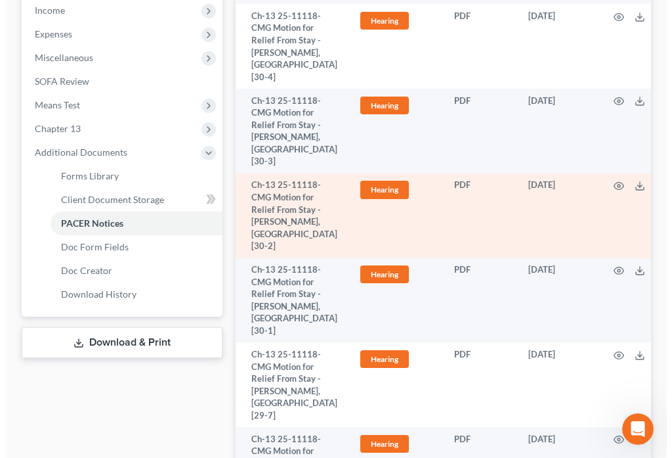
scroll to position [490, 0]
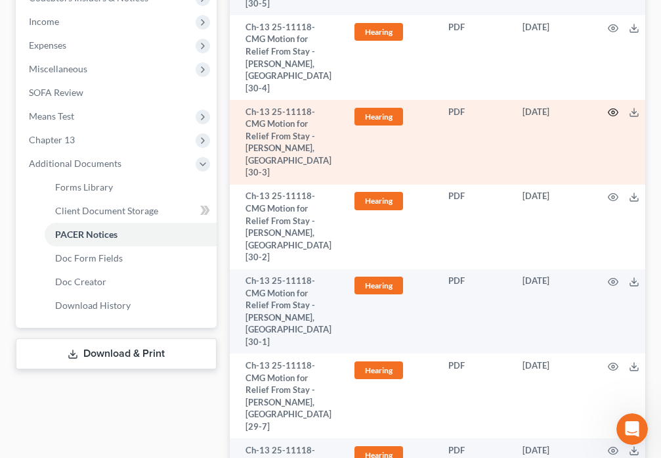
click at [612, 111] on circle "button" at bounding box center [613, 112] width 3 height 3
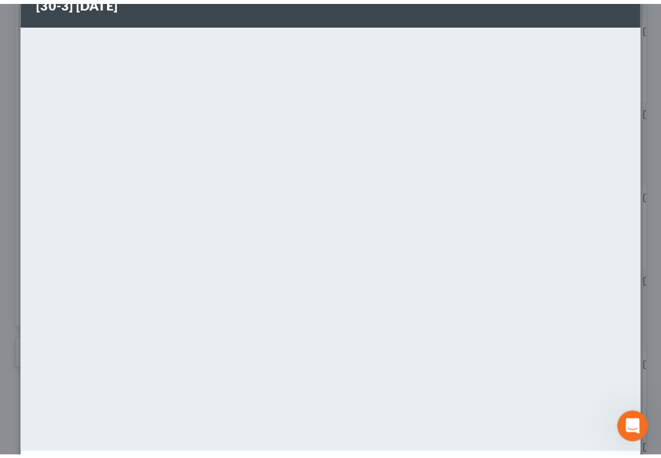
scroll to position [0, 0]
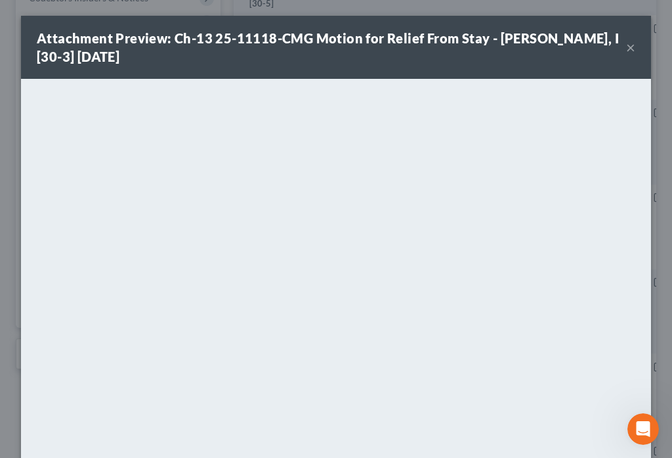
click at [626, 51] on button "×" at bounding box center [630, 47] width 9 height 16
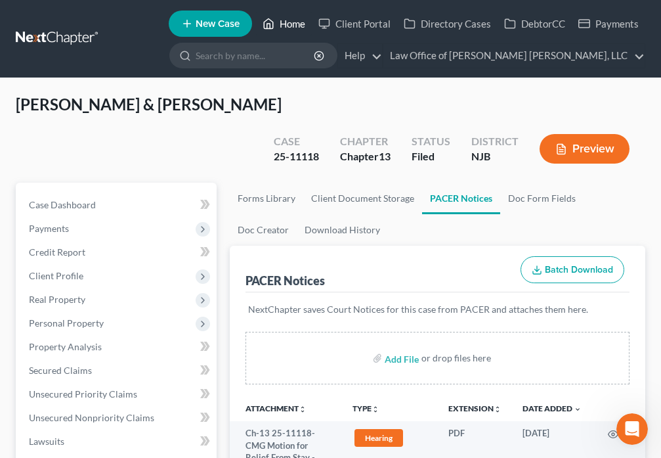
click at [270, 28] on icon at bounding box center [269, 24] width 12 height 16
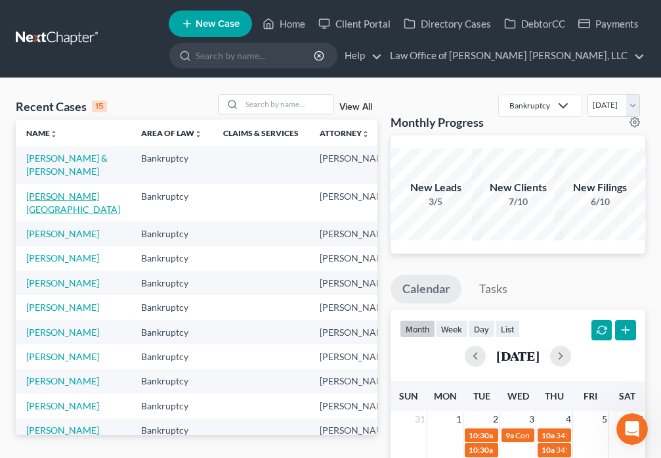
click at [40, 215] on link "[PERSON_NAME][GEOGRAPHIC_DATA]" at bounding box center [73, 202] width 94 height 24
select select "6"
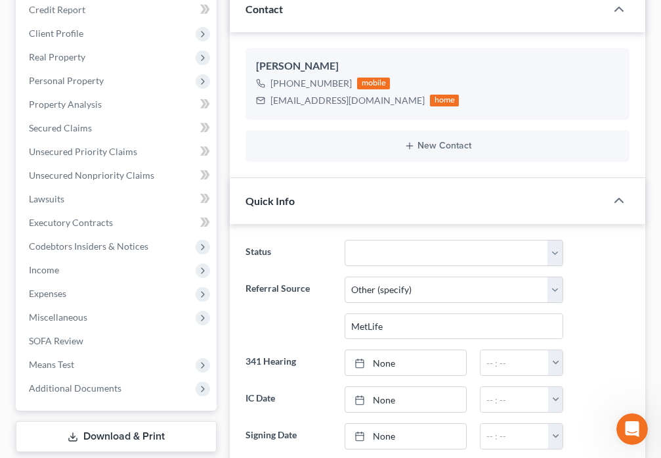
scroll to position [337, 0]
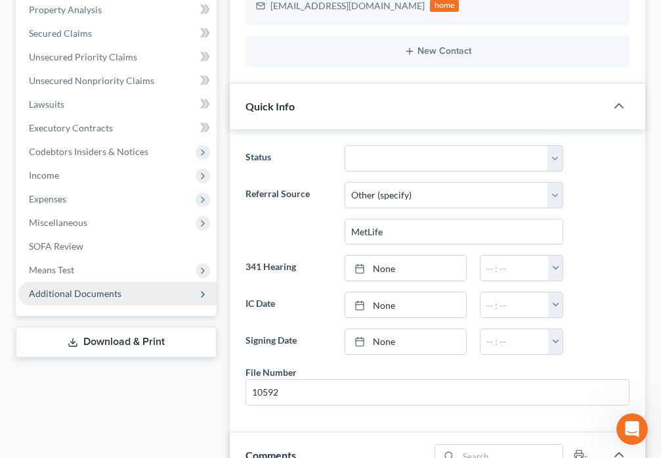
click at [95, 288] on span "Additional Documents" at bounding box center [75, 293] width 93 height 11
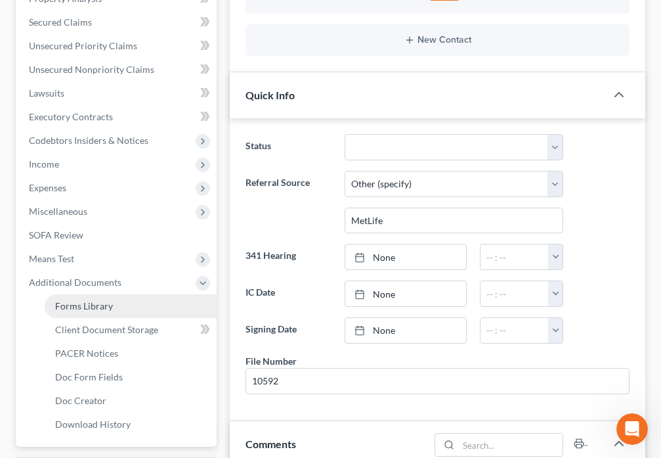
scroll to position [460, 0]
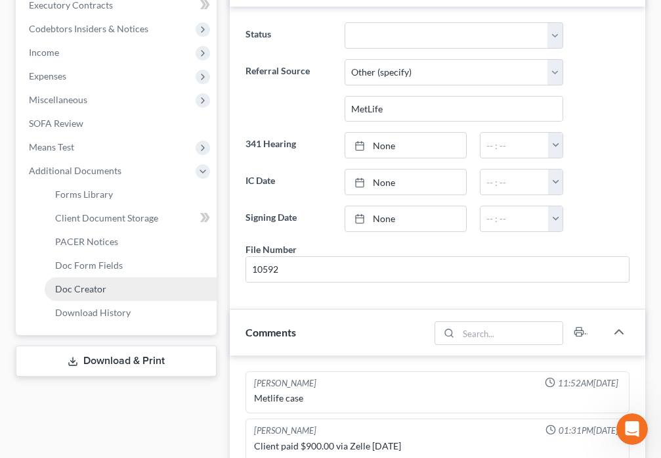
click at [84, 283] on span "Doc Creator" at bounding box center [80, 288] width 51 height 11
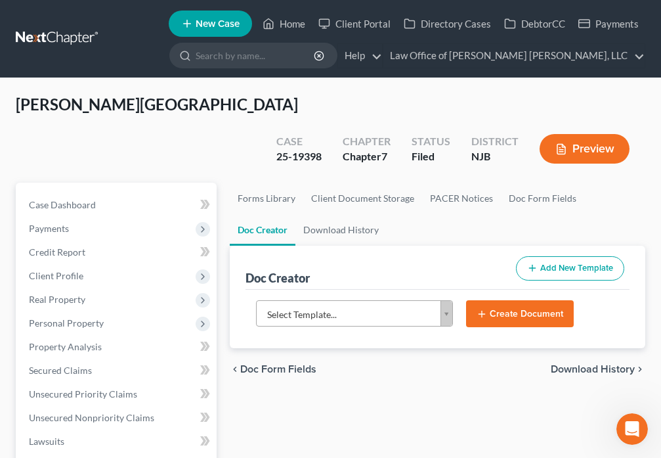
click at [445, 280] on body "Home New Case Client Portal Directory Cases DebtorCC Payments Law Office of [PE…" at bounding box center [330, 443] width 661 height 886
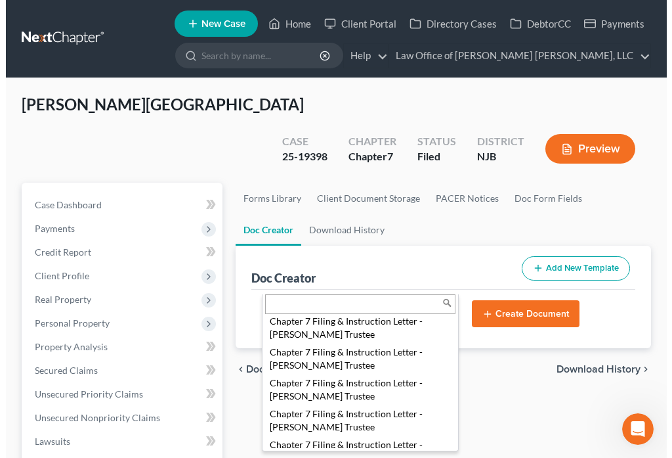
scroll to position [749, 0]
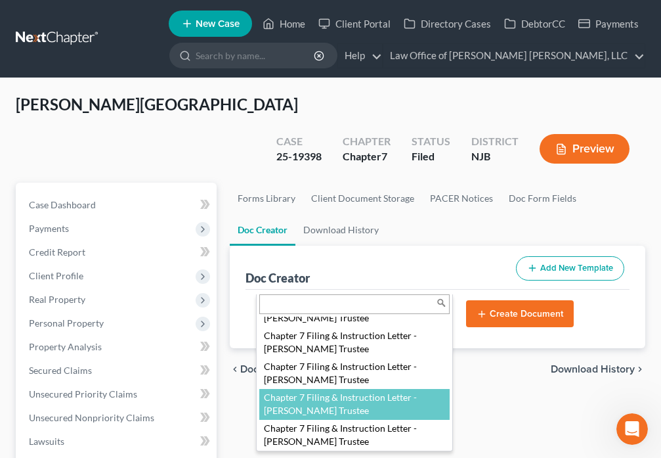
select select "117162"
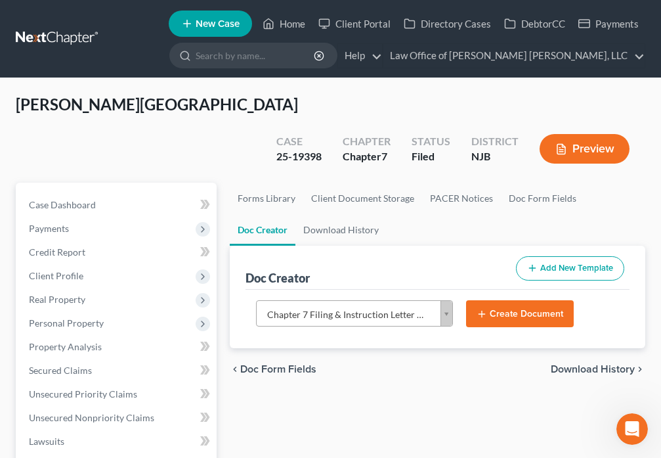
click at [498, 300] on button "Create Document" at bounding box center [520, 314] width 108 height 28
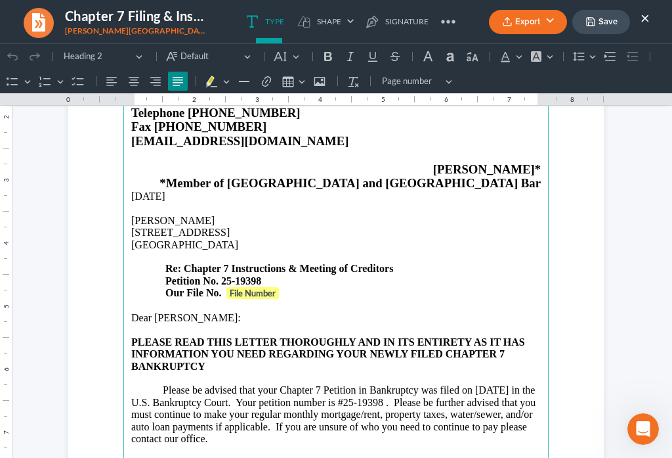
scroll to position [169, 0]
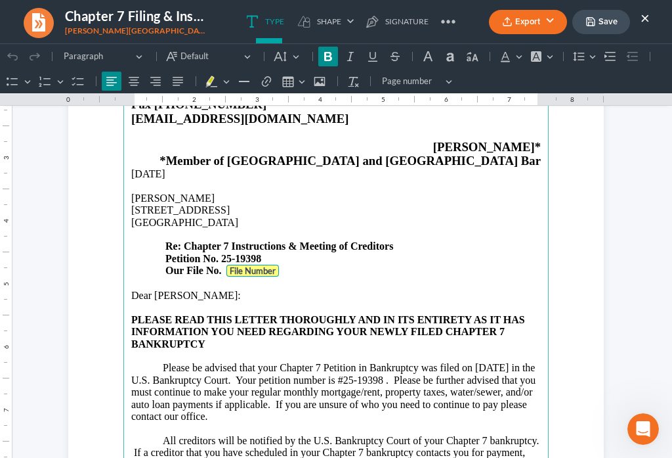
click at [259, 272] on strong "File Number" at bounding box center [253, 270] width 46 height 11
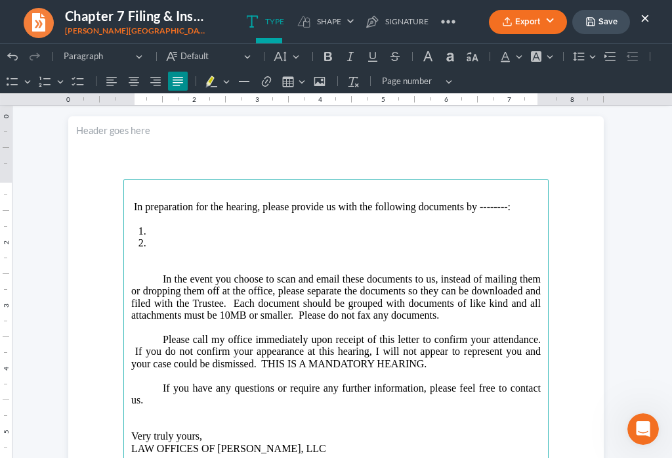
scroll to position [750, 0]
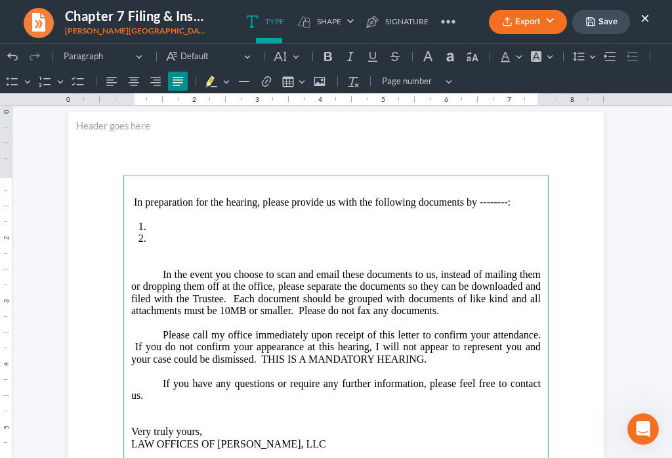
click at [162, 222] on li "Rich Text Editor, page-1-main" at bounding box center [345, 227] width 392 height 12
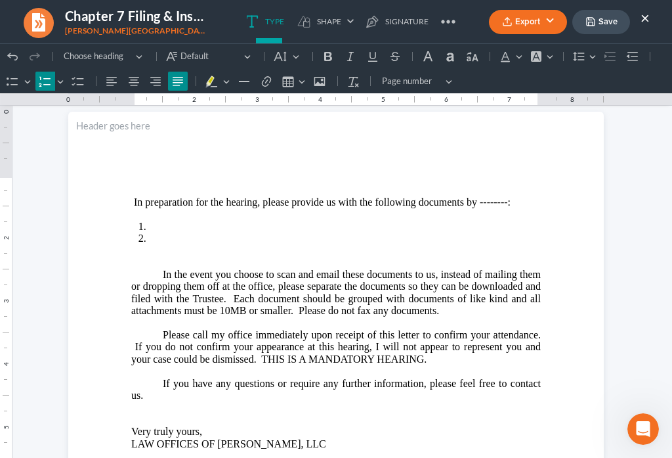
click at [154, 227] on li "Rich Text Editor, page-1-main" at bounding box center [345, 227] width 392 height 12
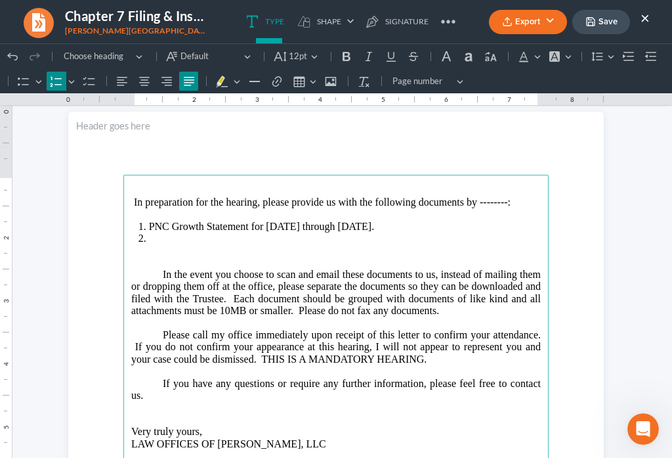
click at [150, 234] on li "Rich Text Editor, page-1-main" at bounding box center [345, 238] width 392 height 12
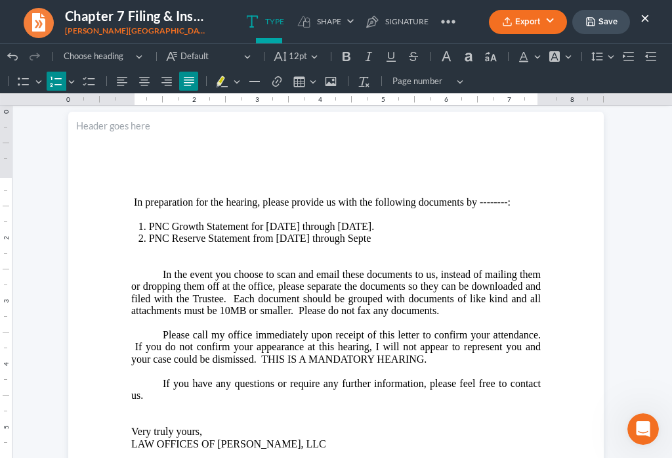
click at [380, 236] on li "PNC Reserve Statement from [DATE] through Septe" at bounding box center [345, 238] width 392 height 12
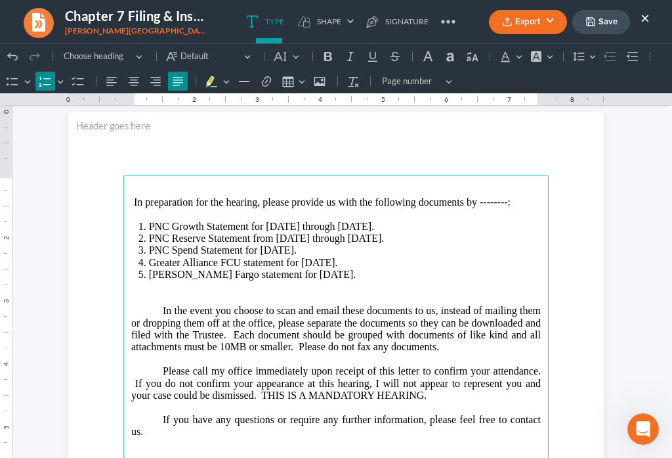
click at [206, 225] on li "PNC Growth Statement for [DATE] through [DATE]." at bounding box center [345, 227] width 392 height 12
click at [259, 224] on li "PNC Growth statement for [DATE] through [DATE]." at bounding box center [345, 227] width 392 height 12
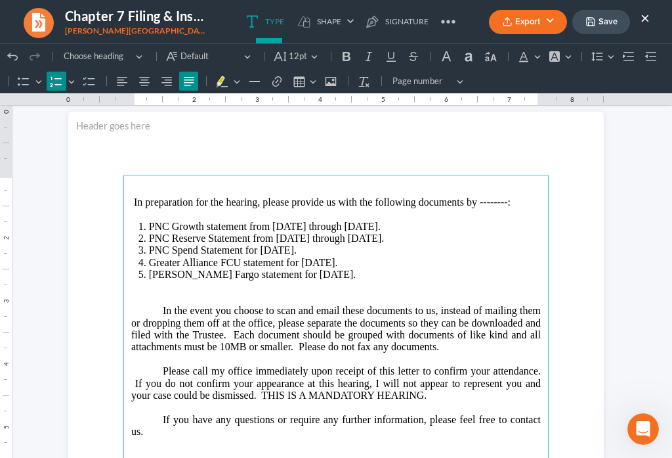
click at [207, 234] on span "PNC Reserve Statement from [DATE] through [DATE]." at bounding box center [267, 237] width 236 height 11
click at [199, 246] on span "PNC Spend Statement for [DATE]." at bounding box center [223, 249] width 148 height 11
click at [194, 247] on span "PNC Spend Statement for [DATE]." at bounding box center [223, 249] width 148 height 11
click at [197, 248] on span "PNC Spend Statement for [DATE]." at bounding box center [223, 249] width 148 height 11
click at [511, 202] on span "In preparation for the hearing, please provide us with the following documents …" at bounding box center [322, 201] width 377 height 11
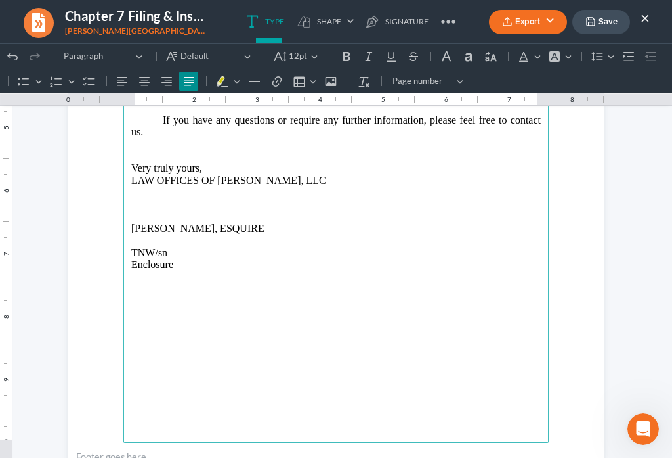
scroll to position [1057, 0]
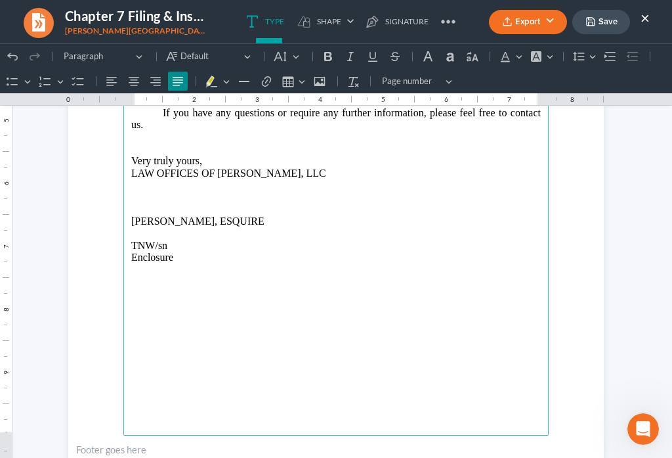
click at [215, 143] on p "Rich Text Editor, page-1-main" at bounding box center [336, 137] width 410 height 12
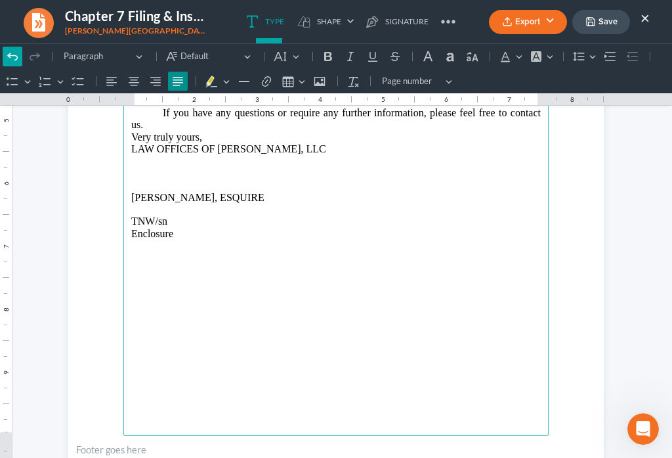
click at [9, 57] on icon "Editor toolbar" at bounding box center [12, 56] width 10 height 7
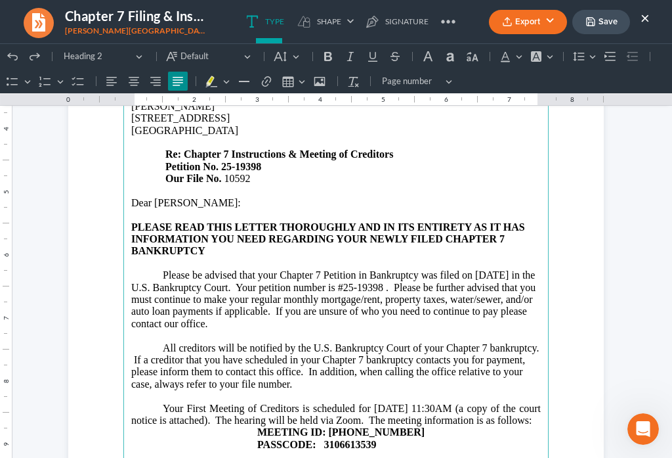
scroll to position [276, 0]
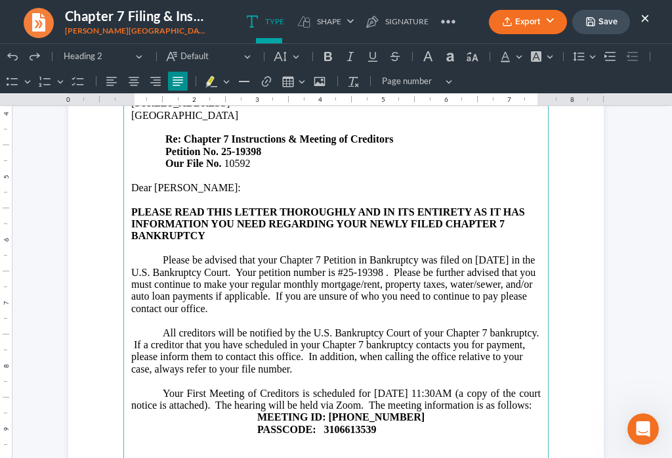
click at [598, 30] on button "Save" at bounding box center [602, 22] width 58 height 24
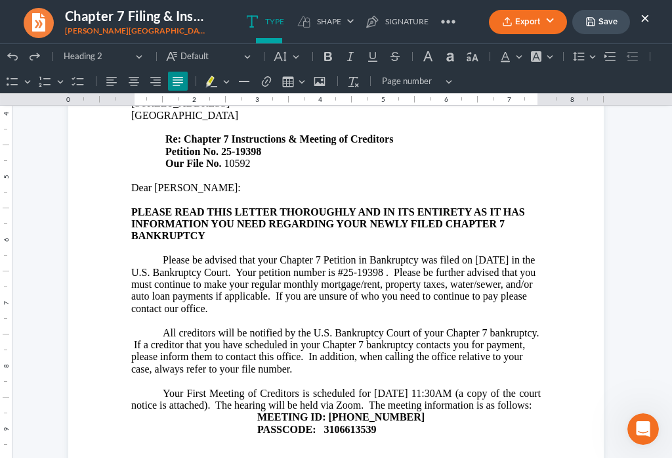
click at [511, 26] on icon "button" at bounding box center [507, 21] width 11 height 11
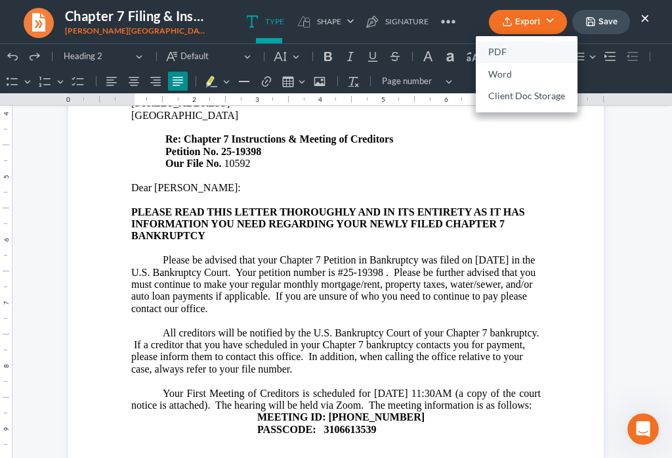
click at [501, 50] on link "PDF" at bounding box center [527, 52] width 102 height 22
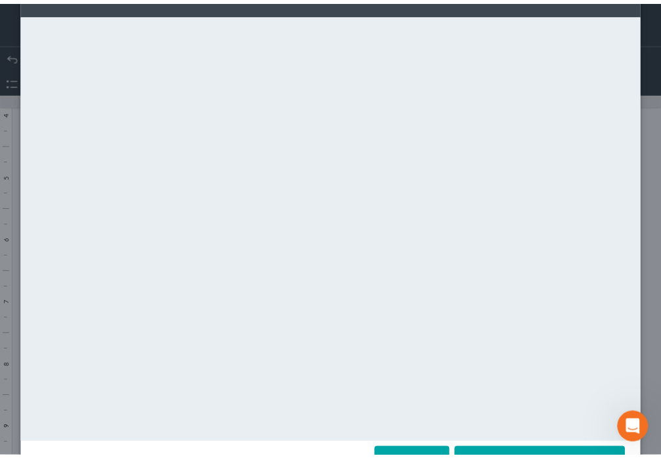
scroll to position [92, 0]
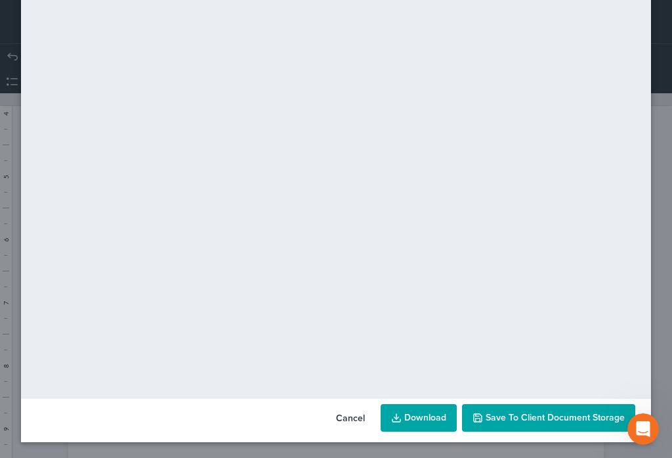
click at [552, 415] on span "Save to Client Document Storage" at bounding box center [555, 417] width 139 height 11
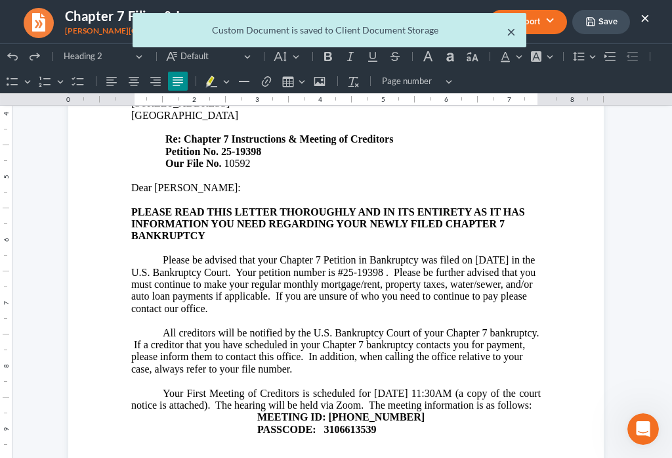
click at [511, 31] on button "×" at bounding box center [511, 32] width 9 height 16
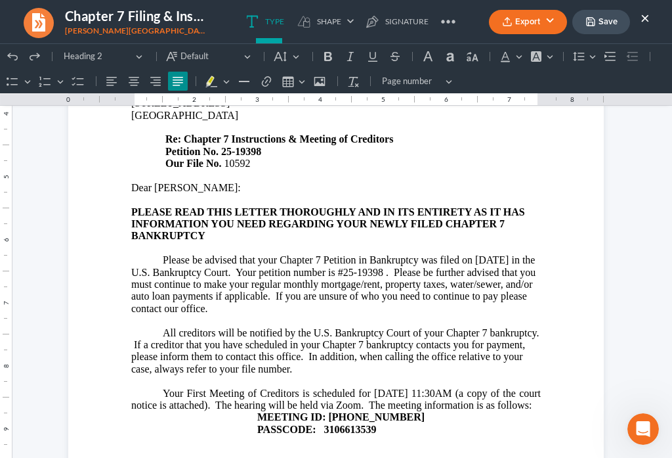
click at [648, 19] on button "×" at bounding box center [645, 18] width 9 height 16
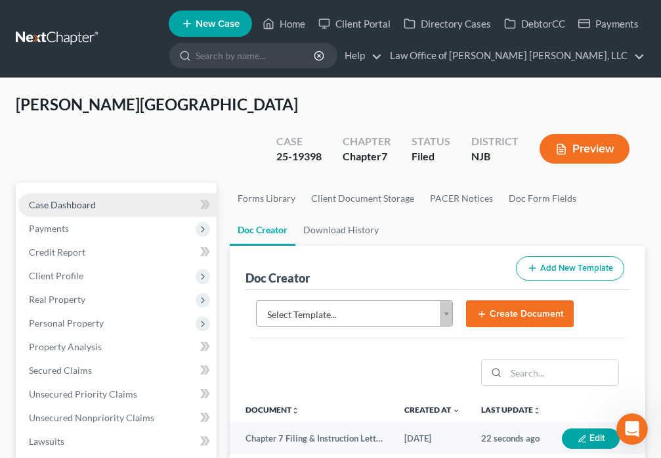
click at [97, 193] on link "Case Dashboard" at bounding box center [117, 205] width 198 height 24
select select "6"
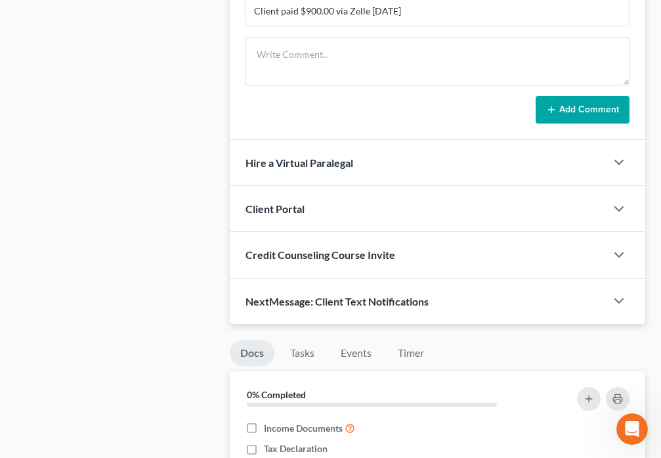
scroll to position [919, 0]
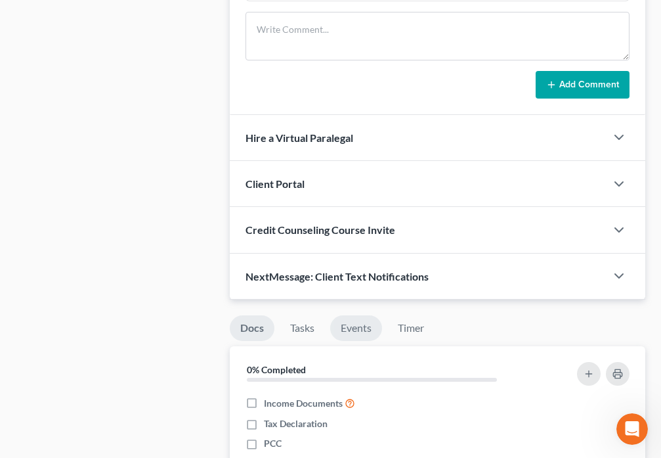
click at [362, 315] on link "Events" at bounding box center [356, 328] width 52 height 26
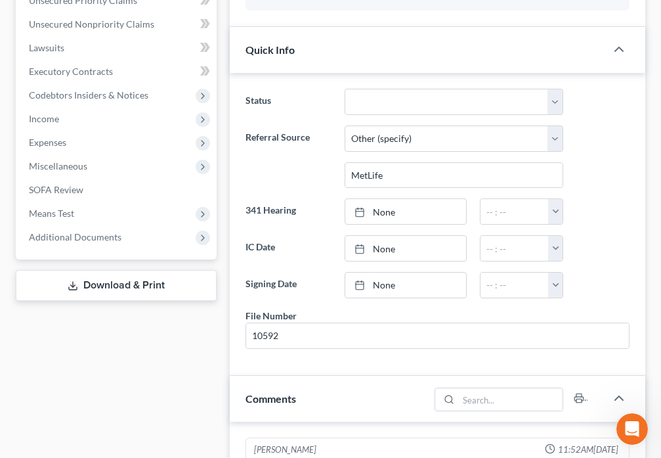
scroll to position [383, 0]
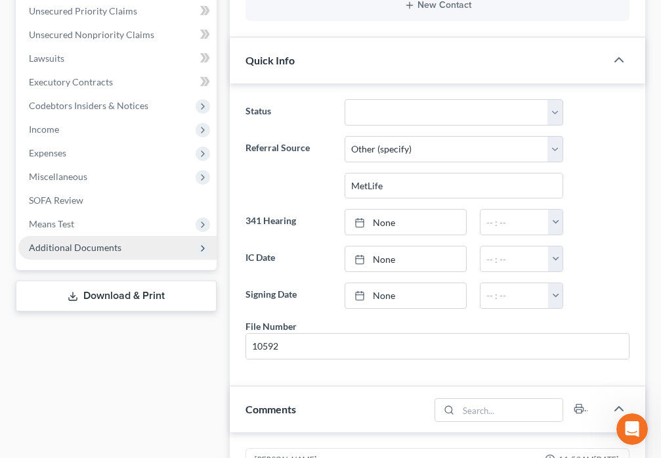
click at [72, 236] on span "Additional Documents" at bounding box center [117, 248] width 198 height 24
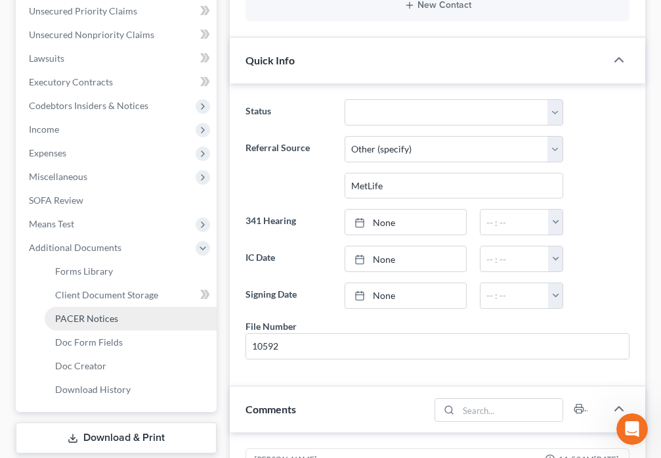
click at [91, 313] on span "PACER Notices" at bounding box center [86, 318] width 63 height 11
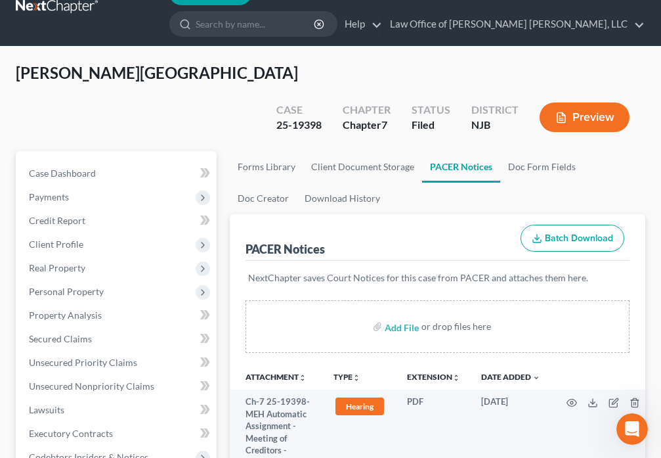
scroll to position [61, 0]
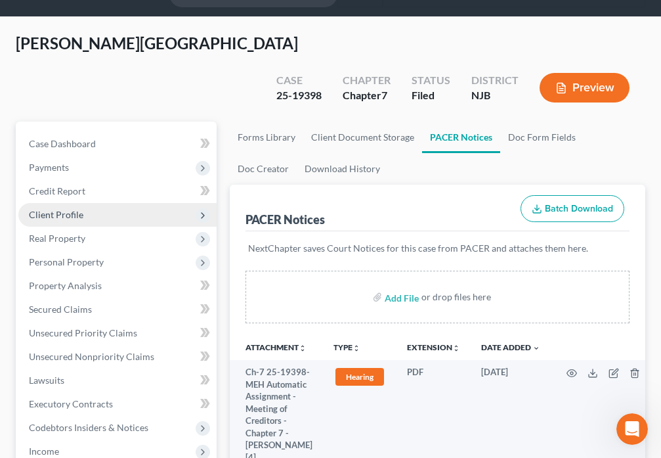
click at [85, 203] on span "Client Profile" at bounding box center [117, 215] width 198 height 24
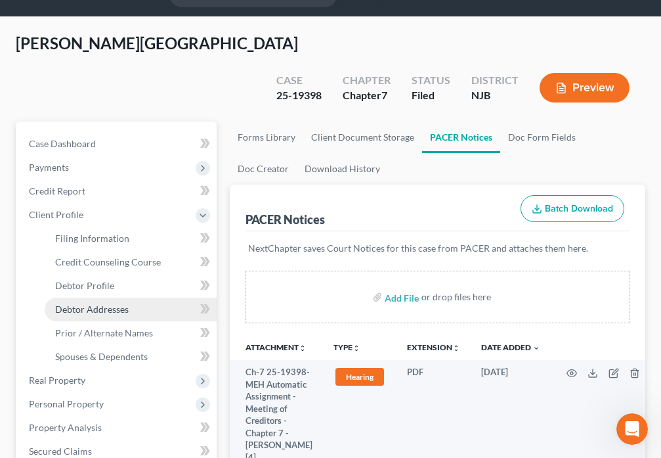
click at [121, 303] on span "Debtor Addresses" at bounding box center [92, 308] width 74 height 11
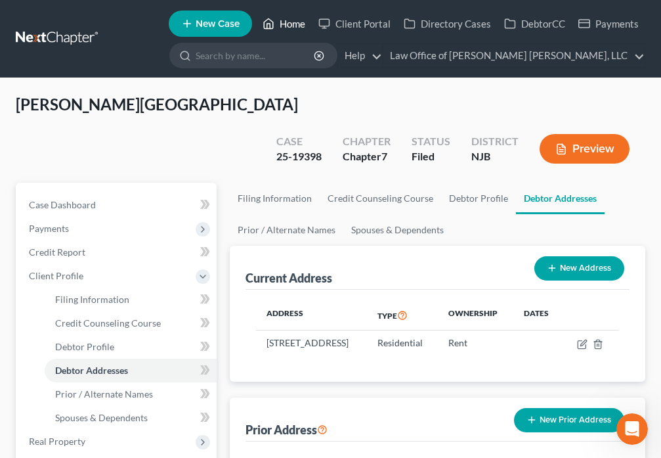
click at [274, 22] on icon at bounding box center [269, 24] width 12 height 16
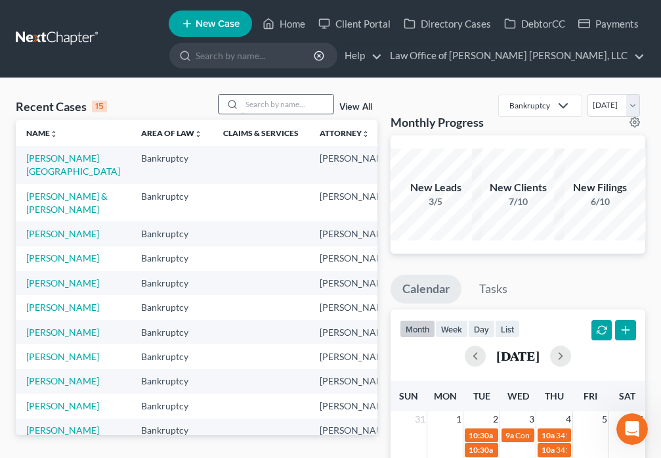
click at [279, 105] on input "search" at bounding box center [288, 104] width 92 height 19
type input "[PERSON_NAME]"
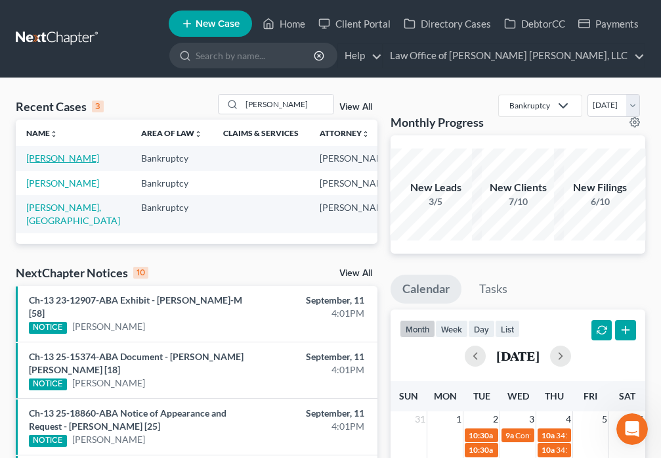
click at [35, 163] on link "[PERSON_NAME]" at bounding box center [62, 157] width 73 height 11
select select "6"
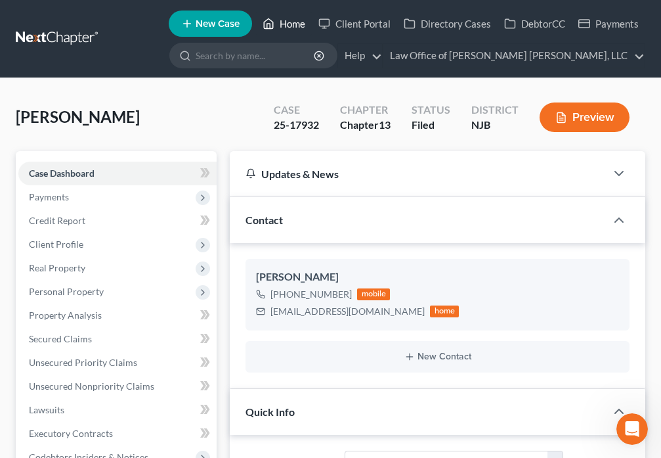
click at [264, 27] on icon at bounding box center [269, 24] width 12 height 16
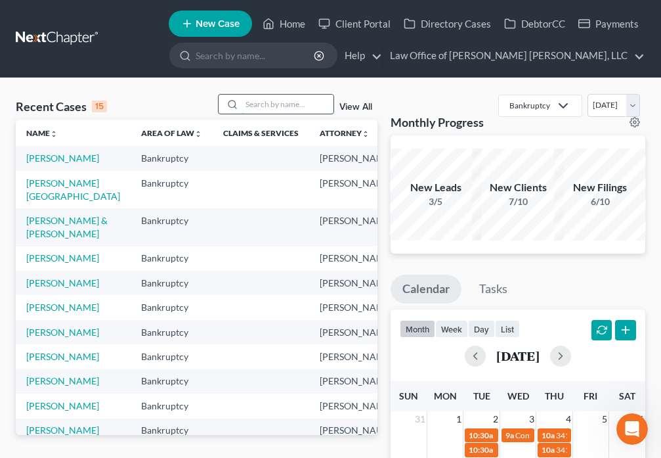
click at [283, 107] on input "search" at bounding box center [288, 104] width 92 height 19
type input "[PERSON_NAME]"
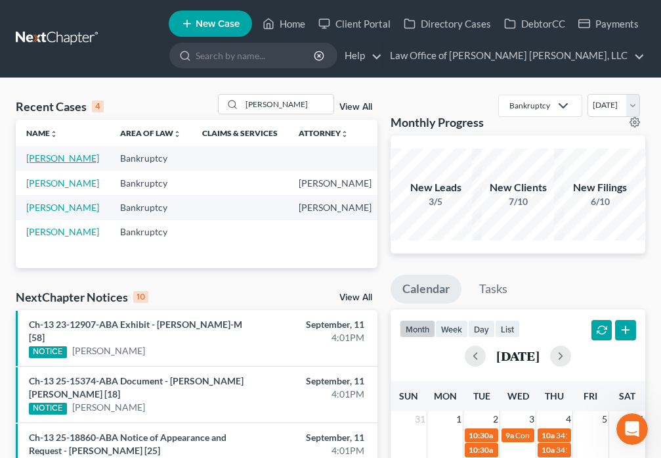
click at [41, 163] on link "[PERSON_NAME]" at bounding box center [62, 157] width 73 height 11
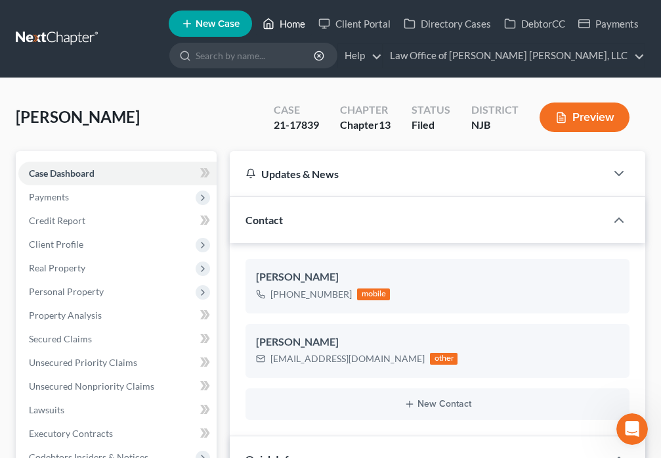
click at [282, 25] on link "Home" at bounding box center [284, 24] width 56 height 24
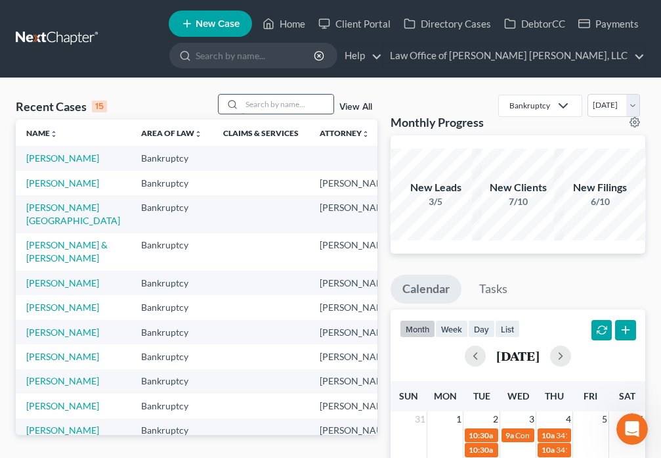
click at [284, 108] on input "search" at bounding box center [288, 104] width 92 height 19
type input "[PERSON_NAME]"
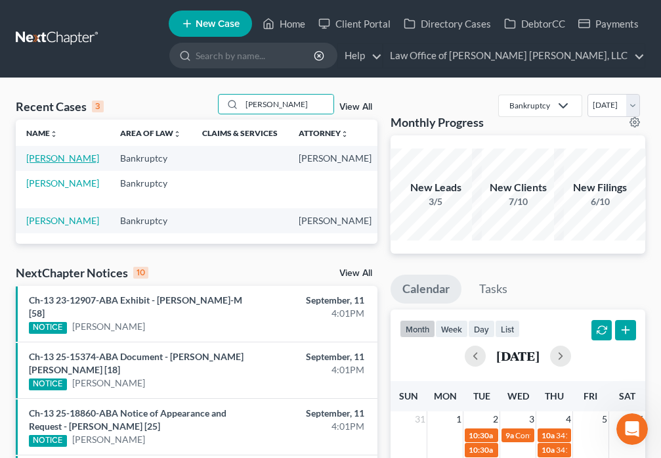
click at [32, 163] on link "[PERSON_NAME]" at bounding box center [62, 157] width 73 height 11
select select "6"
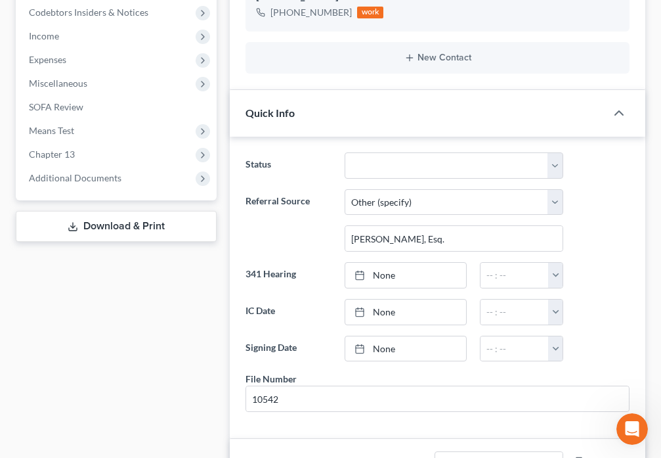
scroll to position [1643, 0]
drag, startPoint x: 126, startPoint y: 178, endPoint x: 178, endPoint y: 263, distance: 99.9
click at [126, 178] on span "Additional Documents" at bounding box center [117, 178] width 198 height 24
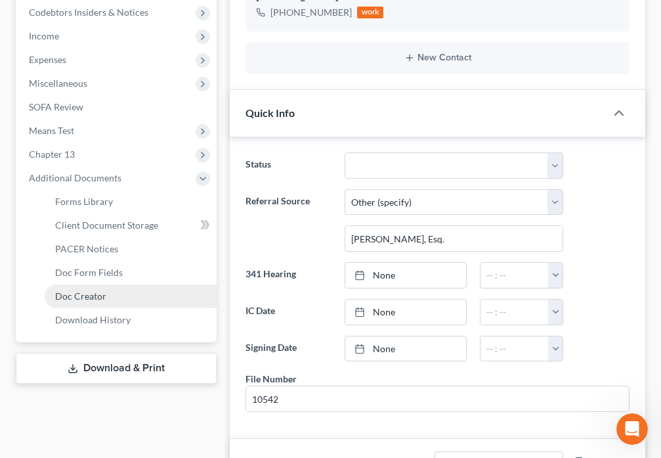
click at [106, 294] on link "Doc Creator" at bounding box center [131, 296] width 172 height 24
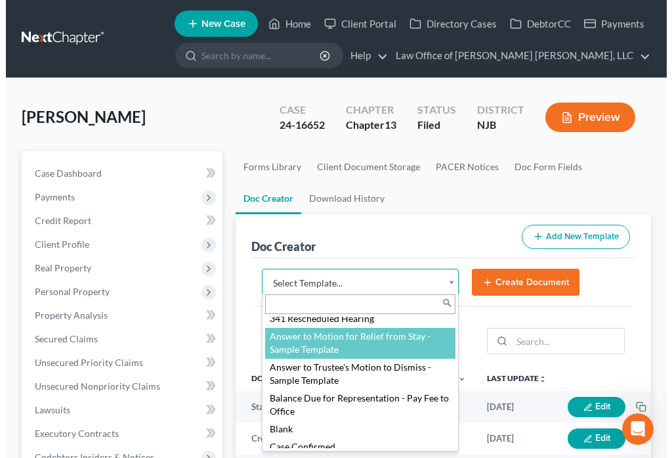
scroll to position [31, 0]
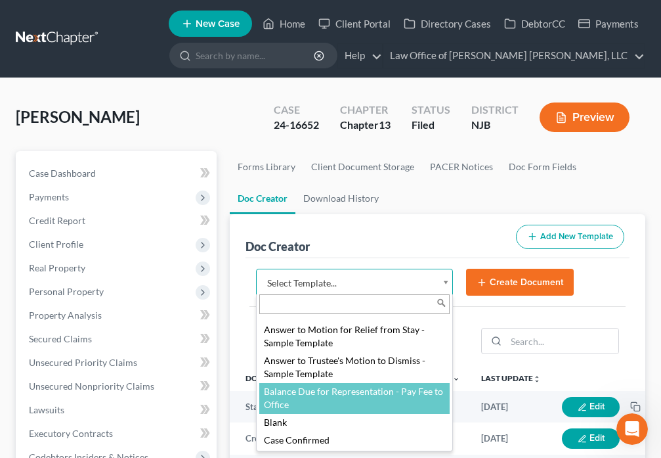
select select "89980"
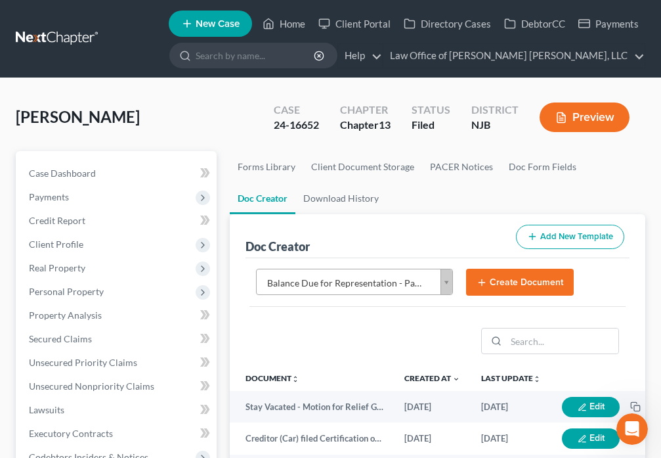
click at [506, 287] on button "Create Document" at bounding box center [520, 283] width 108 height 28
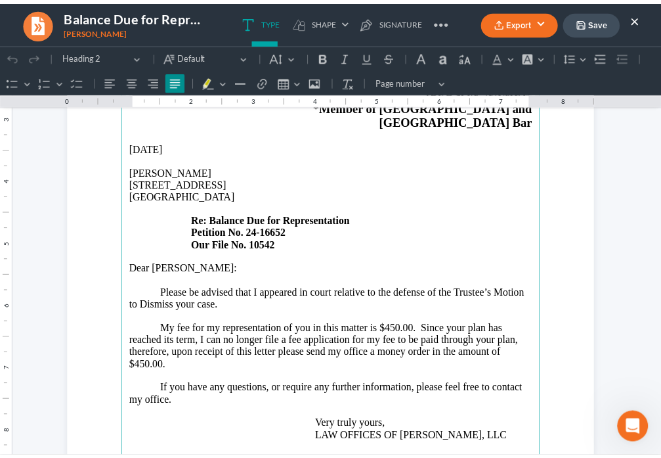
scroll to position [199, 0]
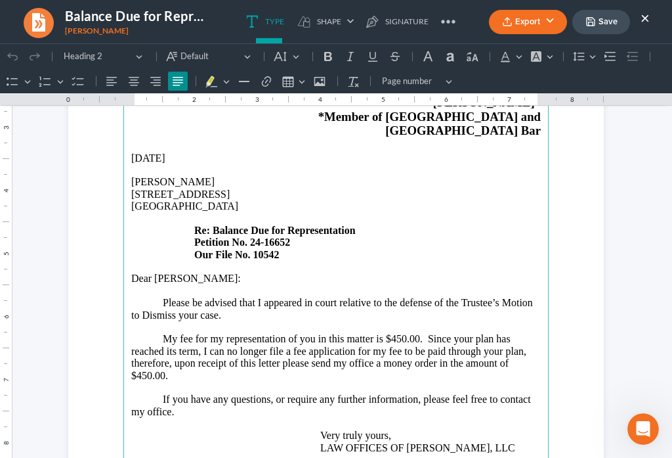
click at [634, 21] on ul "Export PDF Word Client Doc Storage Save ×" at bounding box center [569, 22] width 161 height 28
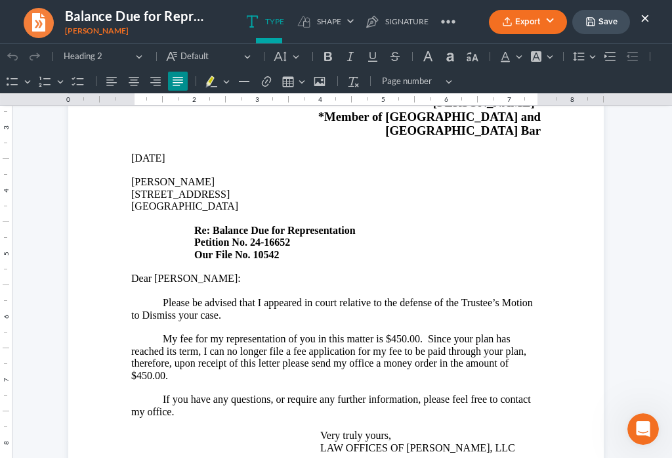
click at [638, 21] on ul "Export PDF Word Client Doc Storage Save ×" at bounding box center [569, 22] width 161 height 28
click at [647, 21] on button "×" at bounding box center [645, 18] width 9 height 16
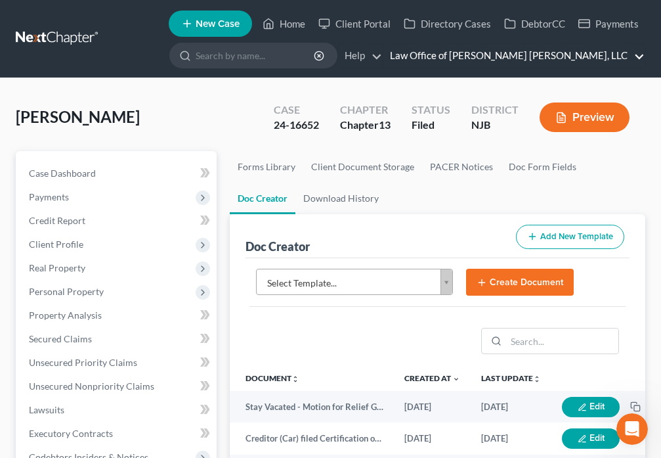
click at [640, 58] on link "Law Office of [PERSON_NAME] [PERSON_NAME], LLC" at bounding box center [513, 56] width 261 height 24
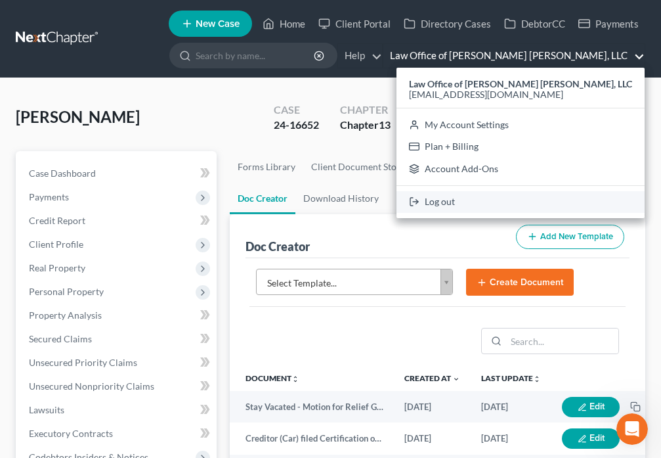
click at [508, 206] on link "Log out" at bounding box center [521, 202] width 248 height 22
